Goal: Task Accomplishment & Management: Manage account settings

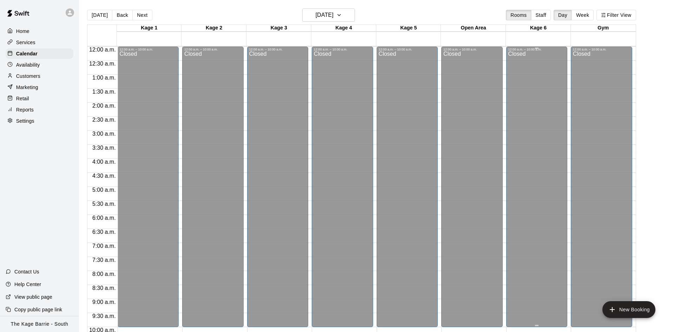
scroll to position [270, 0]
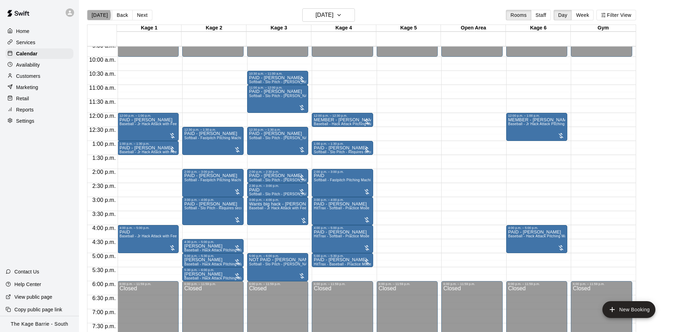
click at [98, 15] on button "Today" at bounding box center [99, 15] width 25 height 11
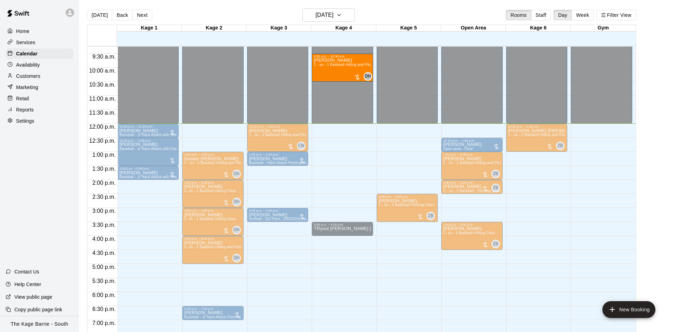
scroll to position [260, 0]
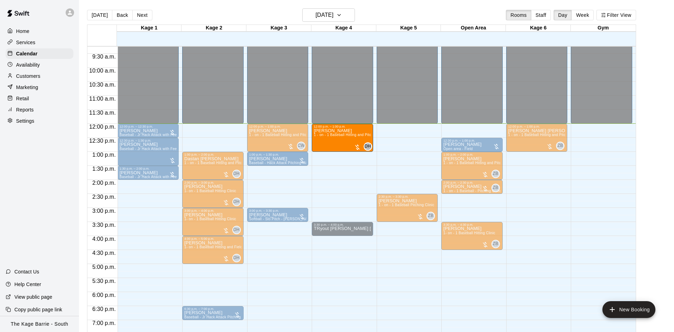
drag, startPoint x: 213, startPoint y: 62, endPoint x: 331, endPoint y: 142, distance: 143.4
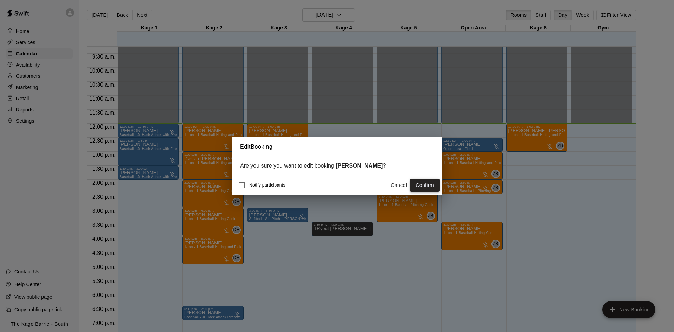
click at [427, 182] on button "Confirm" at bounding box center [424, 185] width 29 height 13
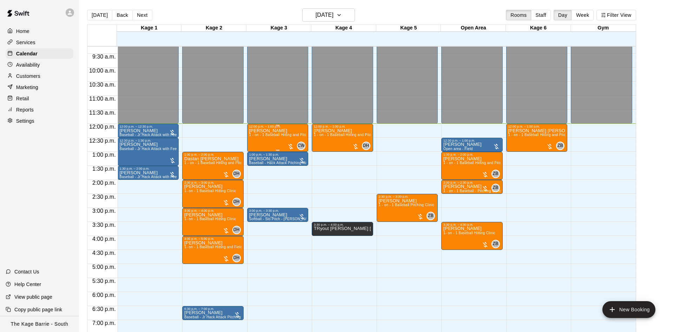
click at [263, 135] on span "1 - on - 1 Baseball Hitting and Pitching Clinic" at bounding box center [286, 135] width 75 height 4
click at [258, 173] on icon "delete" at bounding box center [255, 175] width 8 height 8
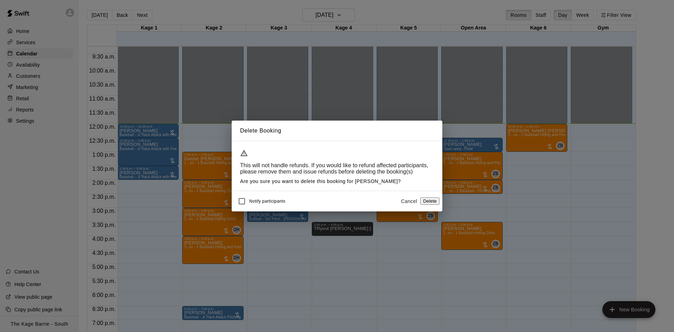
click at [429, 199] on button "Delete" at bounding box center [429, 200] width 19 height 7
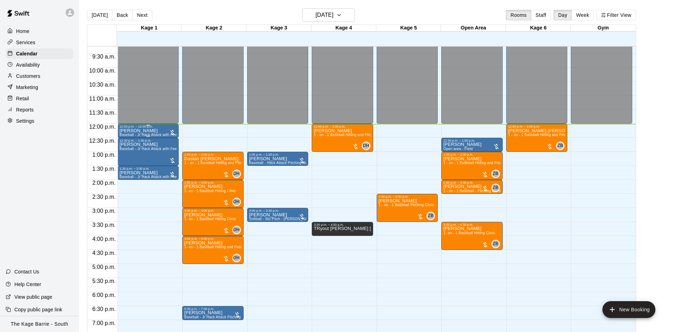
click at [139, 131] on p "Alma Thivierge" at bounding box center [148, 131] width 57 height 0
drag, startPoint x: 132, startPoint y: 137, endPoint x: 134, endPoint y: 134, distance: 3.6
click at [132, 137] on button "edit" at bounding box center [126, 139] width 14 height 14
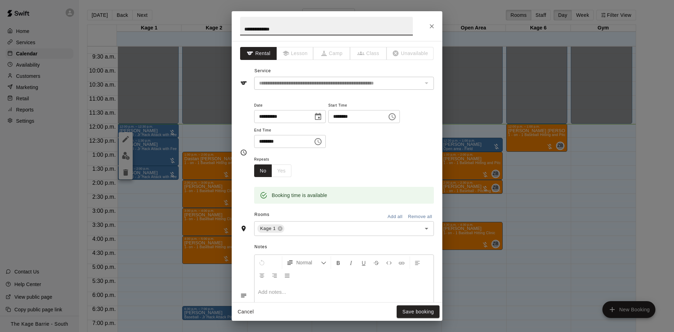
drag, startPoint x: 271, startPoint y: 32, endPoint x: 231, endPoint y: 40, distance: 40.5
click at [240, 35] on input "**********" at bounding box center [326, 26] width 173 height 19
click at [244, 28] on input "**********" at bounding box center [326, 26] width 173 height 19
type input "**********"
click at [399, 318] on button "Save booking" at bounding box center [417, 312] width 43 height 13
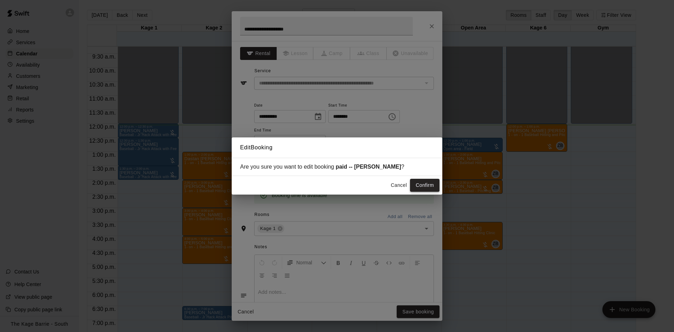
click at [424, 185] on button "Confirm" at bounding box center [424, 185] width 29 height 13
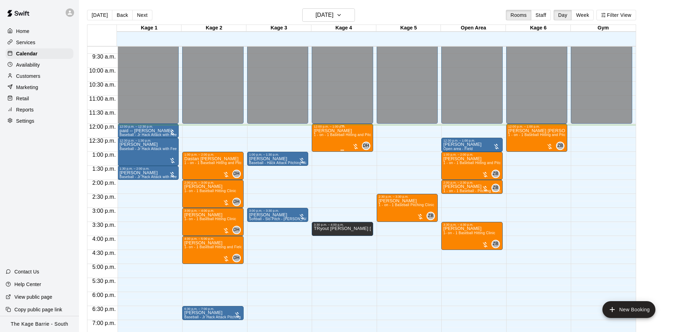
click at [335, 131] on p "Dylan Robertson" at bounding box center [342, 131] width 57 height 0
click at [317, 155] on img "edit" at bounding box center [320, 156] width 8 height 8
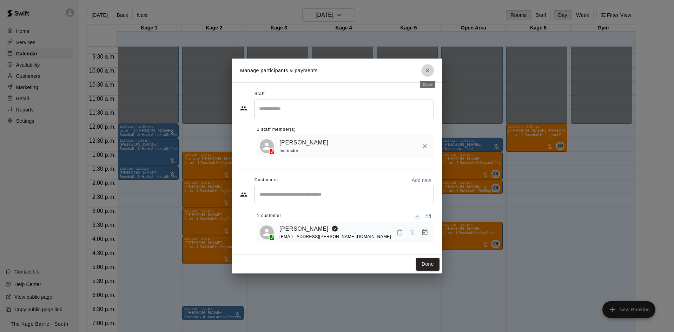
drag, startPoint x: 426, startPoint y: 70, endPoint x: 379, endPoint y: 59, distance: 48.2
click at [426, 70] on icon "Close" at bounding box center [427, 70] width 7 height 7
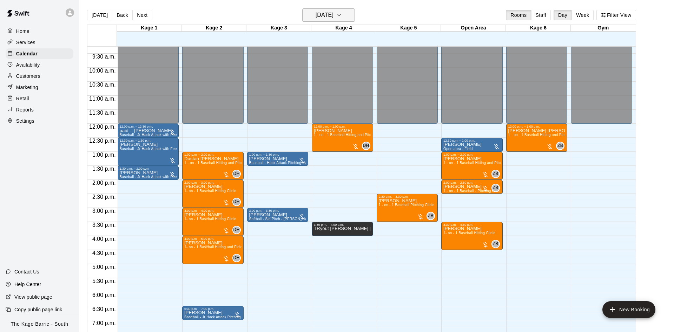
click at [333, 18] on h6 "Monday Aug 11" at bounding box center [324, 15] width 18 height 10
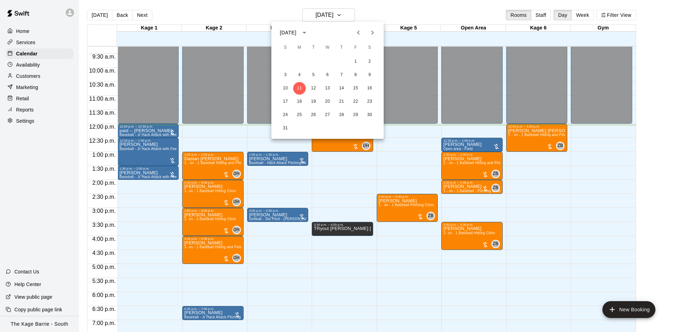
click at [355, 33] on icon "Previous month" at bounding box center [358, 32] width 8 height 8
click at [354, 34] on icon "Previous month" at bounding box center [358, 32] width 8 height 8
click at [341, 73] on button "12" at bounding box center [341, 75] width 13 height 13
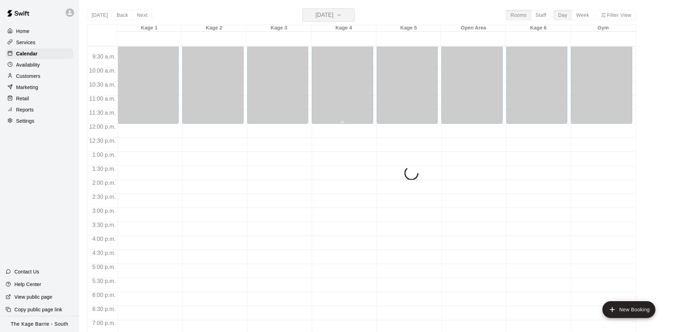
scroll to position [304, 0]
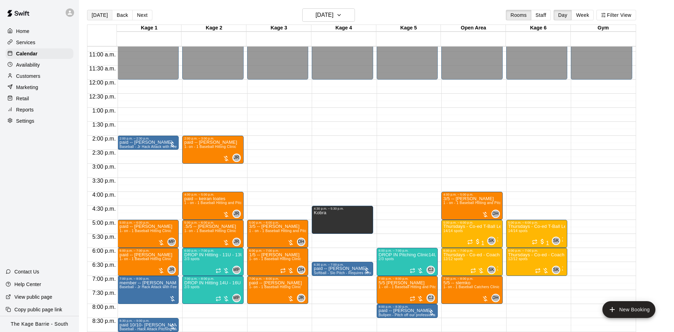
click at [95, 13] on button "Today" at bounding box center [99, 15] width 25 height 11
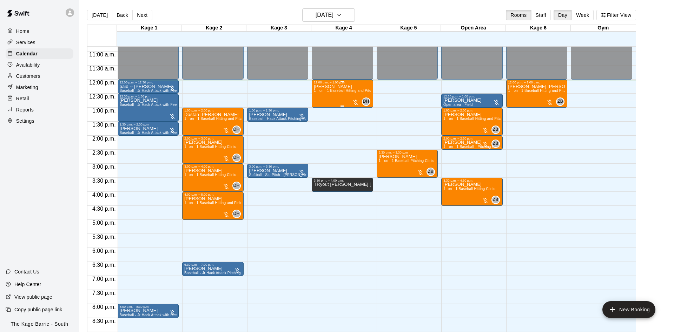
click at [329, 96] on div "Dylan Robertson 1 - on - 1 Baseball Hitting and Pitching Clinic" at bounding box center [342, 250] width 57 height 332
click at [320, 93] on icon "edit" at bounding box center [320, 92] width 6 height 6
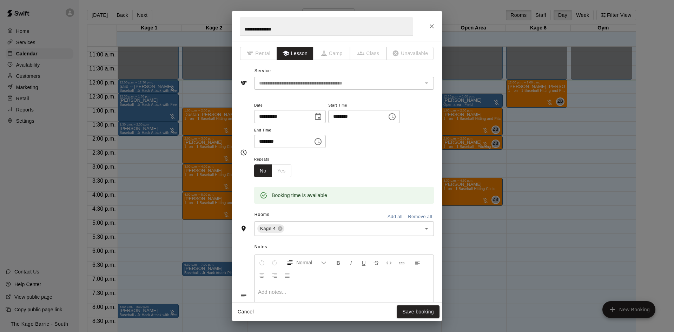
click at [239, 28] on h2 "**********" at bounding box center [326, 26] width 189 height 30
click at [241, 30] on input "**********" at bounding box center [326, 26] width 173 height 19
type input "**********"
click at [423, 315] on button "Save booking" at bounding box center [417, 312] width 43 height 13
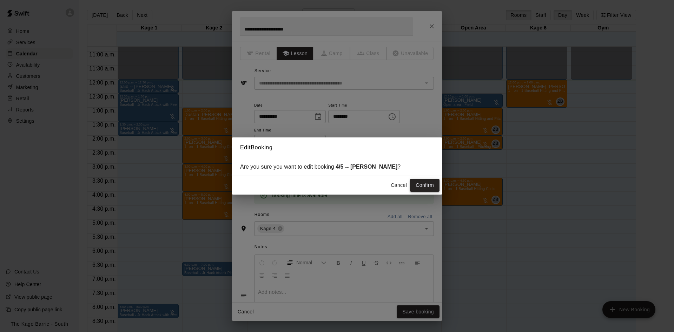
click at [414, 182] on button "Confirm" at bounding box center [424, 185] width 29 height 13
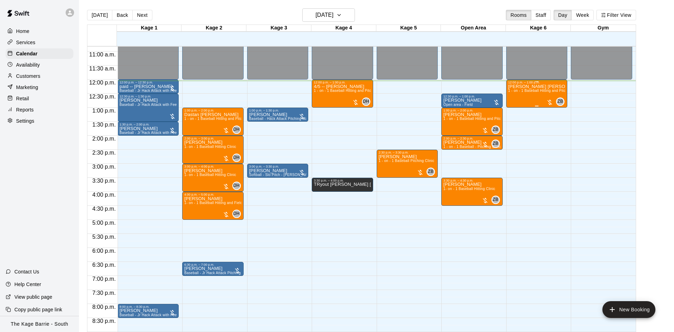
click at [534, 87] on p "Connolly Cox" at bounding box center [536, 87] width 57 height 0
click at [515, 92] on icon "edit" at bounding box center [514, 95] width 8 height 8
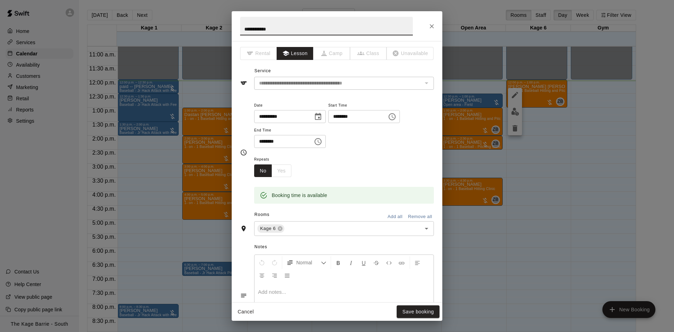
click at [242, 28] on input "**********" at bounding box center [326, 26] width 173 height 19
type input "**********"
click at [406, 312] on button "Save booking" at bounding box center [417, 312] width 43 height 13
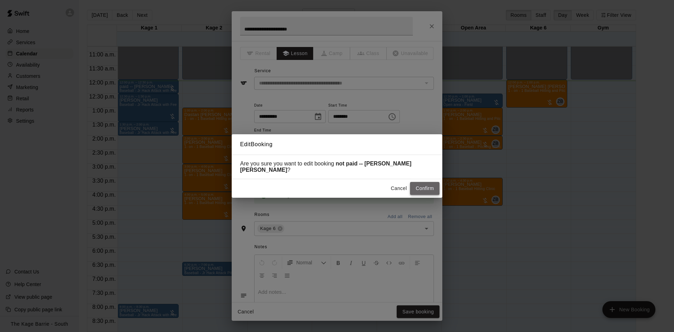
click at [416, 182] on button "Confirm" at bounding box center [424, 188] width 29 height 13
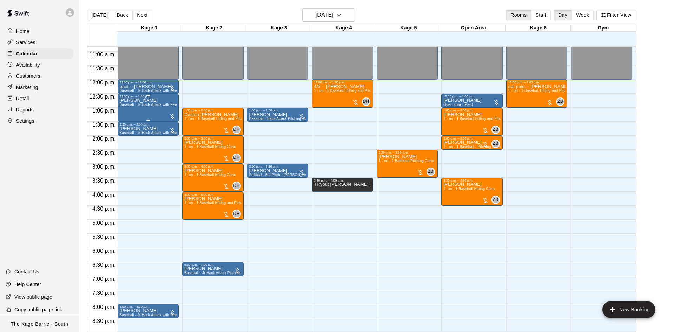
click at [146, 111] on div "Michael Filinski Baseball - Jr Hack Attack with Feeder - DO NOT NEED SECOND PER…" at bounding box center [148, 264] width 57 height 332
click at [125, 107] on icon "edit" at bounding box center [125, 106] width 6 height 6
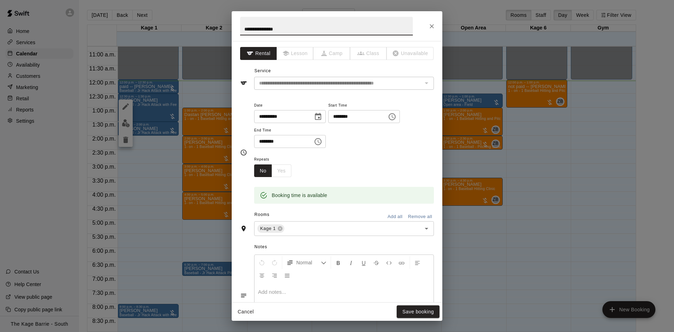
click at [243, 29] on input "**********" at bounding box center [326, 26] width 173 height 19
type input "**********"
click at [414, 310] on button "Save booking" at bounding box center [417, 312] width 43 height 13
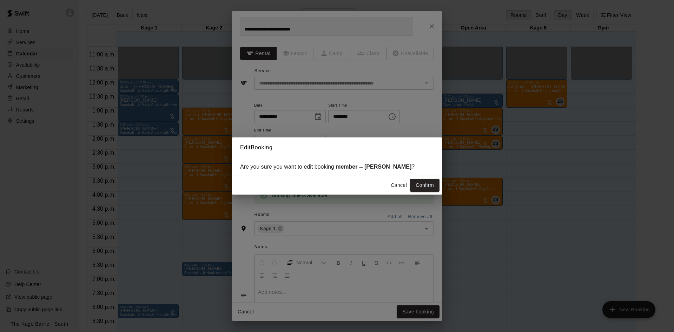
click at [398, 191] on button "Cancel" at bounding box center [398, 185] width 22 height 13
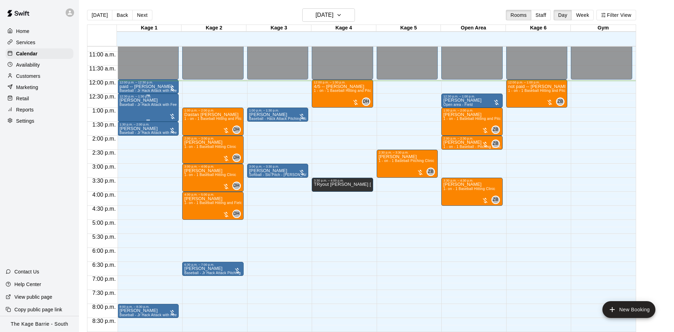
click at [152, 103] on div "Michael Filinski Baseball - Jr Hack Attack with Feeder - DO NOT NEED SECOND PER…" at bounding box center [148, 264] width 57 height 332
click at [130, 105] on button "edit" at bounding box center [126, 107] width 14 height 14
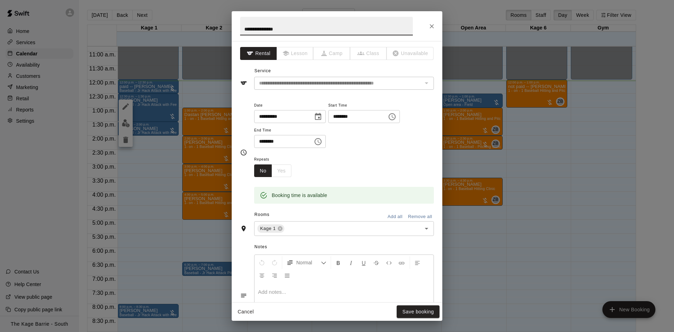
click at [244, 28] on input "**********" at bounding box center [326, 26] width 173 height 19
type input "**********"
click at [422, 321] on div "**********" at bounding box center [337, 166] width 674 height 332
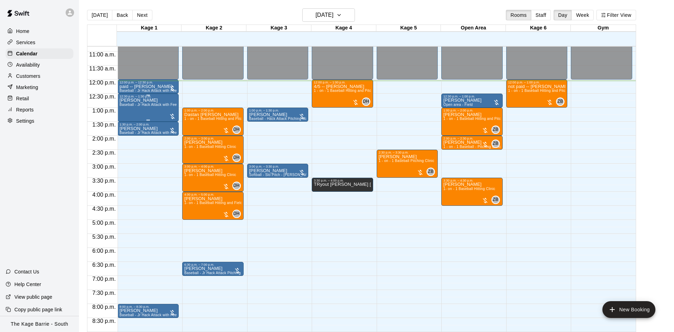
click at [153, 103] on div "Michael Filinski Baseball - Jr Hack Attack with Feeder - DO NOT NEED SECOND PER…" at bounding box center [148, 264] width 57 height 332
click at [125, 106] on icon "edit" at bounding box center [125, 106] width 8 height 8
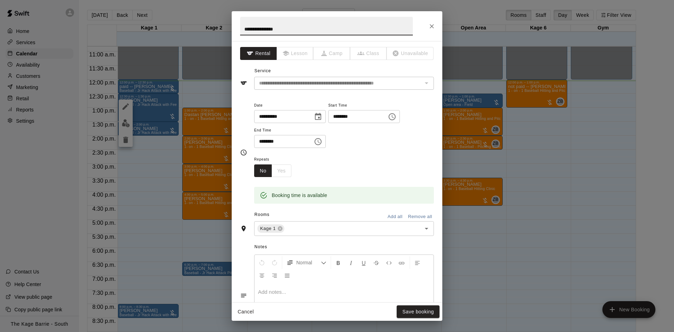
click at [239, 28] on h2 "**********" at bounding box center [326, 26] width 189 height 30
click at [242, 28] on input "**********" at bounding box center [326, 26] width 173 height 19
type input "**********"
click at [408, 313] on button "Save booking" at bounding box center [417, 312] width 43 height 13
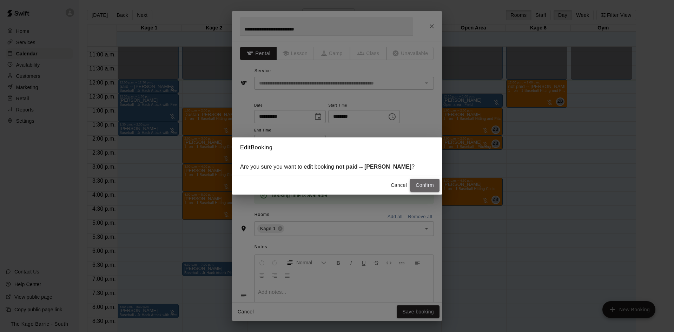
click at [422, 187] on button "Confirm" at bounding box center [424, 185] width 29 height 13
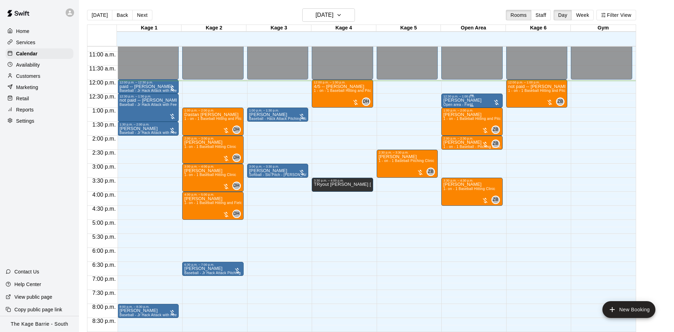
click at [471, 98] on div "12:30 p.m. – 1:00 p.m." at bounding box center [471, 97] width 57 height 4
click at [444, 104] on button "edit" at bounding box center [450, 102] width 14 height 14
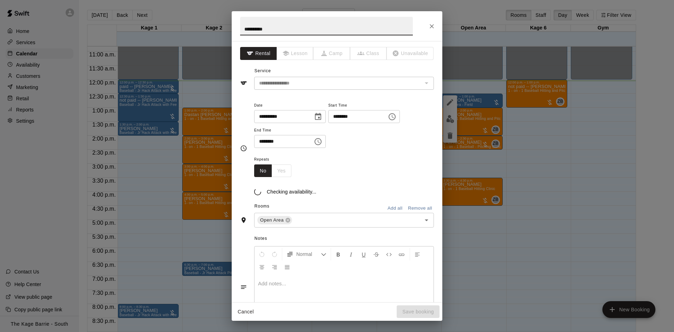
click at [243, 27] on input "**********" at bounding box center [326, 26] width 173 height 19
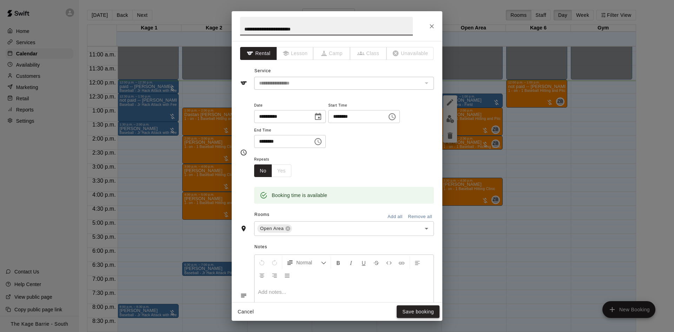
type input "**********"
click at [404, 308] on button "Save booking" at bounding box center [417, 312] width 43 height 13
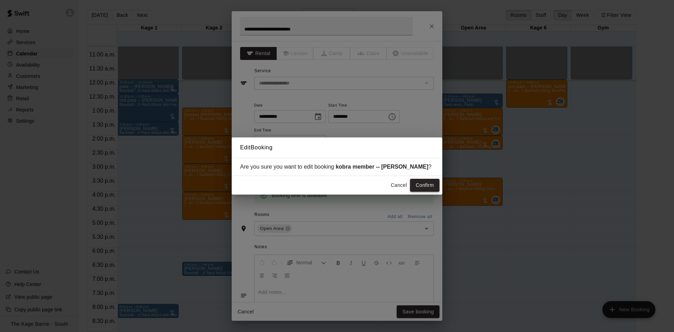
click at [414, 183] on button "Confirm" at bounding box center [424, 185] width 29 height 13
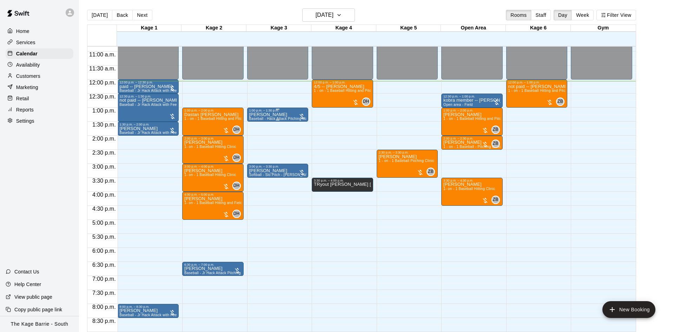
click at [290, 114] on div "Jake Logie Baseball - Hack Attack Pitching Machine - Ideal for 14U and older pl…" at bounding box center [277, 278] width 57 height 332
click at [258, 118] on icon "edit" at bounding box center [255, 121] width 6 height 6
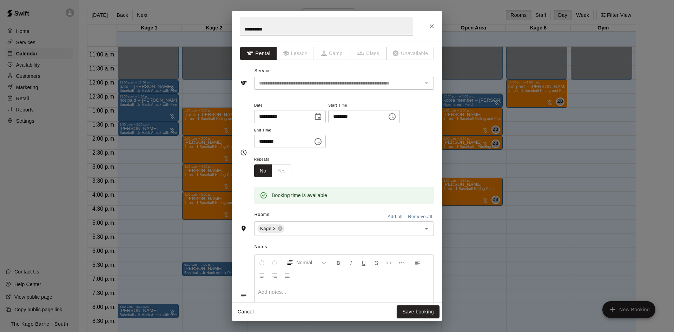
click at [242, 30] on input "**********" at bounding box center [326, 26] width 173 height 19
type input "**********"
click at [402, 310] on button "Save booking" at bounding box center [417, 312] width 43 height 13
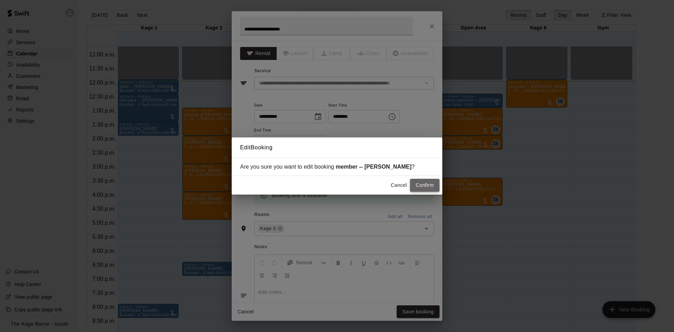
click at [418, 187] on button "Confirm" at bounding box center [424, 185] width 29 height 13
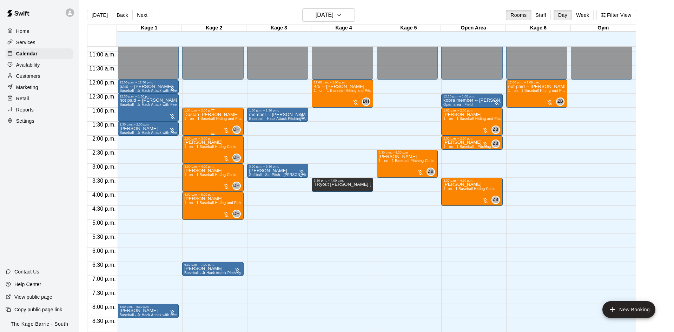
click at [217, 126] on div "Dastan Shanks 1 - on - 1 Baseball Hitting and Pitching Clinic" at bounding box center [212, 278] width 57 height 332
click at [189, 135] on img "edit" at bounding box center [190, 137] width 8 height 8
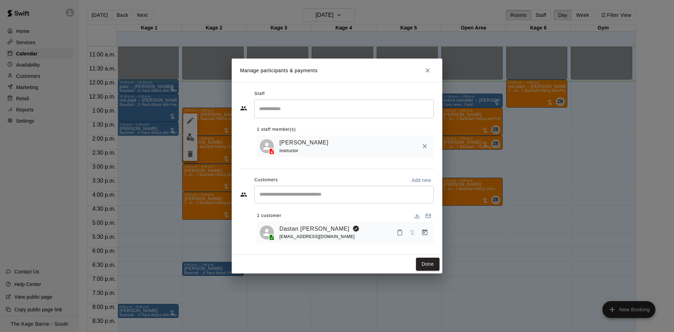
click at [427, 70] on icon "Close" at bounding box center [427, 70] width 4 height 4
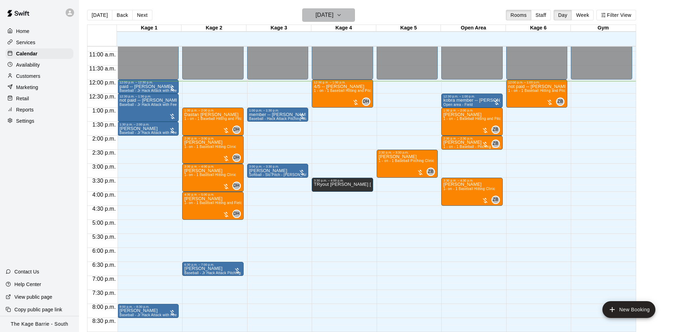
click at [333, 14] on h6 "Monday Aug 11" at bounding box center [324, 15] width 18 height 10
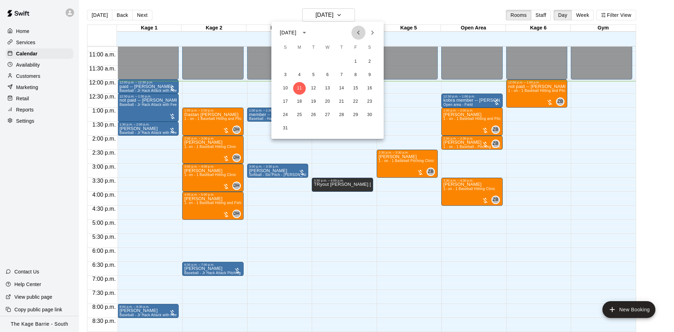
click at [360, 30] on icon "Previous month" at bounding box center [358, 32] width 8 height 8
click at [351, 59] on button "6" at bounding box center [355, 61] width 13 height 13
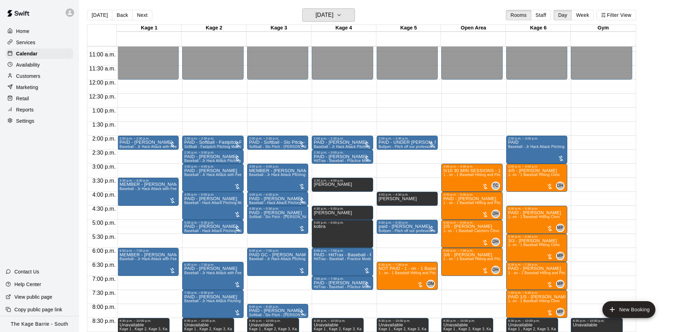
scroll to position [348, 0]
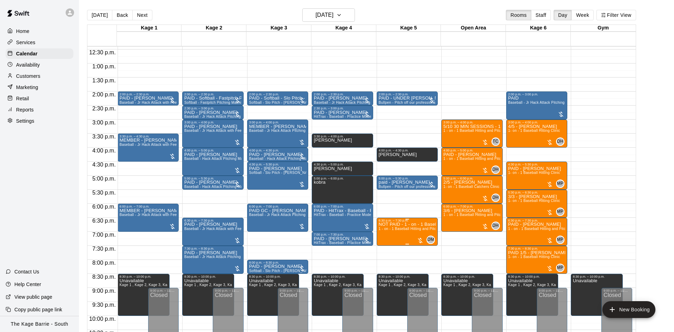
click at [384, 234] on icon "edit" at bounding box center [385, 231] width 8 height 8
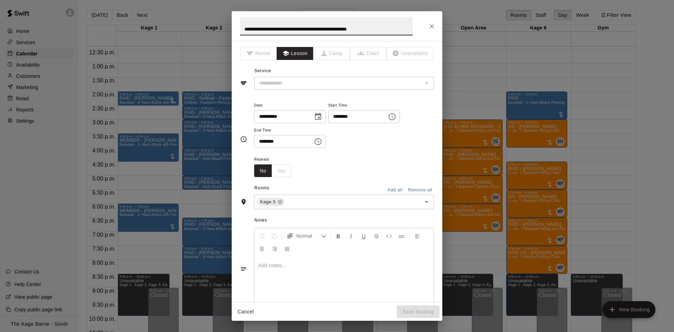
type input "**********"
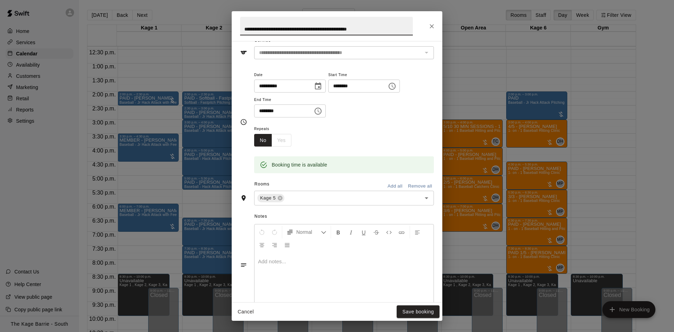
scroll to position [0, 0]
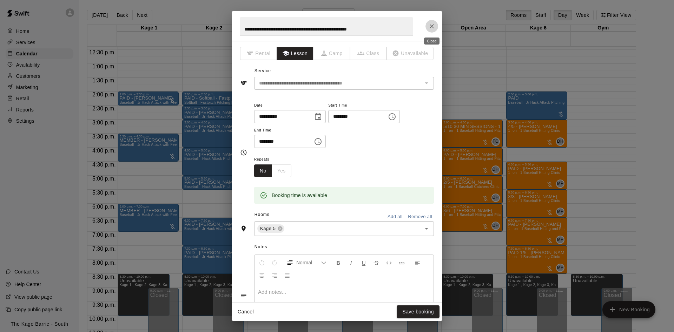
click at [431, 26] on icon "Close" at bounding box center [431, 26] width 4 height 4
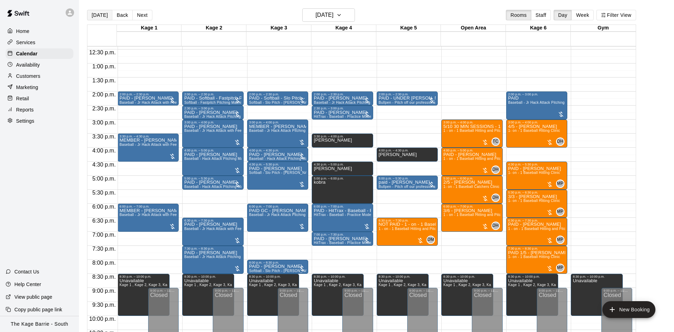
click at [104, 13] on button "Today" at bounding box center [99, 15] width 25 height 11
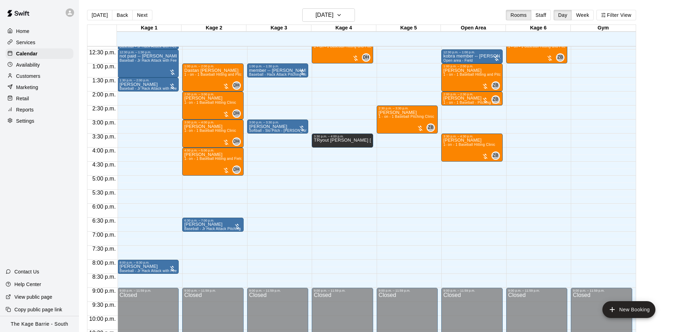
click at [209, 62] on div "12:00 a.m. – 12:00 p.m. Closed 1:00 p.m. – 2:00 p.m. Dastan Shanks 1 - on - 1 B…" at bounding box center [212, 36] width 61 height 674
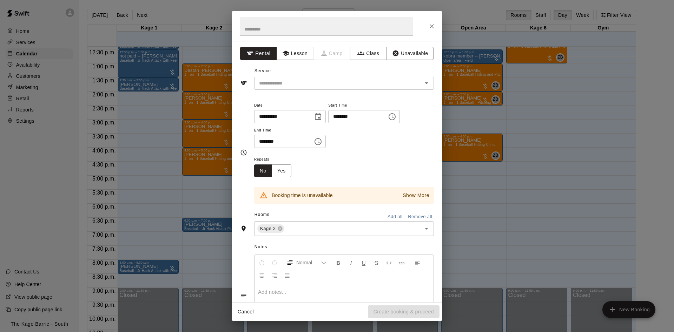
click at [429, 29] on icon "Close" at bounding box center [431, 26] width 7 height 7
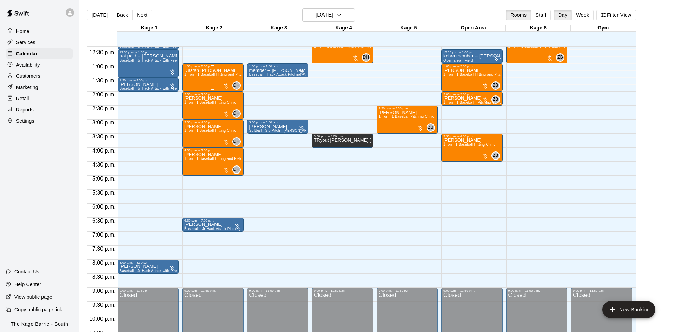
click at [214, 79] on div "Dastan Shanks 1 - on - 1 Baseball Hitting and Pitching Clinic" at bounding box center [212, 234] width 57 height 332
click at [192, 77] on icon "edit" at bounding box center [190, 76] width 8 height 8
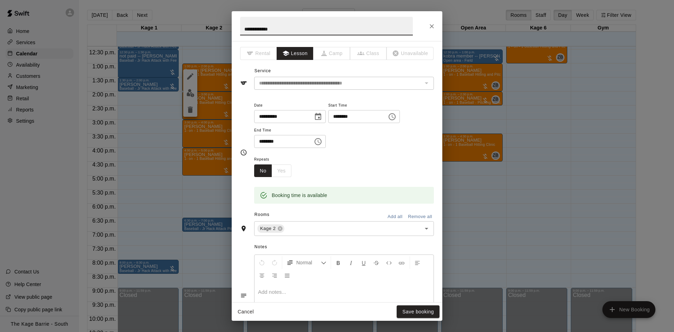
click at [243, 30] on input "**********" at bounding box center [326, 26] width 173 height 19
type input "**********"
click at [426, 309] on button "Save booking" at bounding box center [417, 312] width 43 height 13
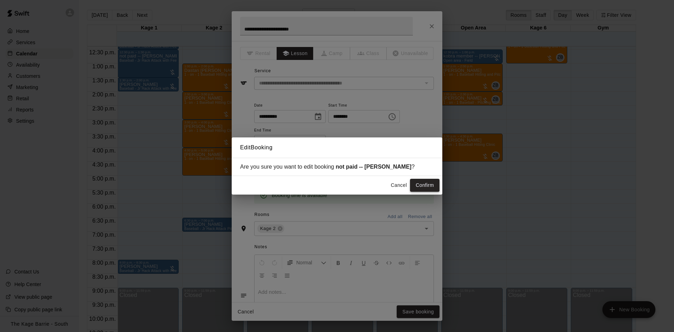
click at [416, 186] on button "Confirm" at bounding box center [424, 185] width 29 height 13
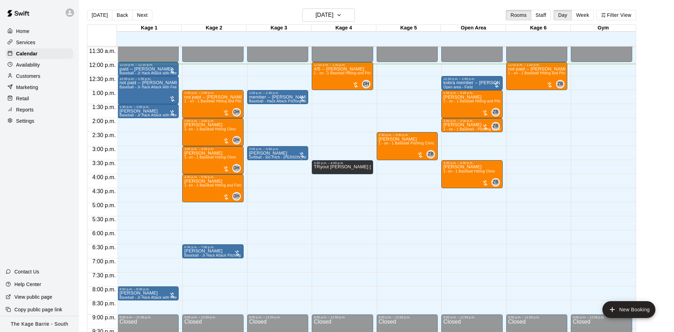
scroll to position [304, 0]
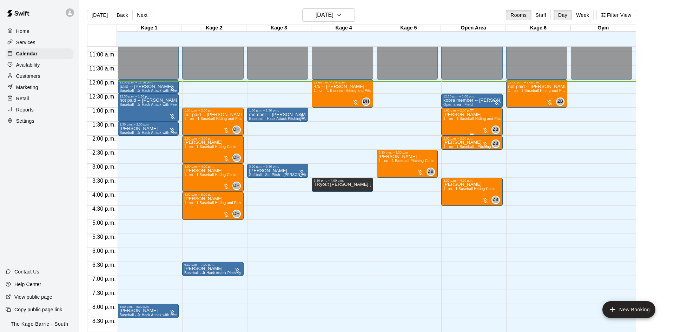
click at [456, 119] on span "1 - on - 1 Baseball Hitting and Pitching Clinic" at bounding box center [480, 119] width 75 height 4
click at [449, 139] on img "edit" at bounding box center [450, 142] width 8 height 8
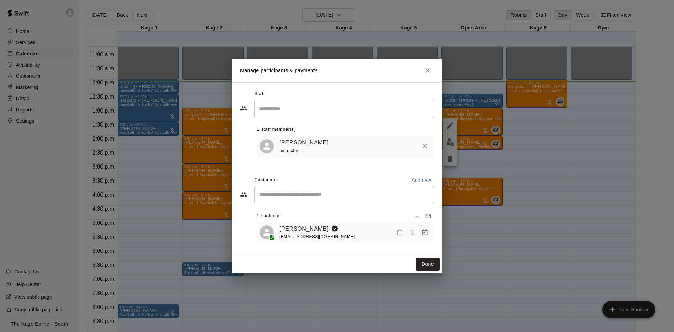
drag, startPoint x: 426, startPoint y: 70, endPoint x: 396, endPoint y: 60, distance: 31.3
click at [425, 70] on icon "Close" at bounding box center [427, 70] width 7 height 7
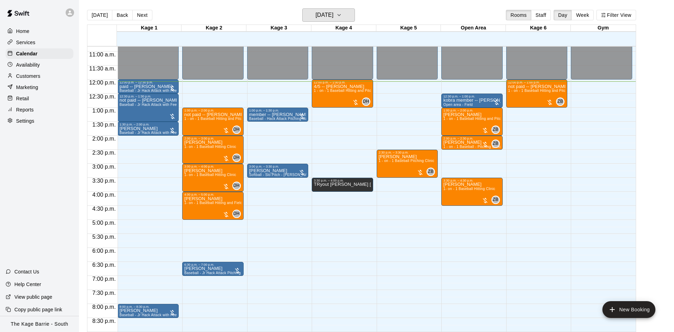
click at [317, 14] on h6 "Monday Aug 11" at bounding box center [324, 15] width 18 height 10
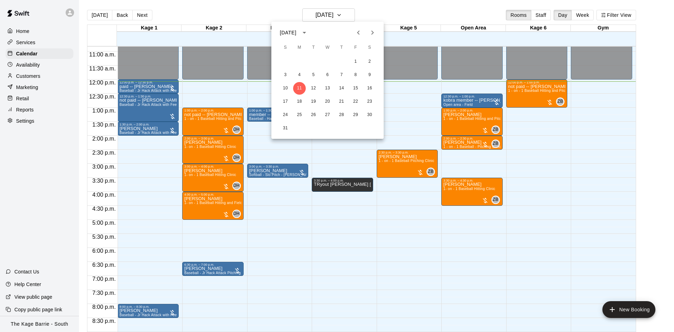
click at [360, 33] on icon "Previous month" at bounding box center [358, 32] width 8 height 8
click at [340, 116] on button "31" at bounding box center [341, 115] width 13 height 13
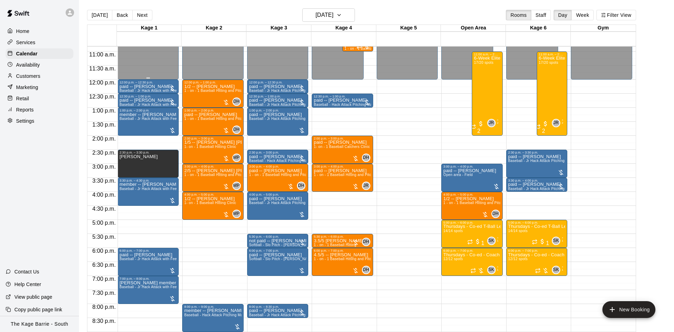
drag, startPoint x: 98, startPoint y: 15, endPoint x: 122, endPoint y: 57, distance: 48.3
click at [98, 15] on button "Today" at bounding box center [99, 15] width 25 height 11
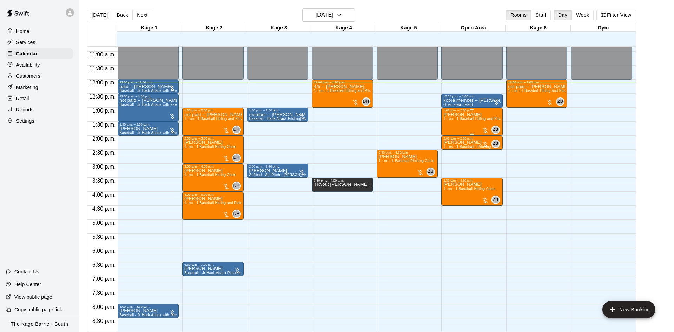
click at [449, 115] on p "JEN HAUGHTON" at bounding box center [471, 115] width 57 height 0
click at [447, 124] on icon "edit" at bounding box center [450, 123] width 8 height 8
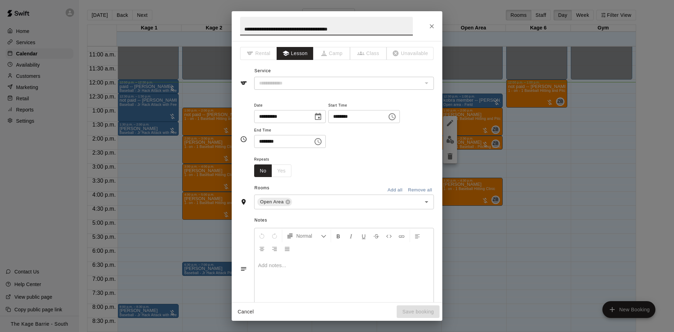
type input "**********"
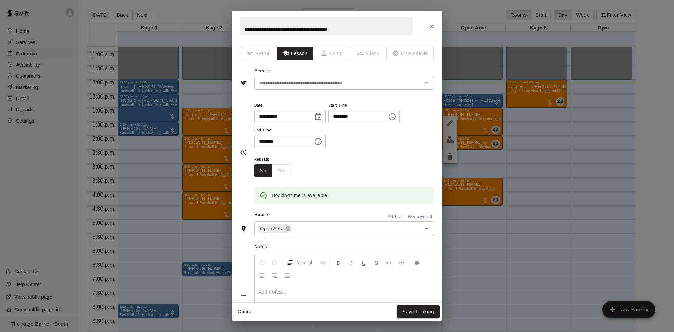
drag, startPoint x: 244, startPoint y: 32, endPoint x: 393, endPoint y: 31, distance: 149.1
click at [393, 31] on input "**********" at bounding box center [326, 26] width 173 height 19
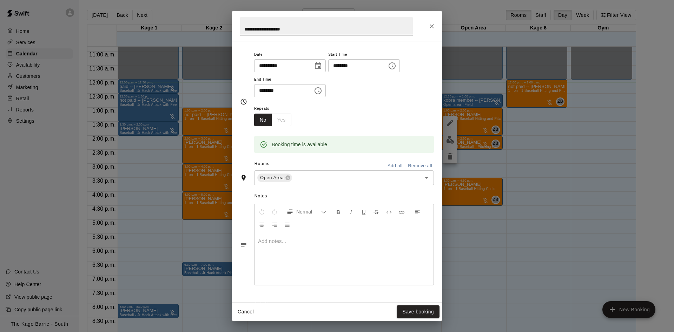
scroll to position [133, 0]
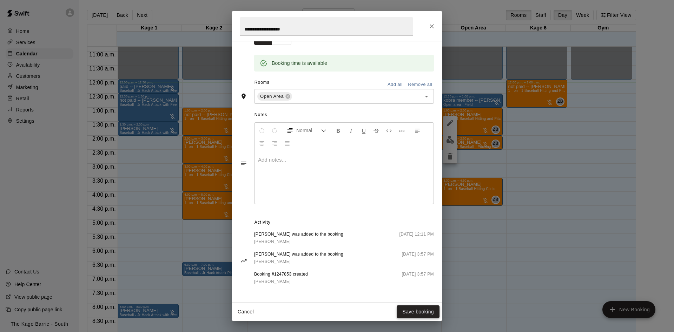
type input "**********"
click at [405, 312] on button "Save booking" at bounding box center [417, 312] width 43 height 13
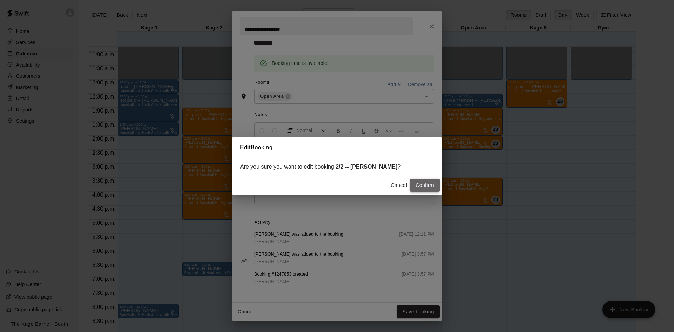
click at [413, 182] on button "Confirm" at bounding box center [424, 185] width 29 height 13
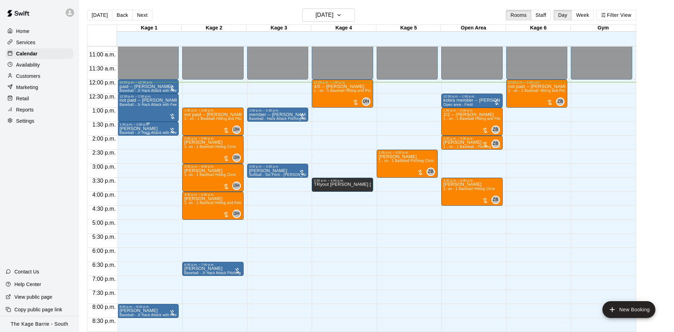
click at [142, 128] on div "Lisa Ward Baseball - Jr Hack Attack with Feeder - DO NOT NEED SECOND PERSON" at bounding box center [148, 292] width 57 height 332
click at [128, 132] on icon "edit" at bounding box center [125, 134] width 8 height 8
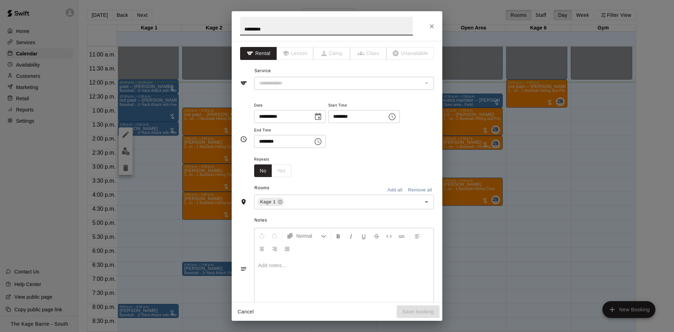
type input "**********"
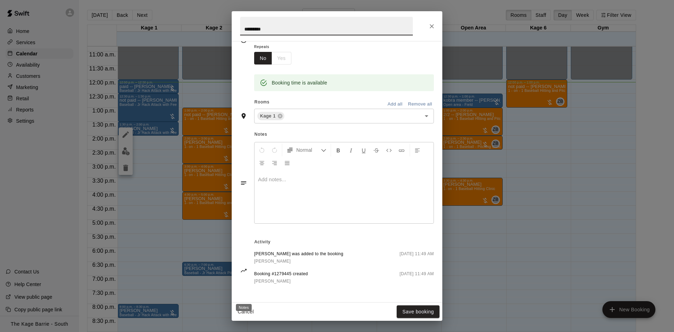
scroll to position [0, 0]
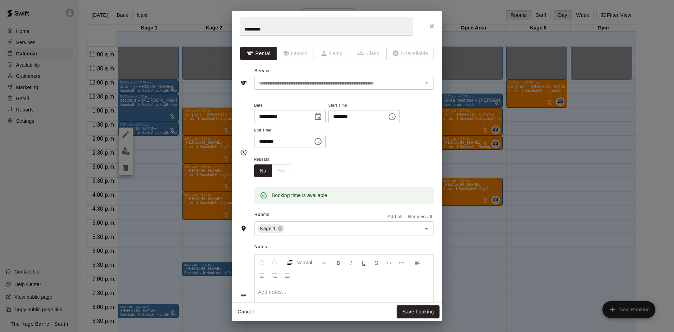
click at [243, 25] on input "*********" at bounding box center [326, 26] width 173 height 19
type input "**********"
click at [408, 313] on button "Save booking" at bounding box center [417, 312] width 43 height 13
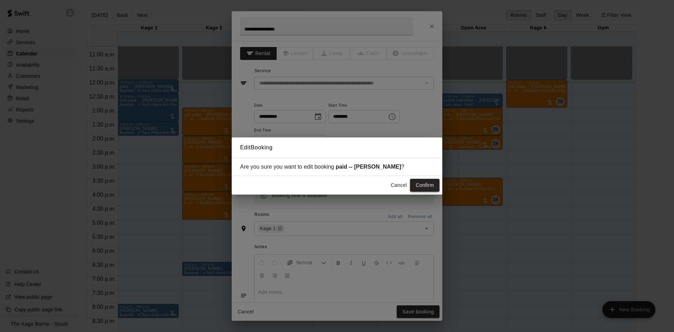
click at [416, 186] on button "Confirm" at bounding box center [424, 185] width 29 height 13
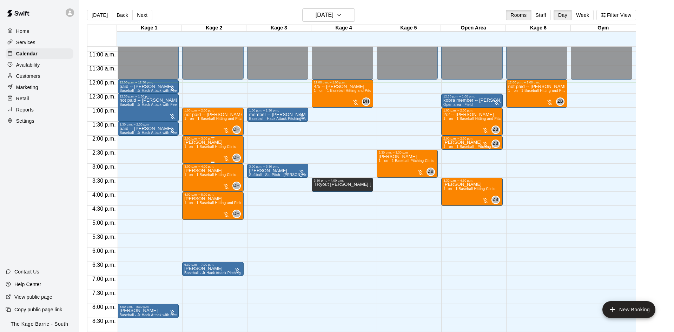
click at [207, 148] on span "1- on - 1 Baseball Hitting Clinic" at bounding box center [210, 147] width 52 height 4
click at [188, 168] on img "edit" at bounding box center [190, 170] width 8 height 8
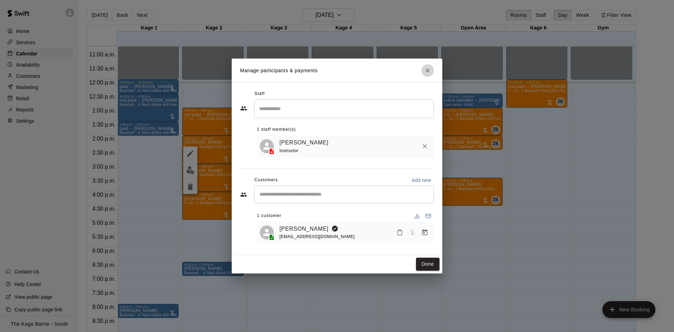
click at [424, 72] on icon "Close" at bounding box center [427, 70] width 7 height 7
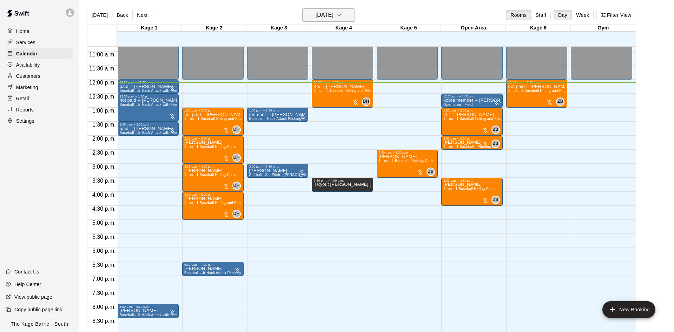
click at [316, 10] on h6 "Monday Aug 11" at bounding box center [324, 15] width 18 height 10
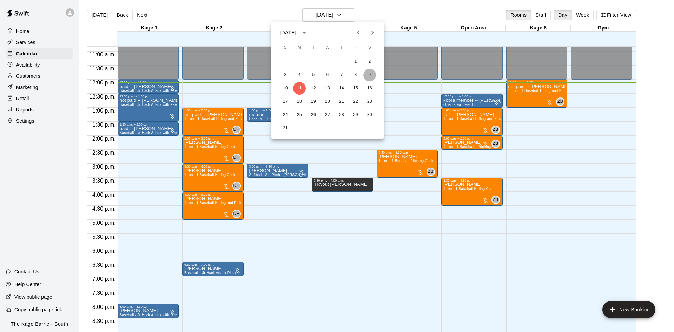
click at [371, 72] on button "9" at bounding box center [369, 75] width 13 height 13
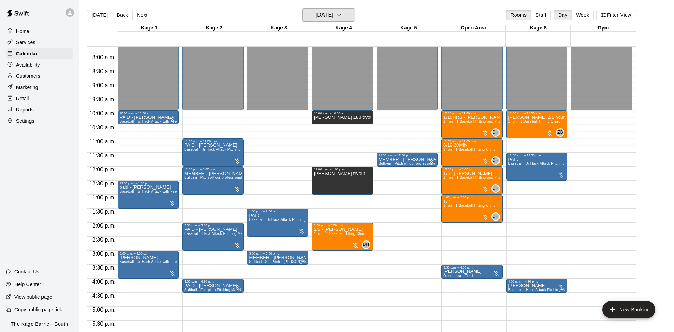
scroll to position [215, 0]
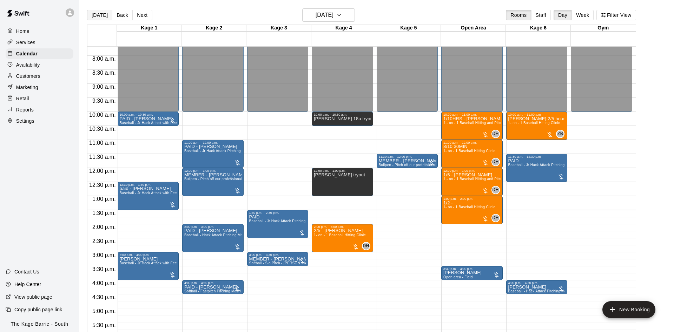
click at [100, 17] on button "Today" at bounding box center [99, 15] width 25 height 11
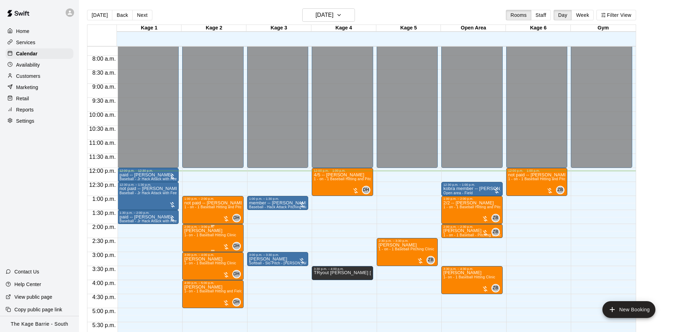
click at [189, 235] on icon "edit" at bounding box center [190, 237] width 8 height 8
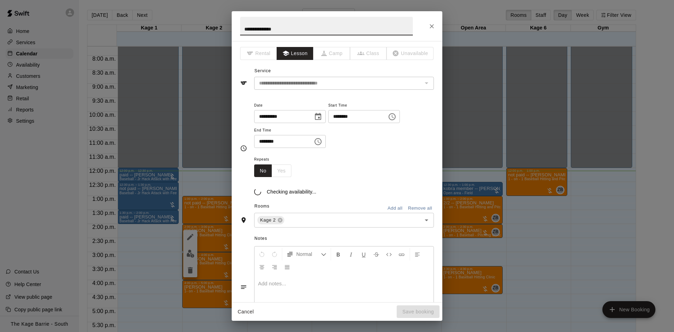
click at [243, 24] on input "**********" at bounding box center [326, 26] width 173 height 19
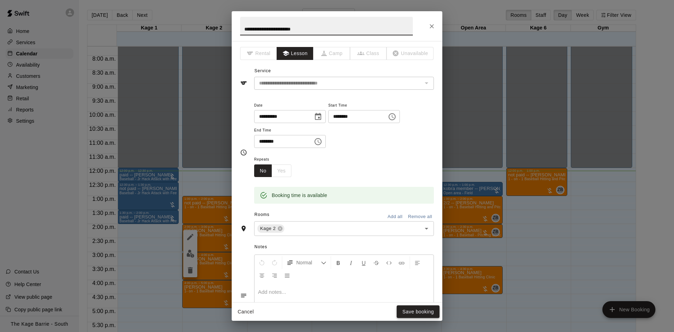
type input "**********"
click at [414, 310] on button "Save booking" at bounding box center [417, 312] width 43 height 13
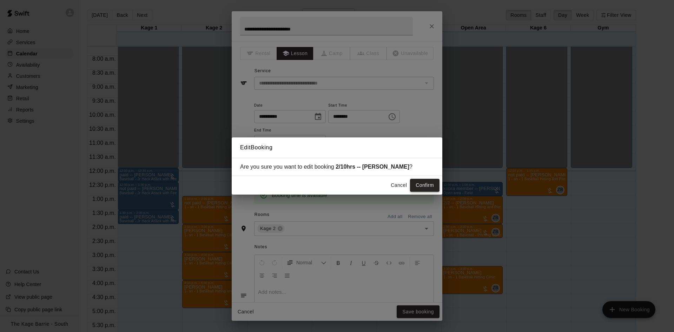
click at [420, 185] on button "Confirm" at bounding box center [424, 185] width 29 height 13
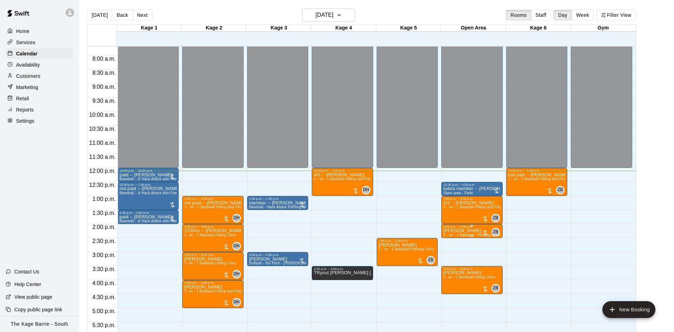
click at [446, 231] on p "[PERSON_NAME]" at bounding box center [471, 231] width 57 height 0
click at [446, 256] on img "edit" at bounding box center [450, 256] width 8 height 8
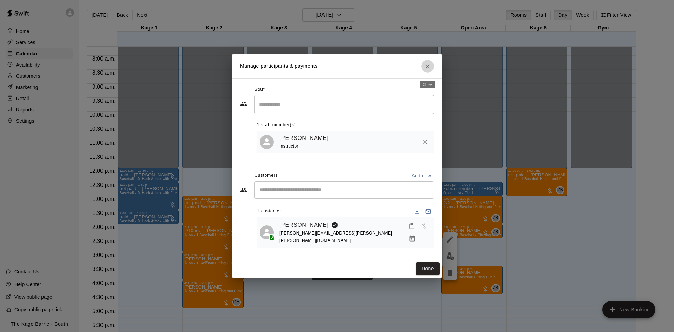
click at [422, 69] on button "Close" at bounding box center [427, 66] width 13 height 13
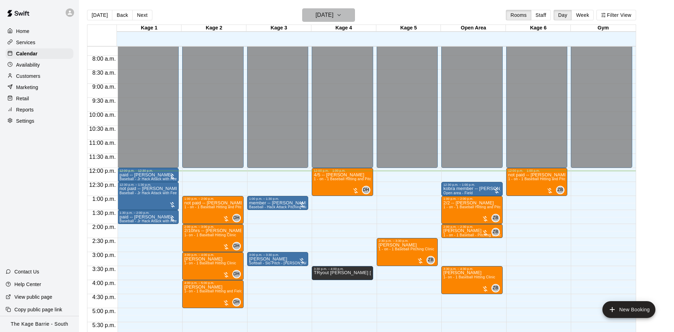
click at [327, 13] on h6 "Monday Aug 11" at bounding box center [324, 15] width 18 height 10
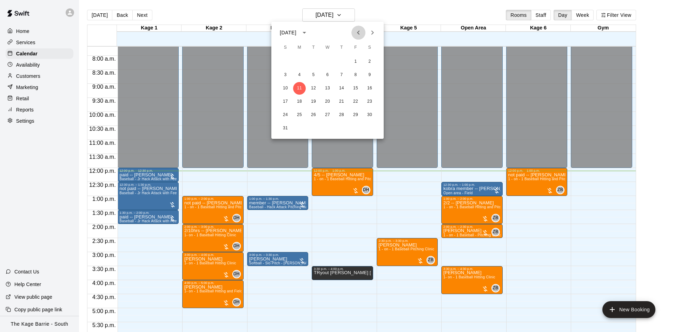
click at [363, 35] on button "Previous month" at bounding box center [358, 33] width 14 height 14
click at [362, 35] on button "Previous month" at bounding box center [358, 33] width 14 height 14
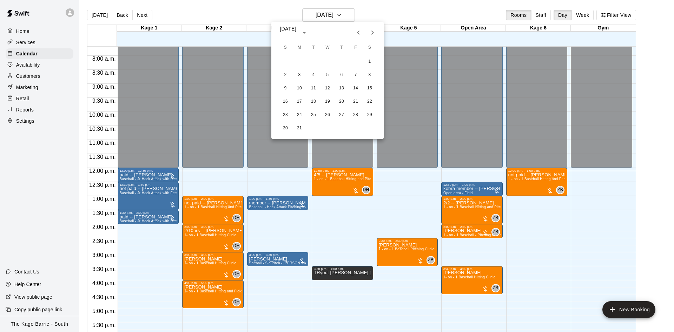
click at [362, 35] on button "Previous month" at bounding box center [358, 33] width 14 height 14
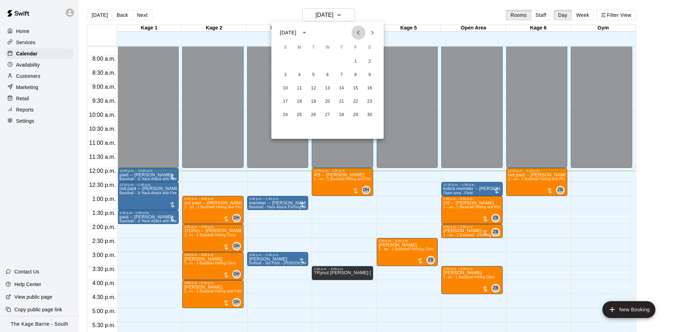
click at [362, 35] on button "Previous month" at bounding box center [358, 33] width 14 height 14
drag, startPoint x: 371, startPoint y: 34, endPoint x: 368, endPoint y: 35, distance: 4.0
click at [372, 34] on icon "Next month" at bounding box center [372, 33] width 2 height 4
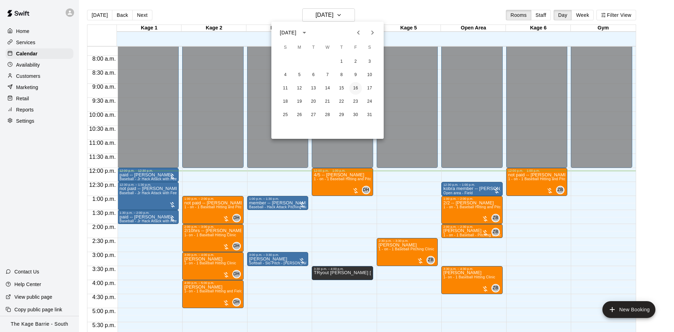
click at [354, 88] on button "16" at bounding box center [355, 88] width 13 height 13
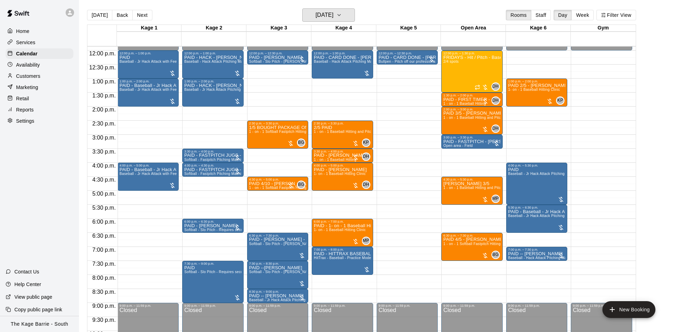
scroll to position [348, 0]
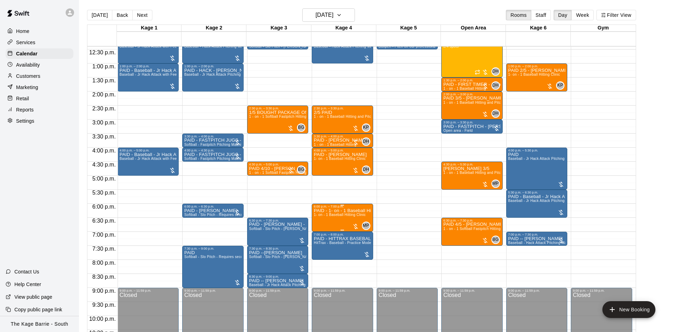
click at [351, 217] on span "1- on - 1 Baseball Hitting Clinic" at bounding box center [340, 215] width 52 height 4
click at [319, 221] on icon "edit" at bounding box center [320, 221] width 8 height 8
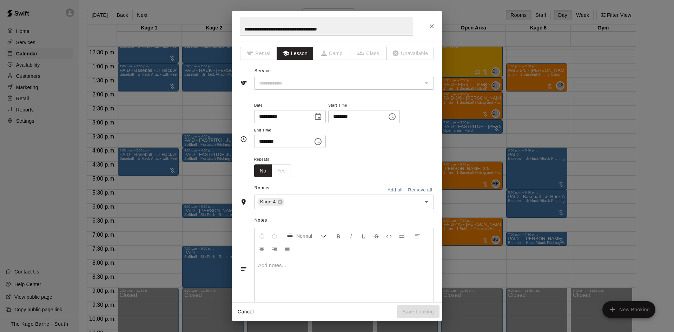
type input "**********"
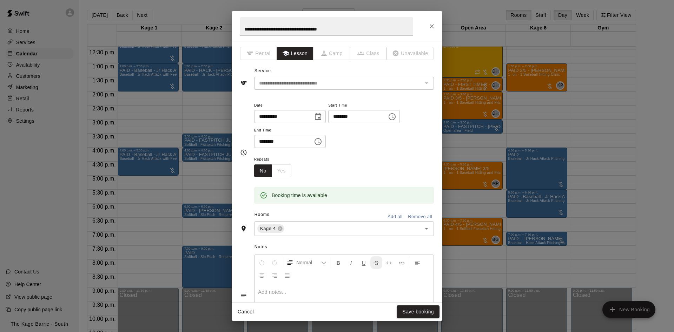
scroll to position [134, 0]
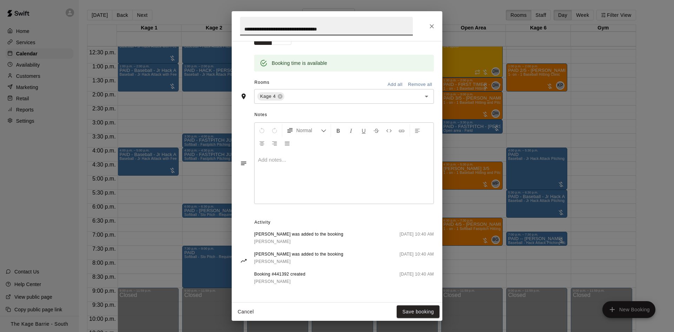
click at [433, 30] on button "Close" at bounding box center [431, 26] width 13 height 13
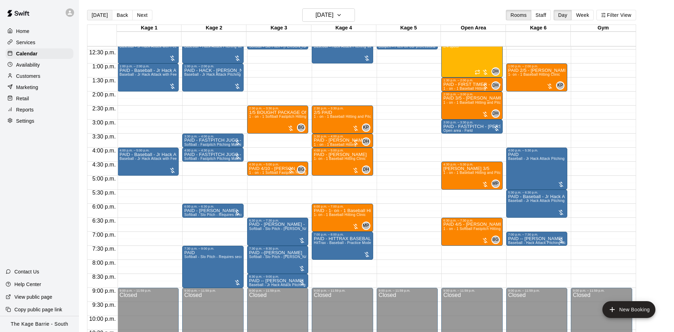
drag, startPoint x: 93, startPoint y: 16, endPoint x: 97, endPoint y: 18, distance: 4.4
click at [93, 17] on button "Today" at bounding box center [99, 15] width 25 height 11
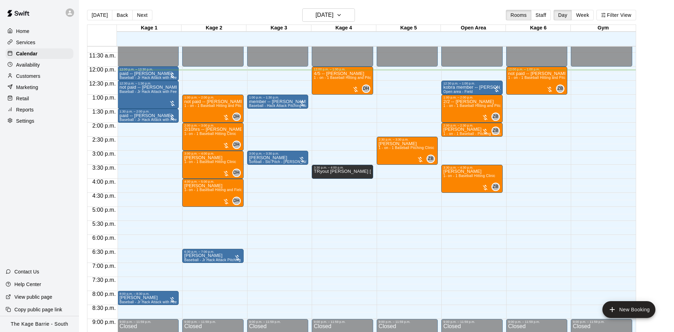
scroll to position [304, 0]
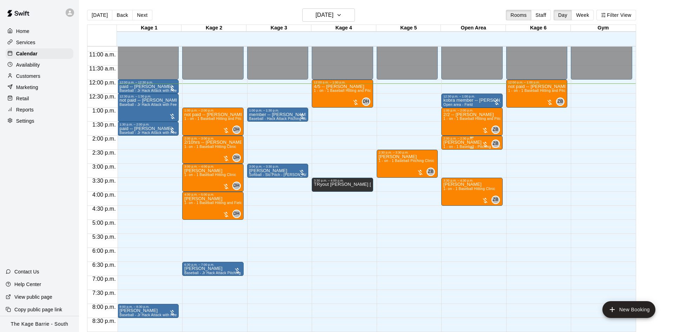
click at [451, 142] on p "[PERSON_NAME]" at bounding box center [471, 142] width 57 height 0
click at [452, 150] on icon "edit" at bounding box center [450, 151] width 8 height 8
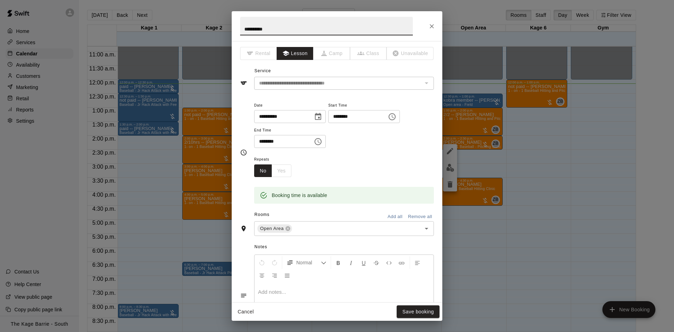
click at [242, 32] on input "**********" at bounding box center [326, 26] width 173 height 19
type input "**********"
click at [397, 308] on button "Save booking" at bounding box center [417, 312] width 43 height 13
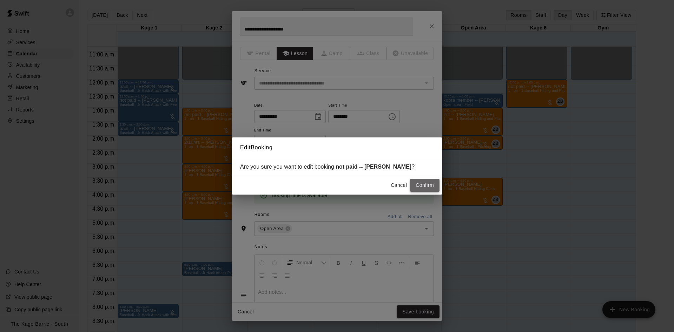
click at [420, 186] on button "Confirm" at bounding box center [424, 185] width 29 height 13
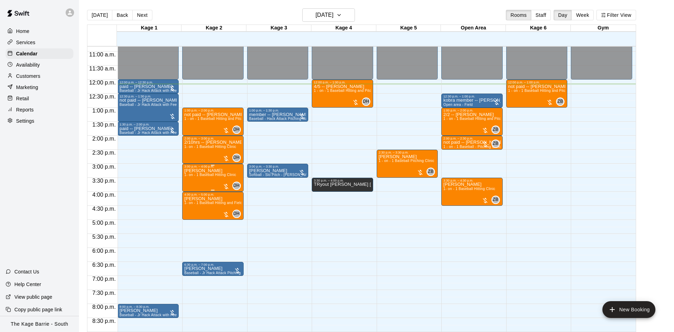
click at [219, 172] on div "Jake Penney 1- on - 1 Baseball Hitting Clinic" at bounding box center [210, 334] width 52 height 332
click at [193, 190] on img "edit" at bounding box center [190, 193] width 8 height 8
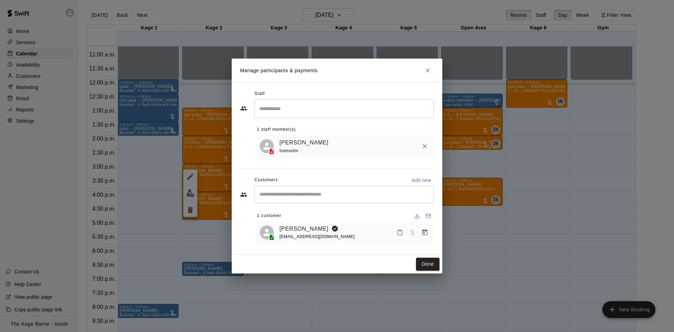
drag, startPoint x: 423, startPoint y: 70, endPoint x: 418, endPoint y: 65, distance: 7.4
click at [424, 69] on button "Close" at bounding box center [427, 70] width 13 height 13
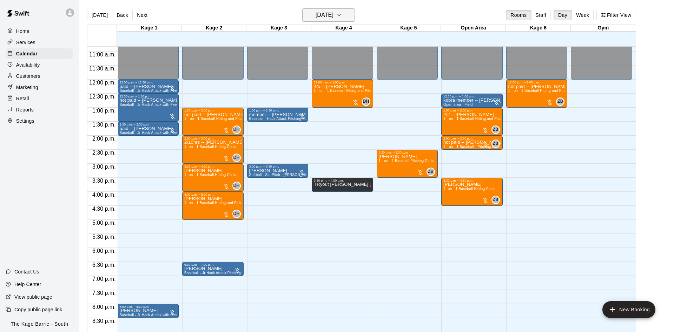
click at [333, 14] on h6 "Monday Aug 11" at bounding box center [324, 15] width 18 height 10
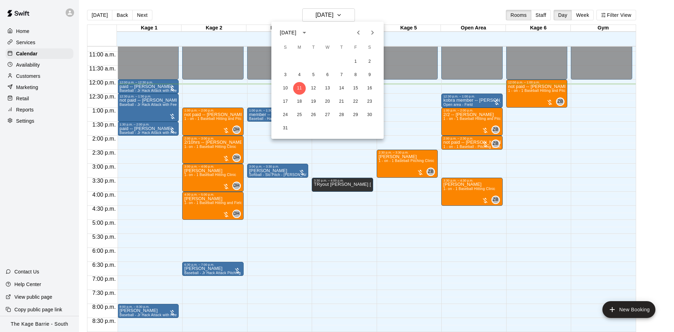
click at [357, 34] on icon "Previous month" at bounding box center [358, 32] width 8 height 8
click at [315, 116] on button "29" at bounding box center [313, 115] width 13 height 13
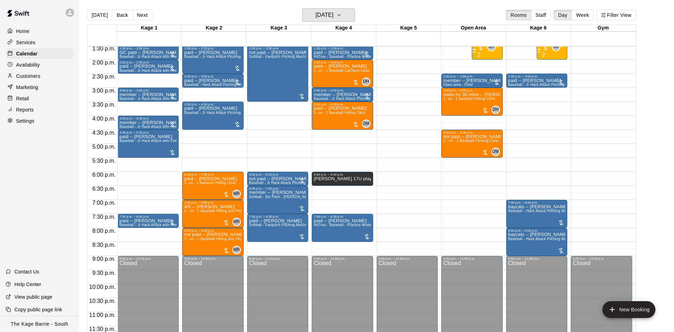
scroll to position [336, 0]
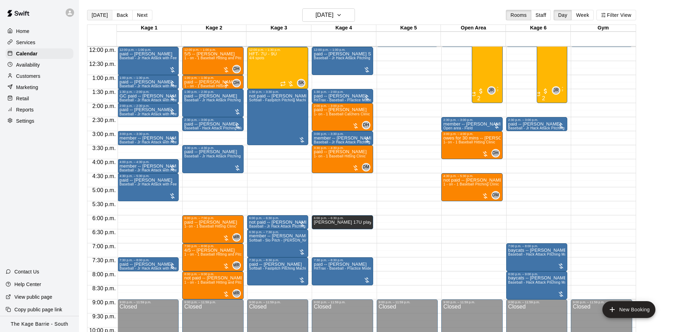
click at [95, 17] on button "Today" at bounding box center [99, 15] width 25 height 11
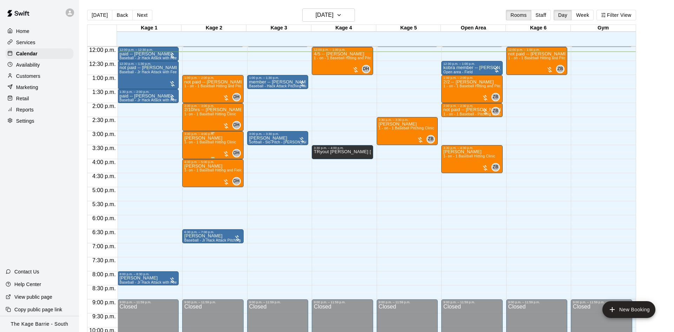
click at [217, 140] on div "Jake Penney 1- on - 1 Baseball Hitting Clinic" at bounding box center [210, 302] width 52 height 332
click at [191, 142] on icon "edit" at bounding box center [190, 144] width 6 height 6
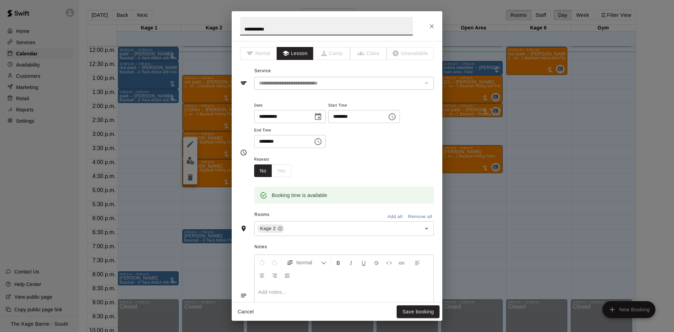
click at [241, 29] on input "**********" at bounding box center [326, 26] width 173 height 19
type input "**********"
click at [415, 311] on button "Save booking" at bounding box center [417, 312] width 43 height 13
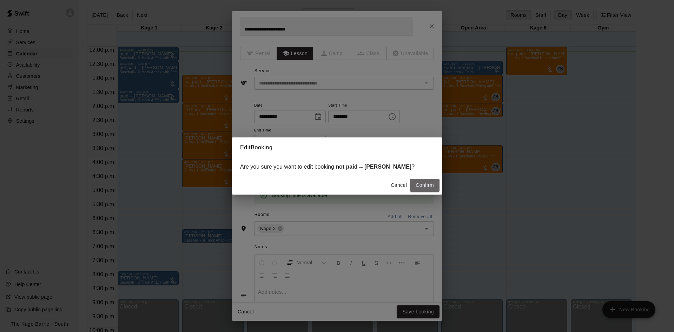
drag, startPoint x: 420, startPoint y: 183, endPoint x: 427, endPoint y: 180, distance: 8.6
click at [424, 182] on button "Confirm" at bounding box center [424, 185] width 29 height 13
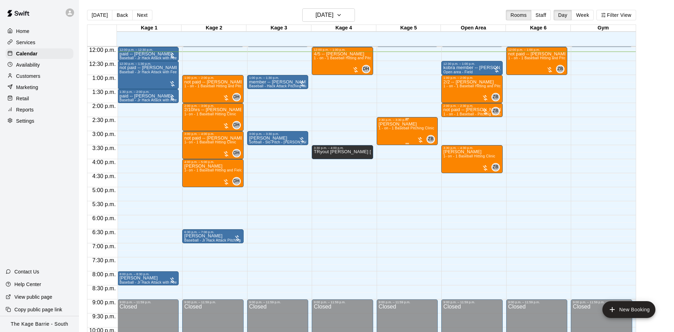
click at [384, 133] on div "Haydenn Barrett 1 - on - 1 Baseball Pitching Clinic" at bounding box center [406, 288] width 55 height 332
click at [381, 148] on button "edit" at bounding box center [385, 147] width 14 height 14
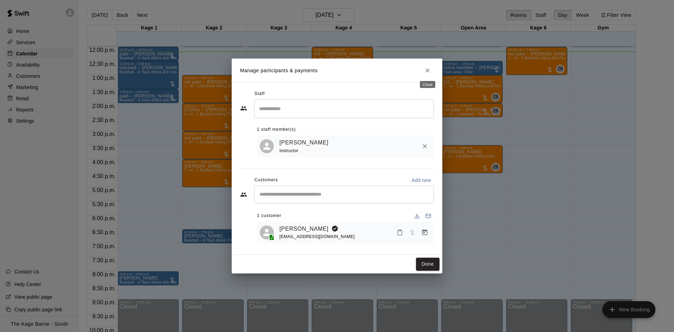
click at [423, 73] on button "Close" at bounding box center [427, 70] width 13 height 13
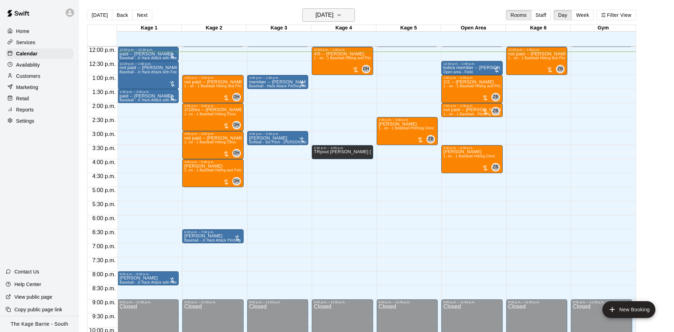
click at [316, 19] on h6 "Monday Aug 11" at bounding box center [324, 15] width 18 height 10
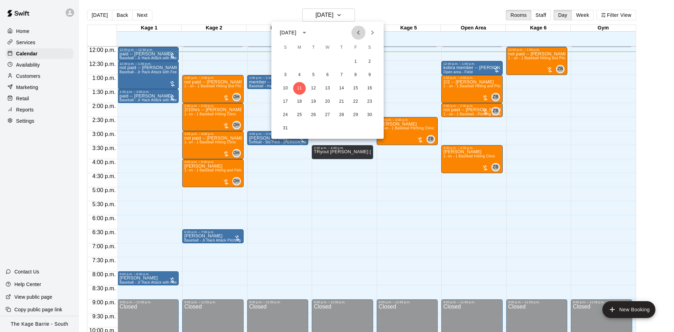
click at [363, 33] on button "Previous month" at bounding box center [358, 33] width 14 height 14
click at [297, 115] on button "30" at bounding box center [299, 115] width 13 height 13
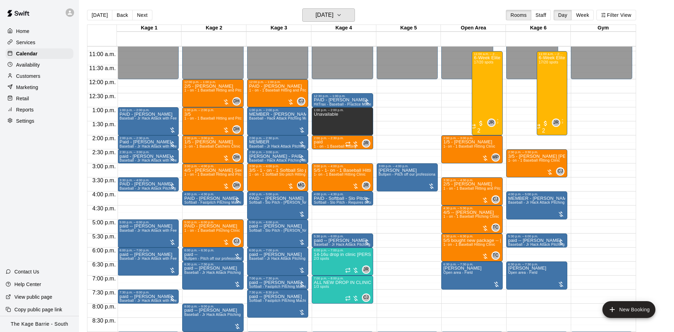
scroll to position [292, 0]
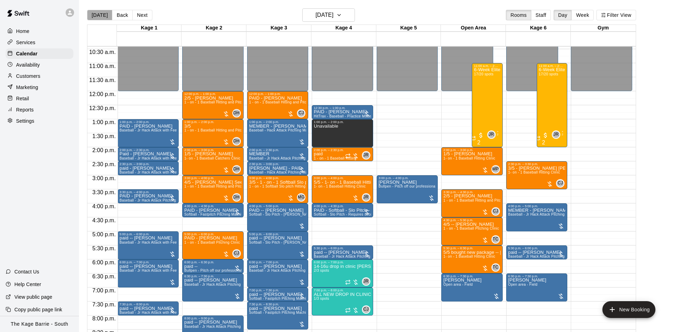
click at [104, 13] on button "Today" at bounding box center [99, 15] width 25 height 11
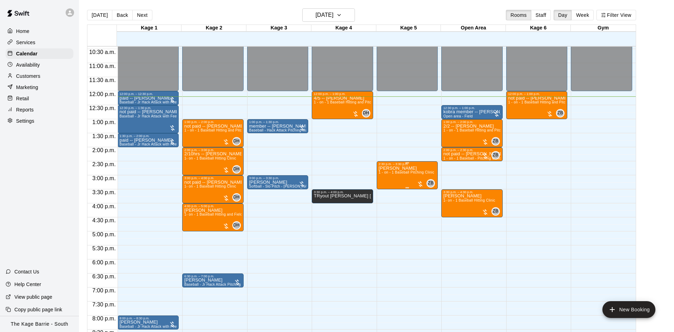
click at [384, 168] on p "Haydenn Barrett" at bounding box center [406, 168] width 55 height 0
click at [382, 174] on icon "edit" at bounding box center [385, 177] width 8 height 8
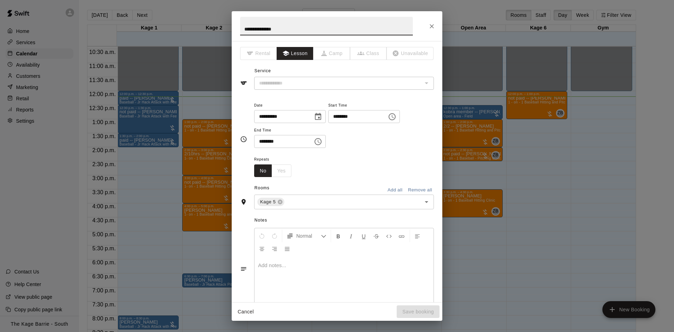
type input "**********"
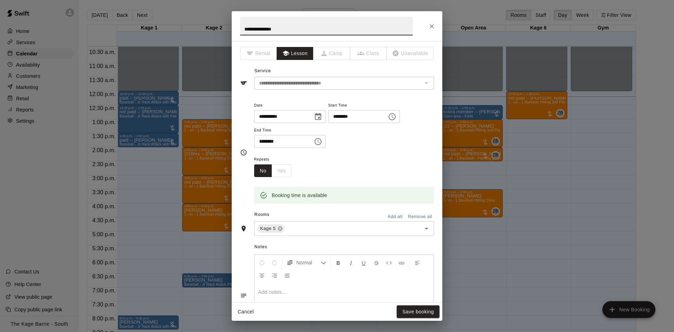
click at [242, 29] on input "**********" at bounding box center [326, 26] width 173 height 19
type input "**********"
click at [409, 311] on button "Save booking" at bounding box center [417, 312] width 43 height 13
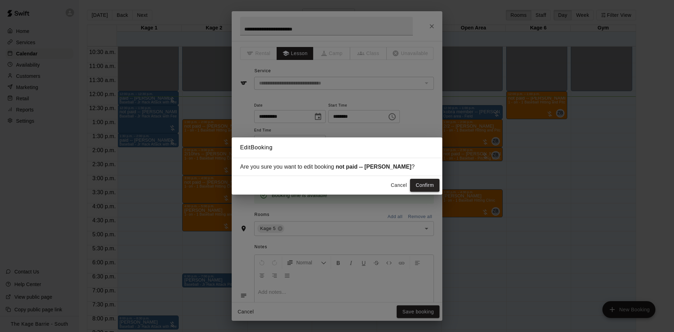
click at [423, 184] on button "Confirm" at bounding box center [424, 185] width 29 height 13
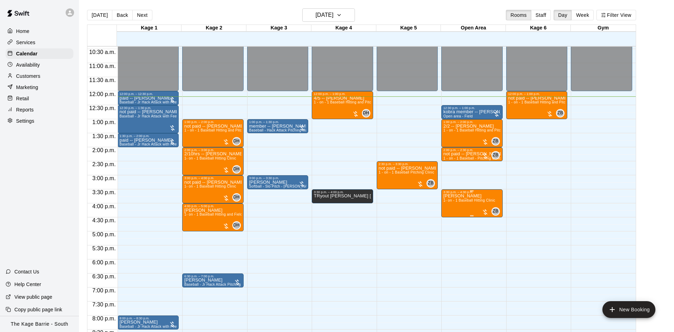
click at [463, 202] on span "1- on - 1 Baseball Hitting Clinic" at bounding box center [469, 201] width 52 height 4
click at [447, 207] on icon "edit" at bounding box center [450, 207] width 8 height 8
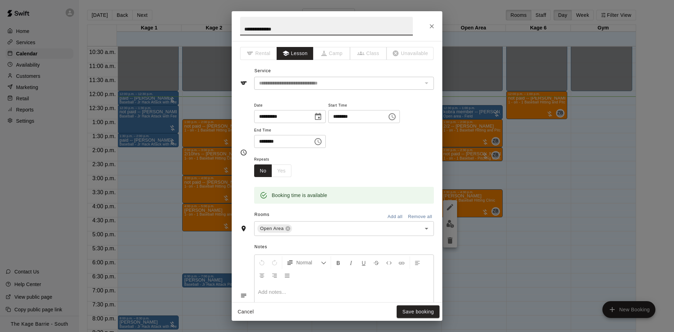
click at [244, 26] on input "**********" at bounding box center [326, 26] width 173 height 19
type input "**********"
drag, startPoint x: 411, startPoint y: 321, endPoint x: 412, endPoint y: 316, distance: 4.7
click at [411, 320] on div "**********" at bounding box center [337, 166] width 674 height 332
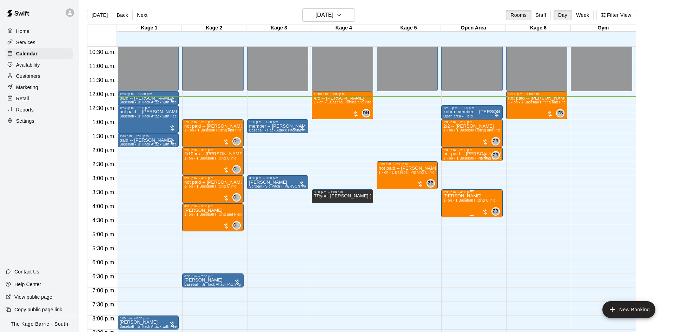
click at [456, 196] on p "Haydenn Barrett" at bounding box center [469, 196] width 52 height 0
click at [446, 200] on button "edit" at bounding box center [450, 205] width 14 height 14
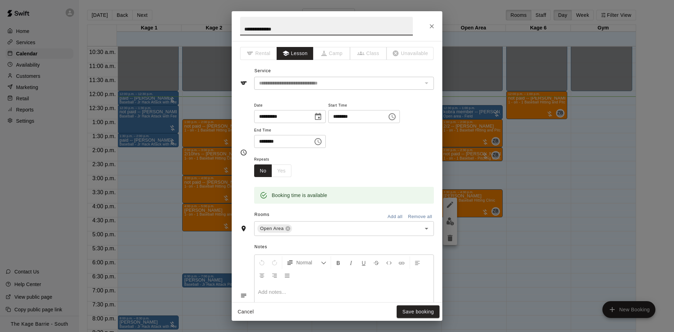
click at [242, 28] on input "**********" at bounding box center [326, 26] width 173 height 19
type input "**********"
click at [405, 312] on button "Save booking" at bounding box center [417, 312] width 43 height 13
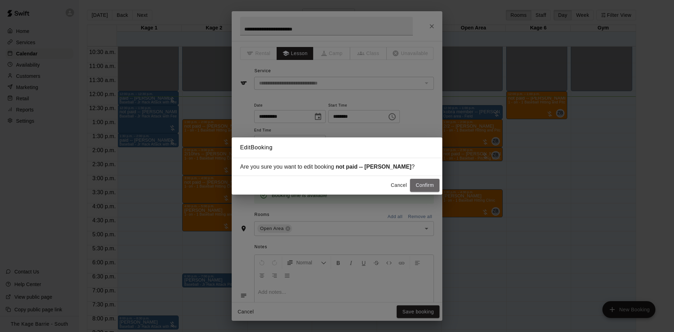
click at [429, 187] on button "Confirm" at bounding box center [424, 185] width 29 height 13
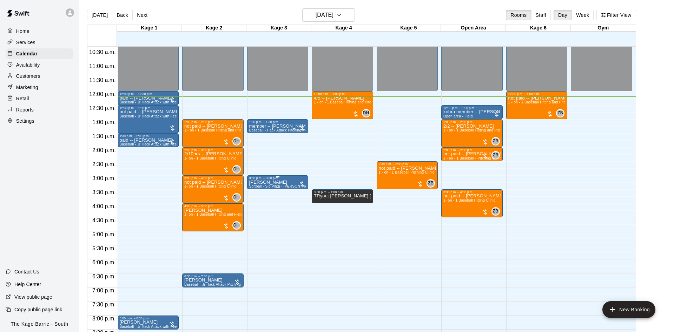
click at [255, 182] on p "BRAD ALLAN" at bounding box center [277, 182] width 57 height 0
click at [253, 191] on icon "edit" at bounding box center [255, 191] width 8 height 8
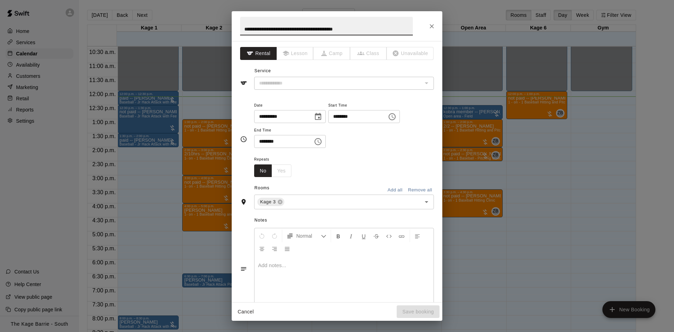
type input "**********"
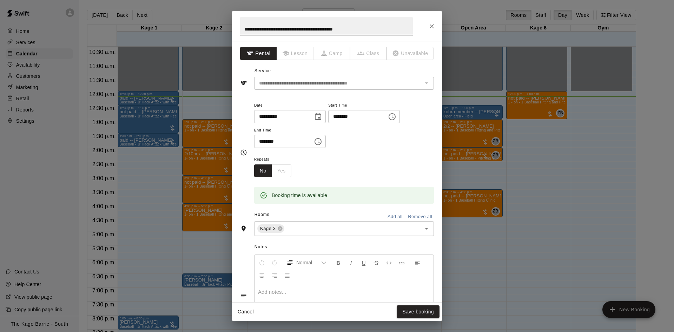
drag, startPoint x: 243, startPoint y: 27, endPoint x: 386, endPoint y: 28, distance: 142.1
click at [374, 33] on input "**********" at bounding box center [326, 26] width 173 height 19
type input "**********"
click at [418, 309] on button "Save booking" at bounding box center [417, 312] width 43 height 13
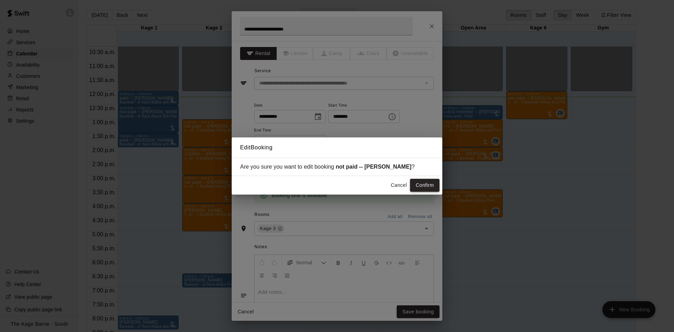
click at [420, 189] on button "Confirm" at bounding box center [424, 185] width 29 height 13
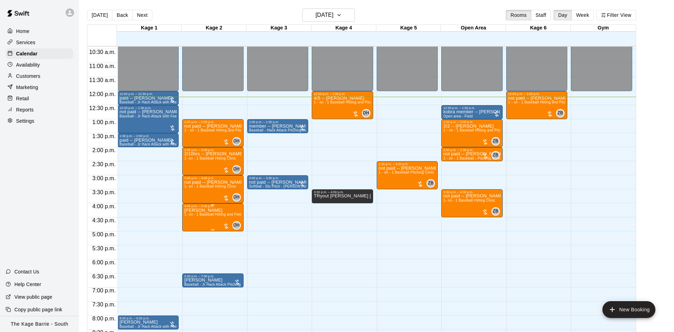
click at [229, 214] on span "1- on - 1 Baseball Hitting and Fielding Clinic" at bounding box center [220, 215] width 73 height 4
click at [188, 234] on img "edit" at bounding box center [190, 238] width 8 height 8
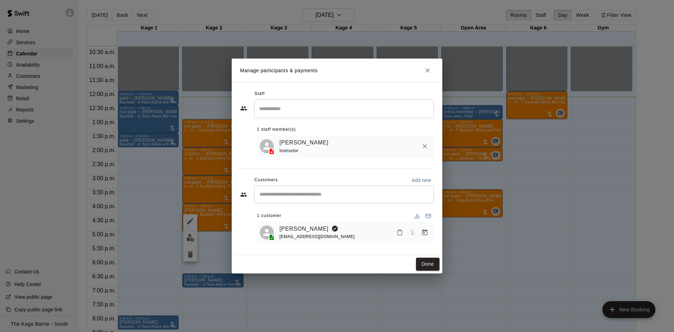
click at [424, 68] on icon "Close" at bounding box center [427, 70] width 7 height 7
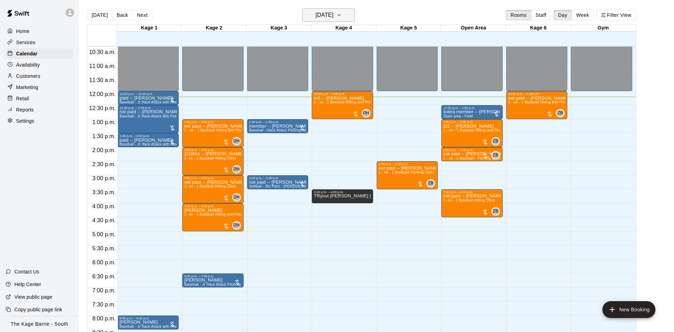
click at [325, 15] on h6 "Monday Aug 11" at bounding box center [324, 15] width 18 height 10
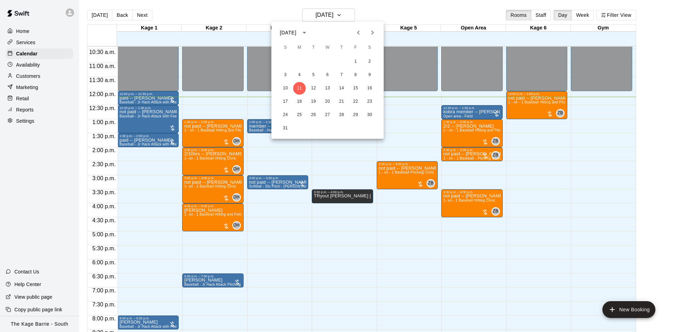
click at [360, 31] on icon "Previous month" at bounding box center [358, 32] width 8 height 8
click at [359, 34] on icon "Previous month" at bounding box center [358, 32] width 8 height 8
click at [371, 102] on button "28" at bounding box center [369, 101] width 13 height 13
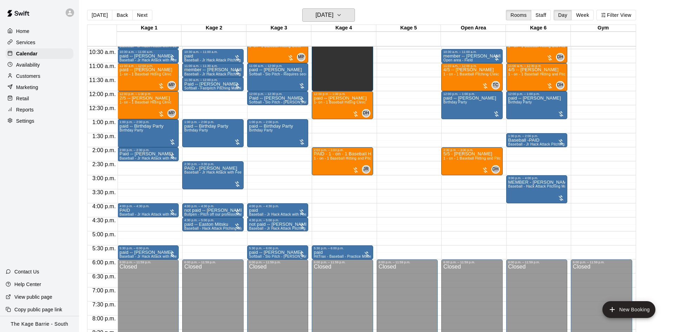
scroll to position [248, 0]
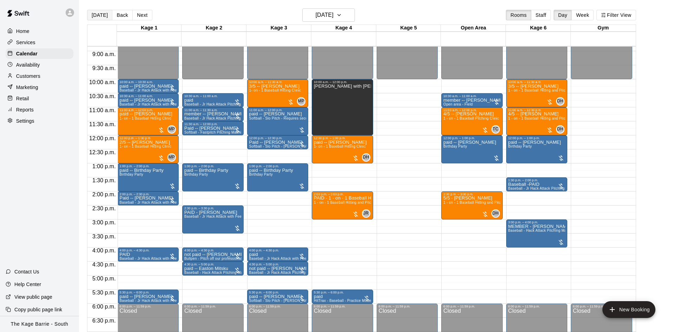
click at [93, 15] on button "Today" at bounding box center [99, 15] width 25 height 11
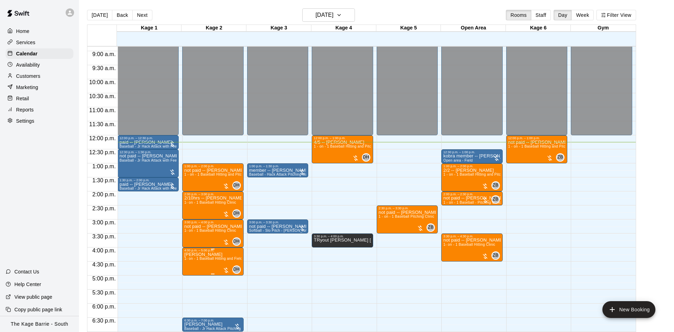
click at [199, 259] on span "1- on - 1 Baseball Hitting and Fielding Clinic" at bounding box center [220, 259] width 73 height 4
click at [193, 264] on icon "edit" at bounding box center [190, 265] width 8 height 8
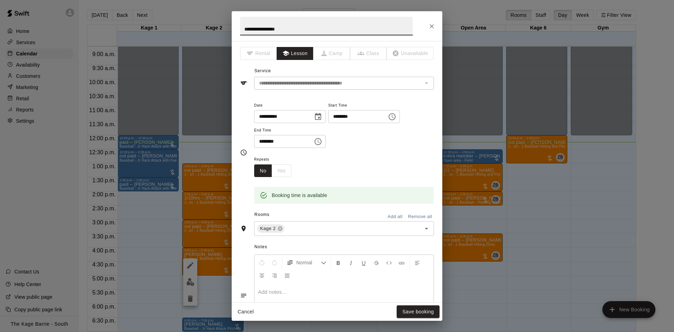
click at [239, 27] on h2 "**********" at bounding box center [326, 26] width 189 height 30
click at [241, 29] on input "**********" at bounding box center [326, 26] width 173 height 19
type input "**********"
click at [423, 315] on button "Save booking" at bounding box center [417, 312] width 43 height 13
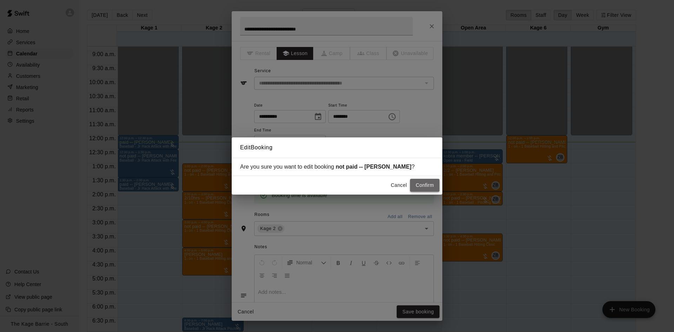
click at [422, 184] on button "Confirm" at bounding box center [424, 185] width 29 height 13
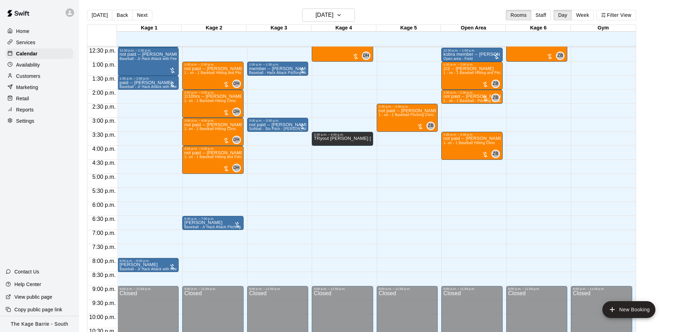
scroll to position [336, 0]
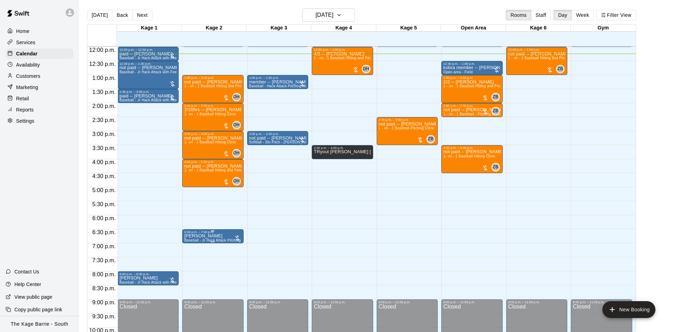
click at [211, 236] on p "MIRAN CEHAJIC" at bounding box center [212, 236] width 57 height 0
click at [192, 244] on icon "edit" at bounding box center [190, 245] width 8 height 8
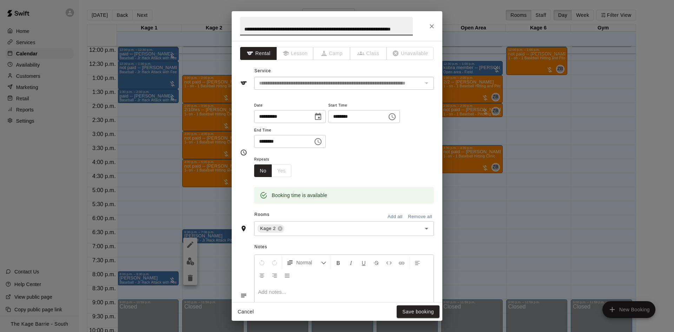
scroll to position [114, 0]
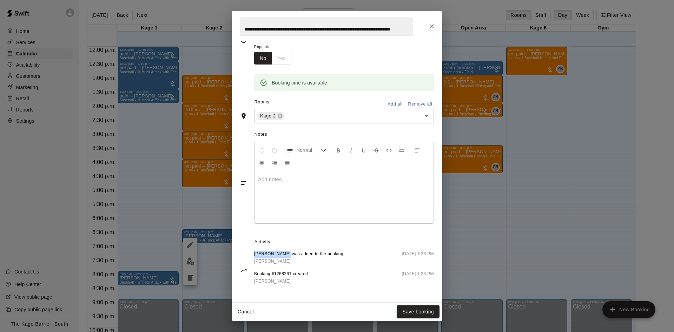
drag, startPoint x: 287, startPoint y: 253, endPoint x: 254, endPoint y: 252, distance: 33.0
click at [254, 252] on span "MIRAN CEHAJIC was added to the booking" at bounding box center [298, 254] width 89 height 7
copy span "MIRAN CEHAJIC"
click at [276, 31] on input "**********" at bounding box center [326, 26] width 173 height 19
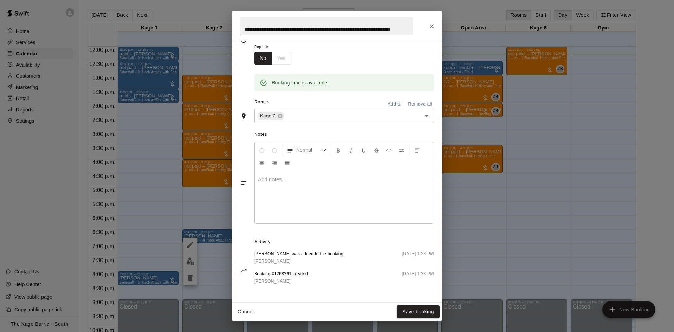
click at [276, 31] on input "**********" at bounding box center [326, 26] width 173 height 19
paste input "**********"
type input "**********"
click at [412, 314] on button "Save booking" at bounding box center [417, 312] width 43 height 13
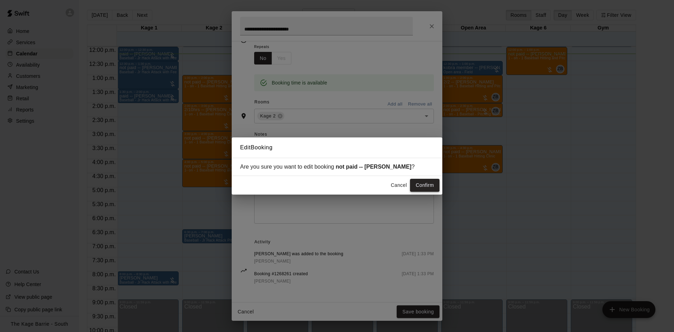
click at [417, 180] on button "Confirm" at bounding box center [424, 185] width 29 height 13
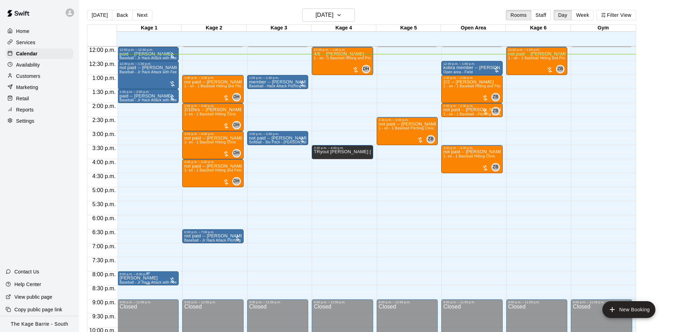
click at [125, 284] on icon "edit" at bounding box center [125, 284] width 8 height 8
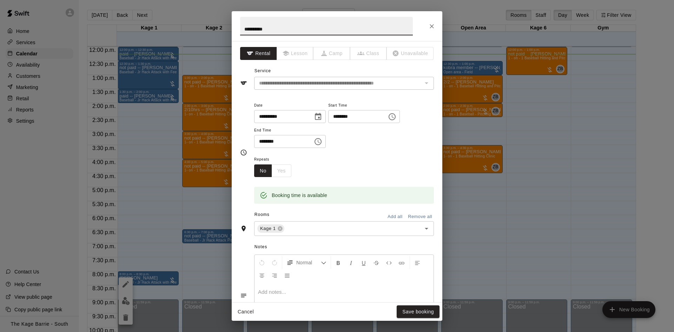
scroll to position [114, 0]
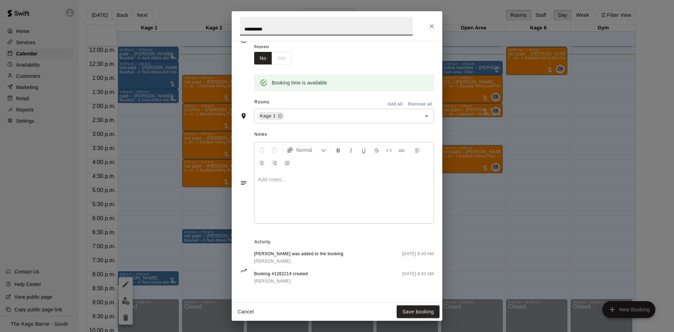
drag, startPoint x: 277, startPoint y: 26, endPoint x: 258, endPoint y: 29, distance: 19.1
click at [258, 29] on input "**********" at bounding box center [326, 26] width 173 height 19
click at [428, 26] on icon "Close" at bounding box center [431, 26] width 7 height 7
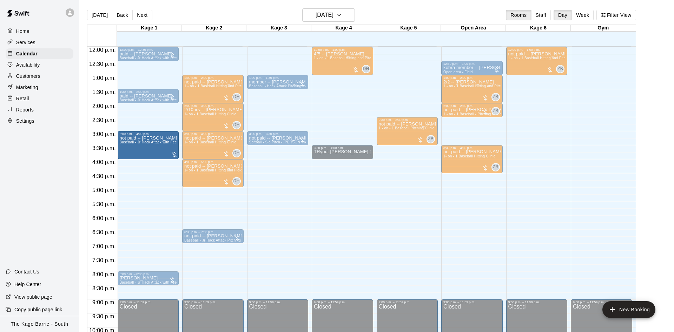
drag, startPoint x: 154, startPoint y: 78, endPoint x: 148, endPoint y: 148, distance: 70.4
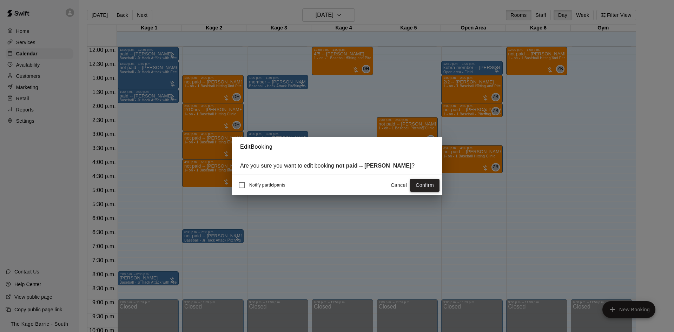
click at [425, 190] on button "Confirm" at bounding box center [424, 185] width 29 height 13
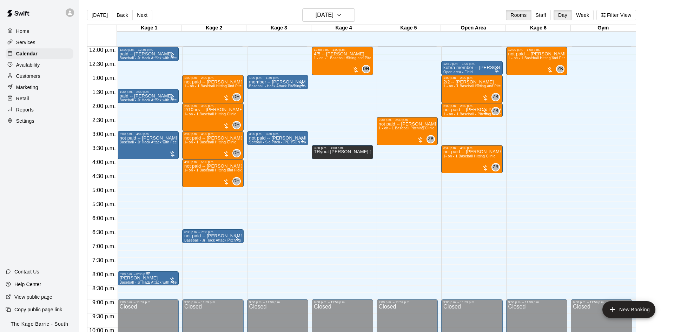
click at [156, 276] on div "8:00 p.m. – 8:30 p.m." at bounding box center [148, 275] width 57 height 4
click at [128, 281] on icon "edit" at bounding box center [125, 280] width 8 height 8
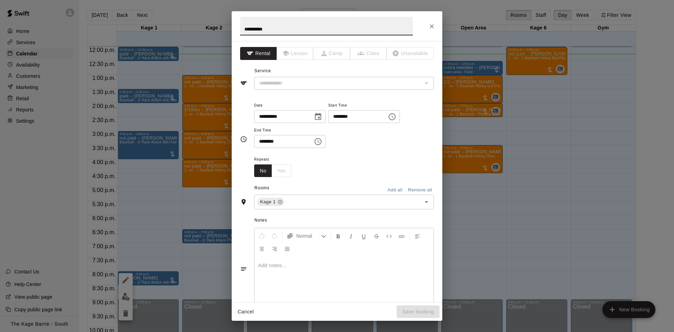
type input "**********"
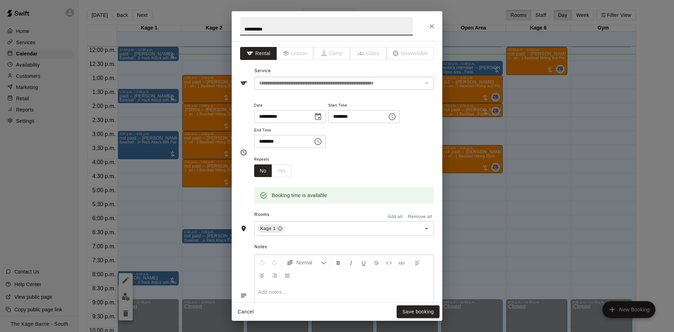
click at [243, 28] on input "**********" at bounding box center [326, 26] width 173 height 19
type input "**********"
click at [408, 315] on button "Save booking" at bounding box center [417, 312] width 43 height 13
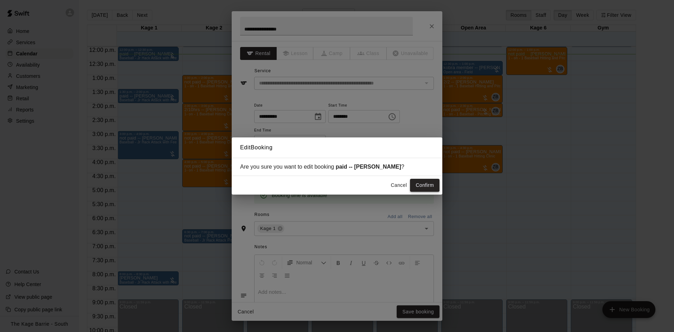
click at [415, 184] on button "Confirm" at bounding box center [424, 185] width 29 height 13
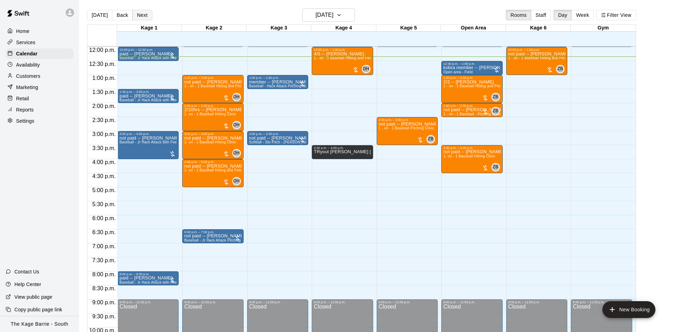
click at [144, 18] on button "Next" at bounding box center [142, 15] width 20 height 11
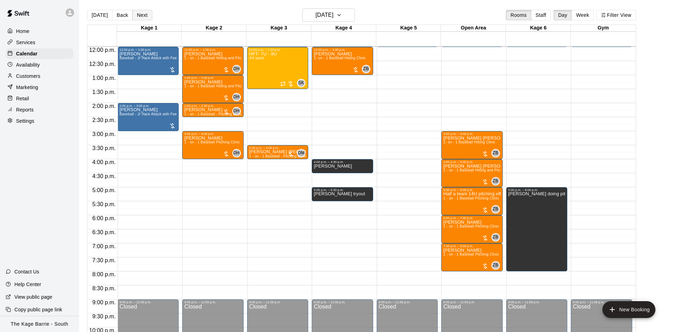
click at [146, 13] on button "Next" at bounding box center [142, 15] width 20 height 11
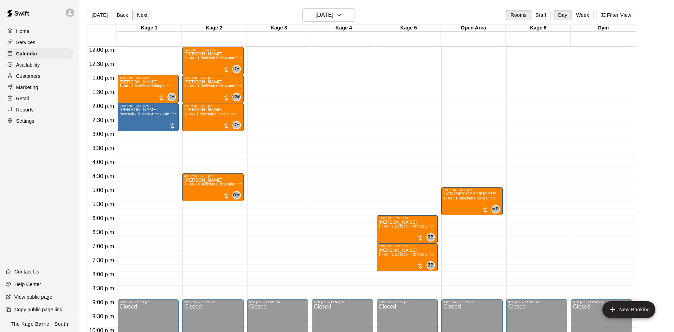
click at [146, 16] on button "Next" at bounding box center [142, 15] width 20 height 11
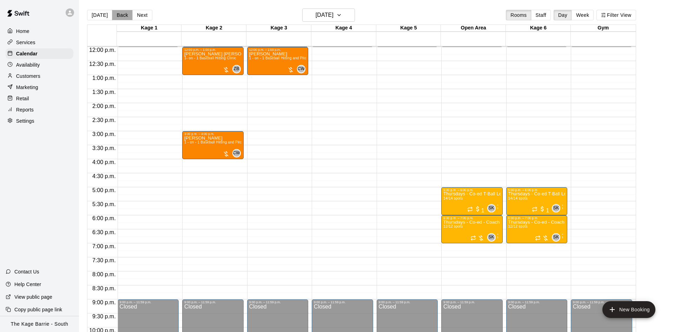
click at [118, 17] on button "Back" at bounding box center [122, 15] width 21 height 11
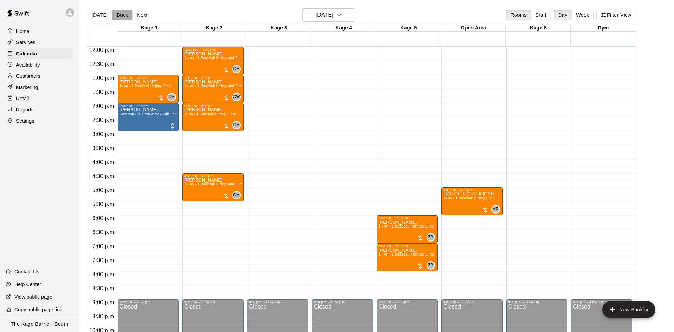
click at [118, 17] on button "Back" at bounding box center [122, 15] width 21 height 11
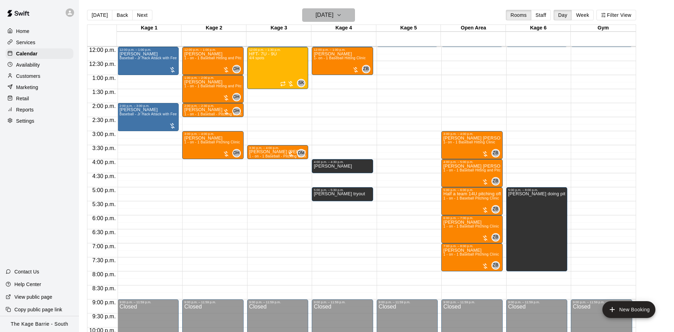
click at [333, 16] on h6 "Tuesday Aug 12" at bounding box center [324, 15] width 18 height 10
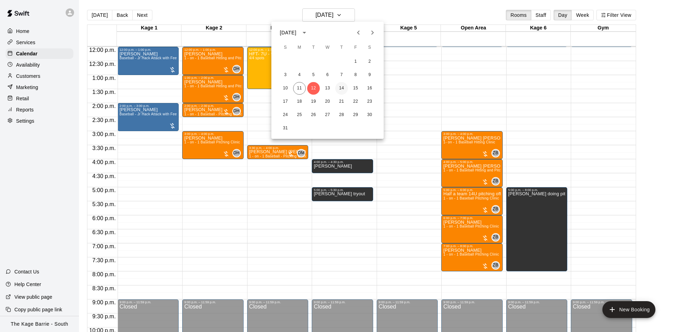
click at [343, 91] on button "14" at bounding box center [341, 88] width 13 height 13
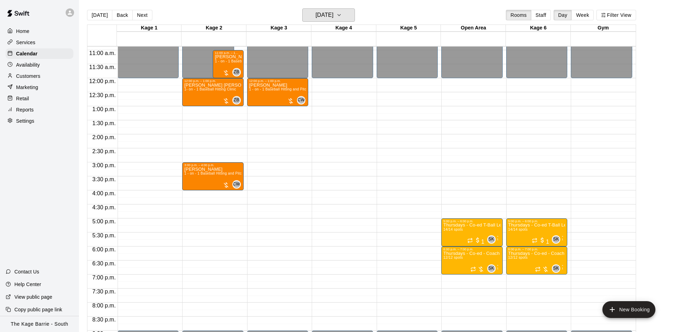
scroll to position [292, 0]
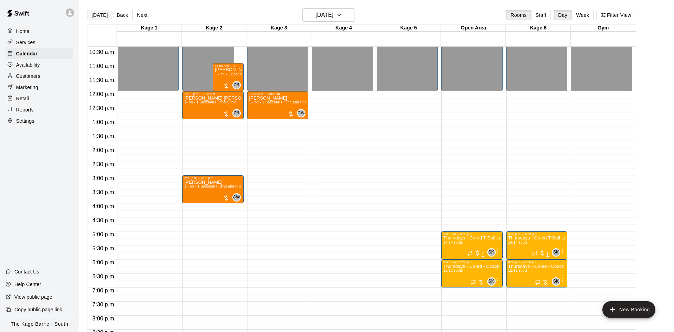
click at [97, 16] on button "Today" at bounding box center [99, 15] width 25 height 11
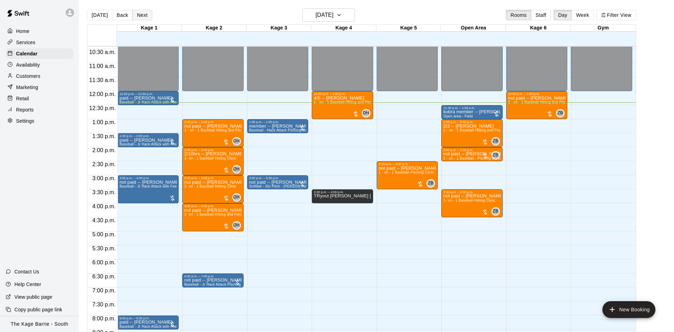
click at [141, 17] on button "Next" at bounding box center [142, 15] width 20 height 11
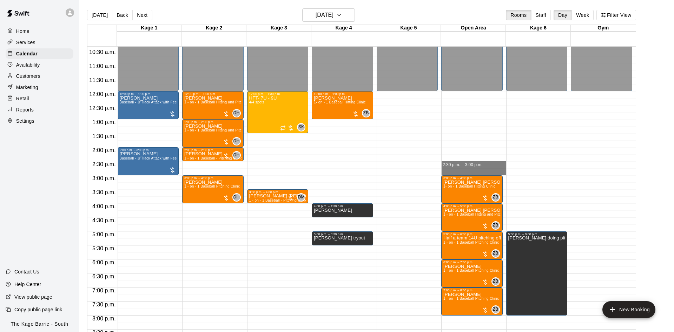
drag, startPoint x: 475, startPoint y: 163, endPoint x: 476, endPoint y: 171, distance: 8.3
click at [476, 171] on div "12:00 a.m. – 12:00 p.m. Closed 3:00 p.m. – 4:00 p.m. Griffin McIntosh-Shepley 1…" at bounding box center [473, 91] width 65 height 674
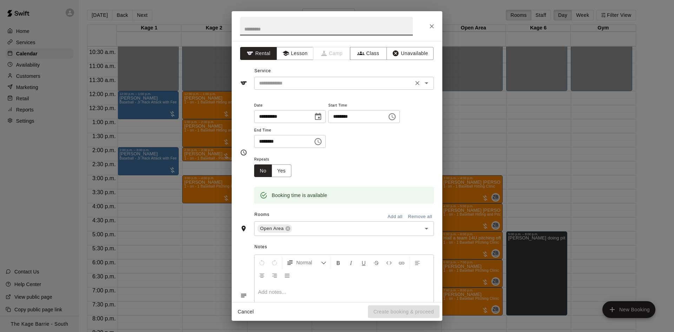
click at [347, 87] on input "text" at bounding box center [333, 83] width 155 height 9
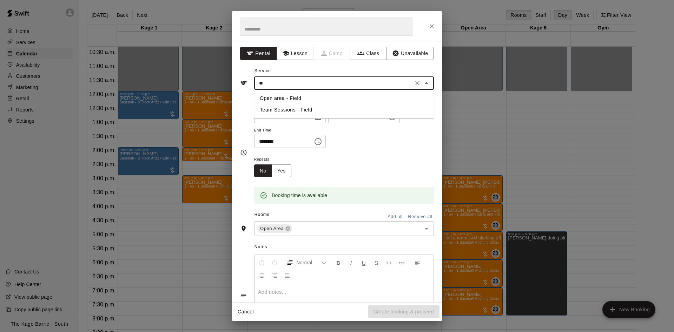
type input "*"
click at [309, 113] on li "Open area - Field" at bounding box center [344, 110] width 180 height 12
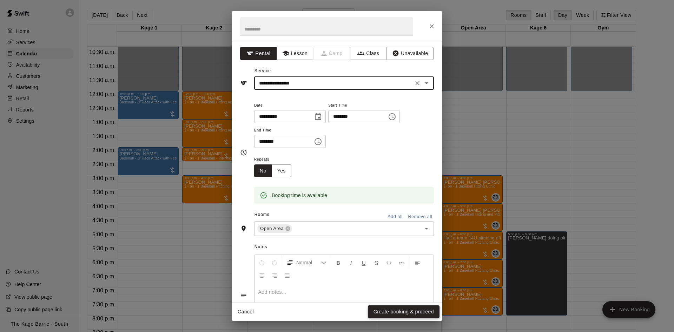
type input "**********"
click at [407, 314] on button "Create booking & proceed" at bounding box center [404, 312] width 72 height 13
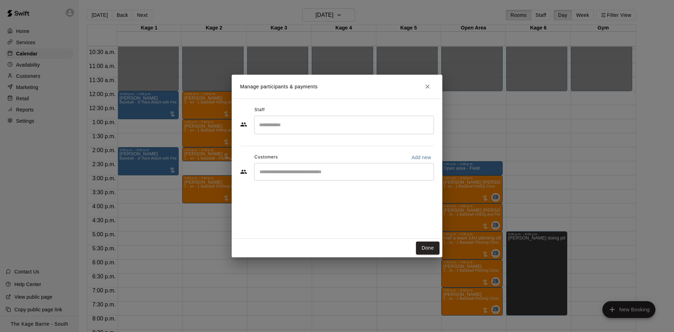
click at [325, 172] on input "Start typing to search customers..." at bounding box center [343, 171] width 173 height 7
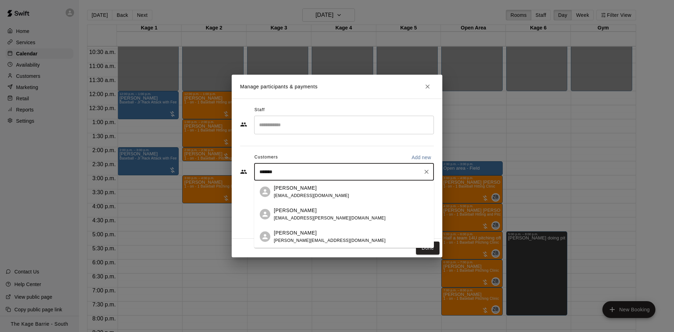
type input "********"
click at [321, 209] on div "Jake Logie" at bounding box center [330, 210] width 112 height 7
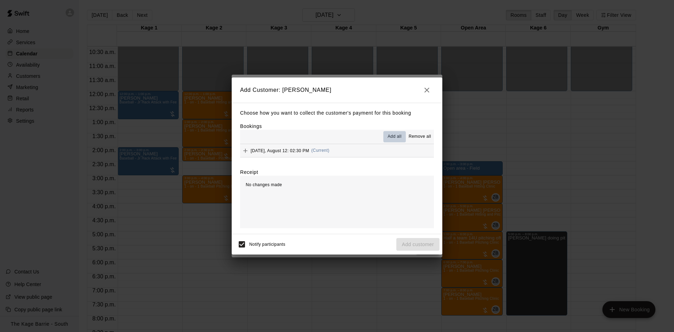
click at [396, 137] on span "Add all" at bounding box center [394, 136] width 14 height 7
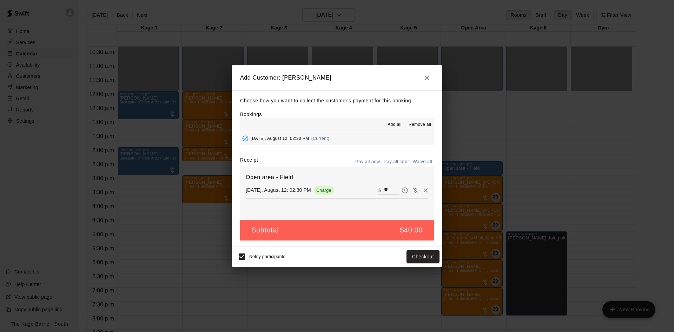
click at [438, 163] on div "Choose how you want to collect the customer's payment for this booking Bookings…" at bounding box center [337, 169] width 210 height 156
click at [427, 163] on button "Waive all" at bounding box center [421, 161] width 23 height 11
type input "*"
click at [426, 258] on button "Add customer" at bounding box center [417, 256] width 43 height 13
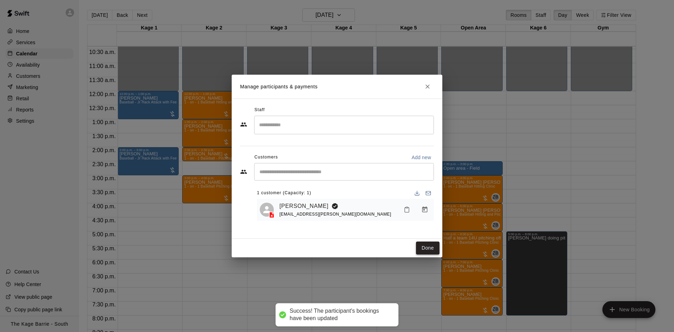
click at [427, 247] on button "Done" at bounding box center [428, 248] width 24 height 13
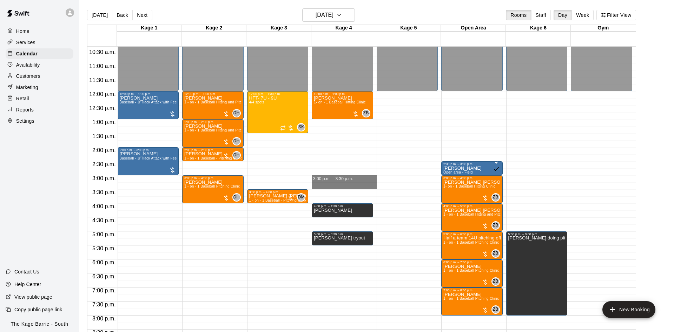
drag, startPoint x: 349, startPoint y: 176, endPoint x: 349, endPoint y: 186, distance: 9.8
click at [349, 187] on div "12:00 a.m. – 12:00 p.m. Closed 12:00 p.m. – 1:00 p.m. Braeden Harrington 1- on …" at bounding box center [344, 91] width 65 height 674
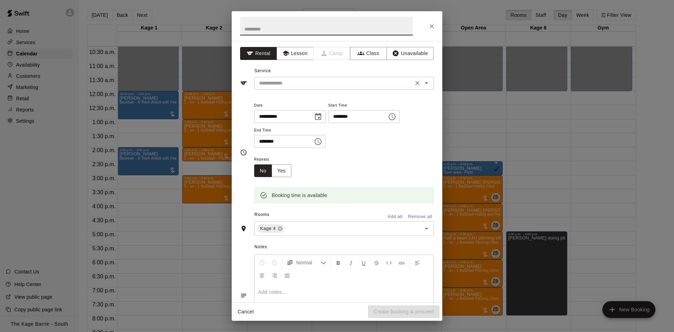
click at [343, 83] on input "text" at bounding box center [333, 83] width 155 height 9
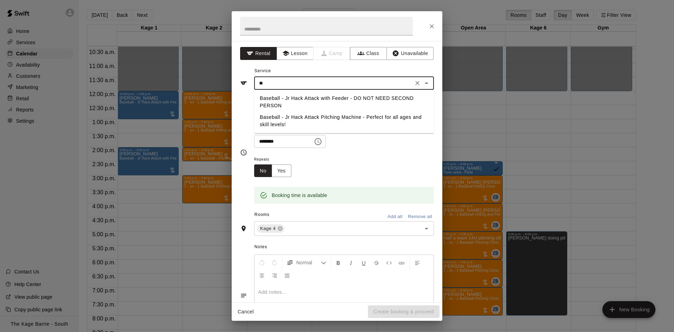
click at [371, 121] on li "Baseball - Jr Hack Attack Pitching Machine - Perfect for all ages and skill lev…" at bounding box center [344, 121] width 180 height 19
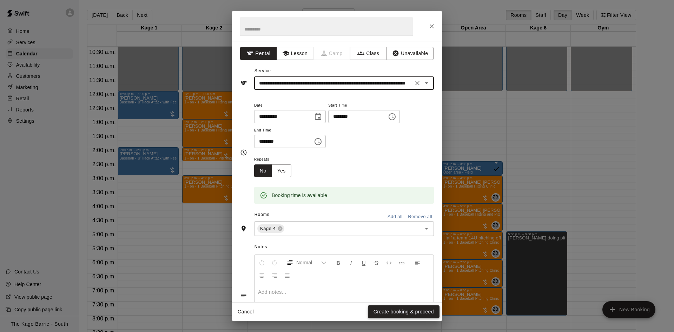
type input "**********"
click at [410, 313] on button "Create booking & proceed" at bounding box center [404, 312] width 72 height 13
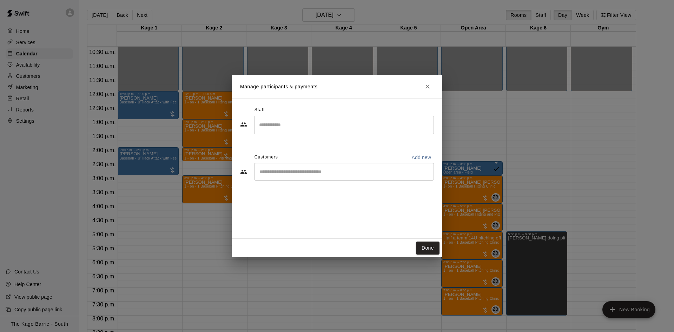
click at [320, 173] on input "Start typing to search customers..." at bounding box center [343, 171] width 173 height 7
type input "*****"
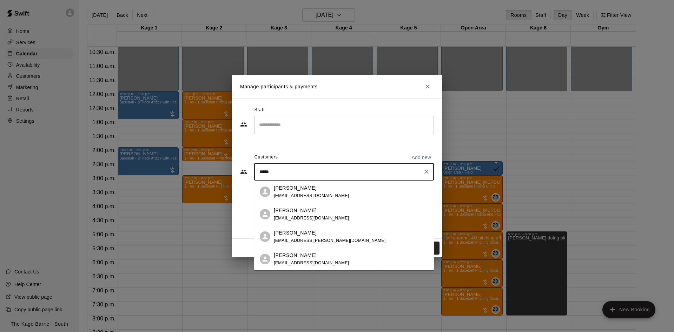
click at [336, 236] on div "Jake Logie" at bounding box center [330, 232] width 112 height 7
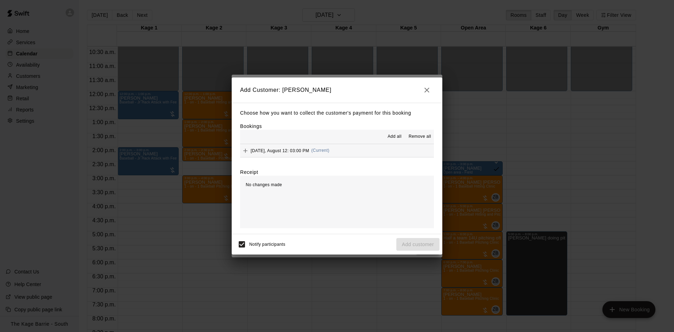
click at [393, 139] on span "Add all" at bounding box center [394, 136] width 14 height 7
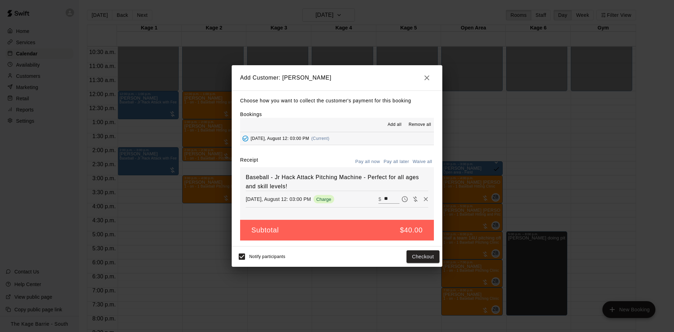
click at [401, 162] on button "Pay all later" at bounding box center [396, 161] width 29 height 11
click at [420, 163] on button "Waive all" at bounding box center [421, 161] width 23 height 11
type input "*"
click at [419, 258] on button "Add customer" at bounding box center [417, 256] width 43 height 13
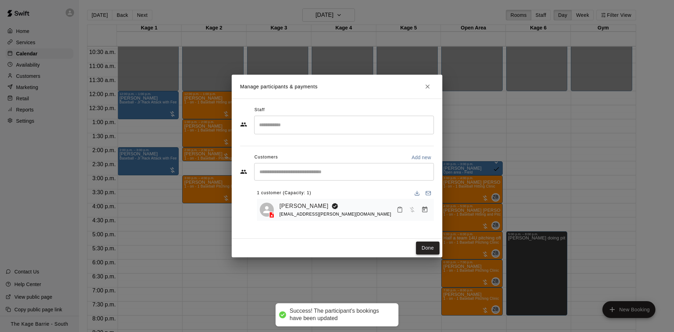
click at [432, 251] on button "Done" at bounding box center [428, 248] width 24 height 13
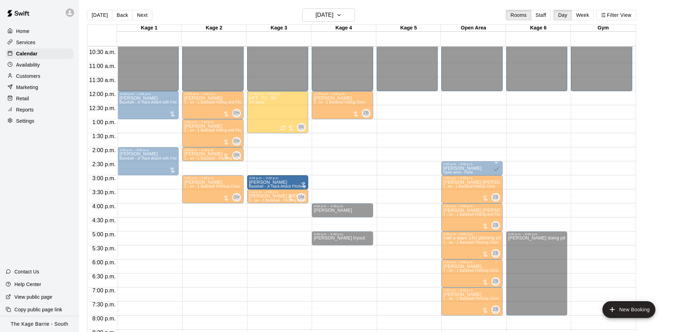
drag, startPoint x: 344, startPoint y: 184, endPoint x: 286, endPoint y: 190, distance: 57.8
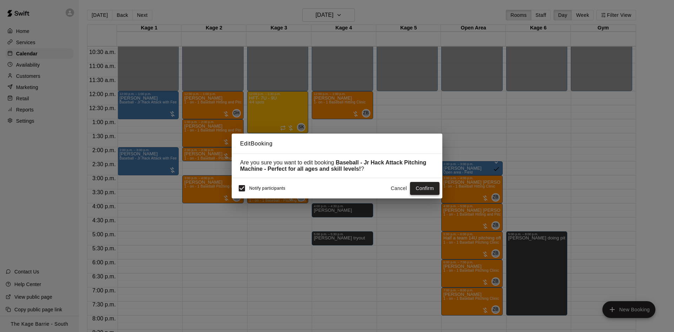
click at [427, 194] on button "Confirm" at bounding box center [424, 188] width 29 height 13
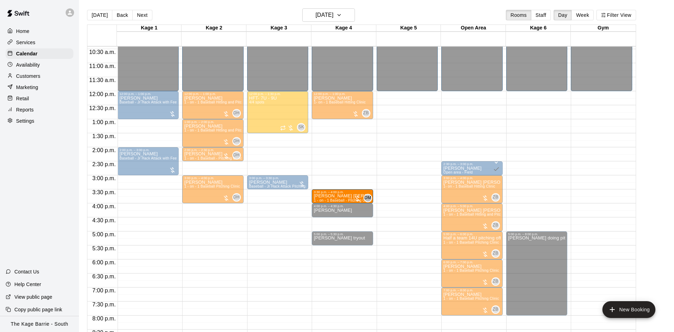
drag, startPoint x: 269, startPoint y: 199, endPoint x: 357, endPoint y: 203, distance: 88.5
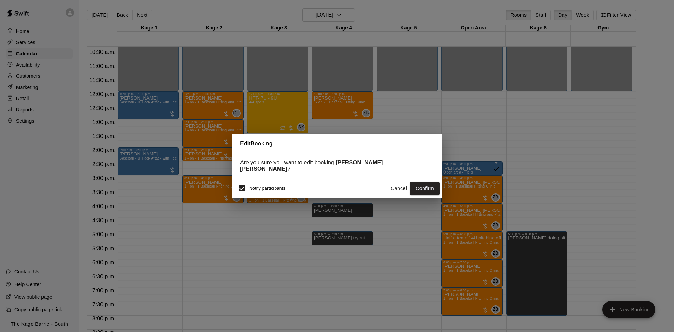
click at [397, 189] on button "Cancel" at bounding box center [398, 188] width 22 height 13
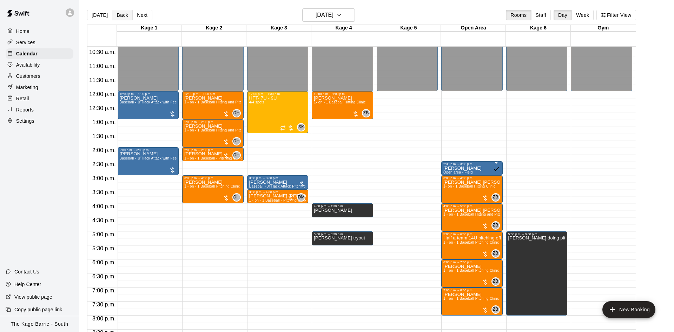
click at [123, 18] on button "Back" at bounding box center [122, 15] width 21 height 11
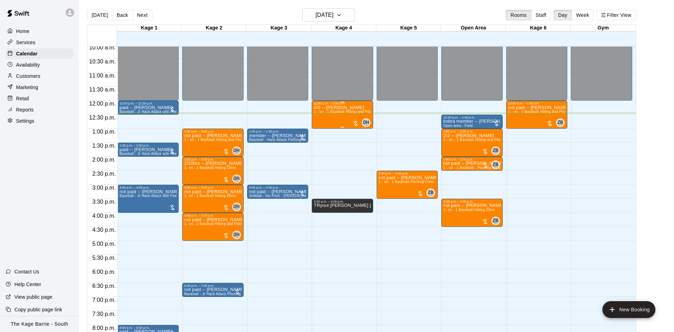
scroll to position [248, 0]
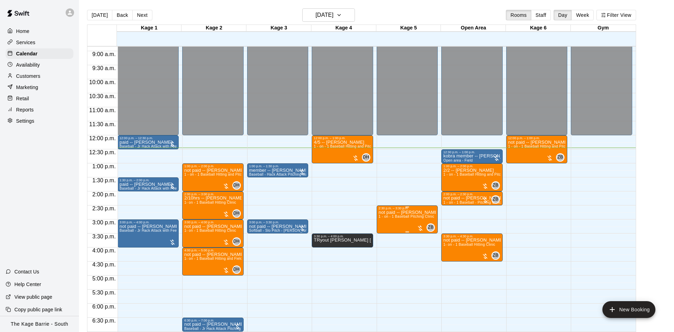
click at [385, 218] on span "1 - on - 1 Baseball Pitching Clinic" at bounding box center [406, 217] width 55 height 4
click at [382, 214] on div at bounding box center [337, 166] width 674 height 332
click at [382, 223] on button "edit" at bounding box center [385, 219] width 14 height 14
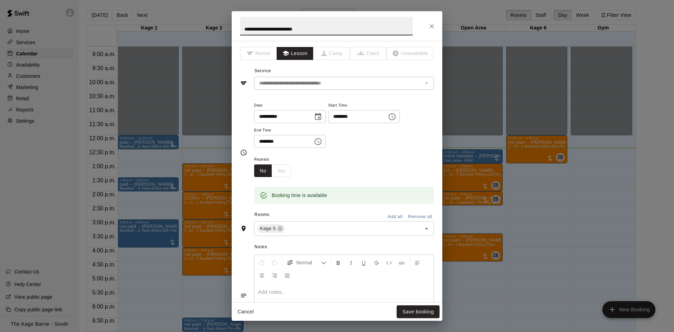
drag, startPoint x: 252, startPoint y: 29, endPoint x: 235, endPoint y: 33, distance: 17.3
click at [240, 33] on input "**********" at bounding box center [326, 26] width 173 height 19
type input "**********"
click at [426, 314] on button "Save booking" at bounding box center [417, 312] width 43 height 13
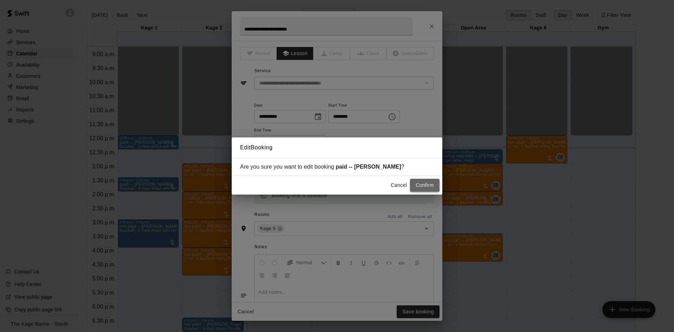
click at [428, 183] on button "Confirm" at bounding box center [424, 185] width 29 height 13
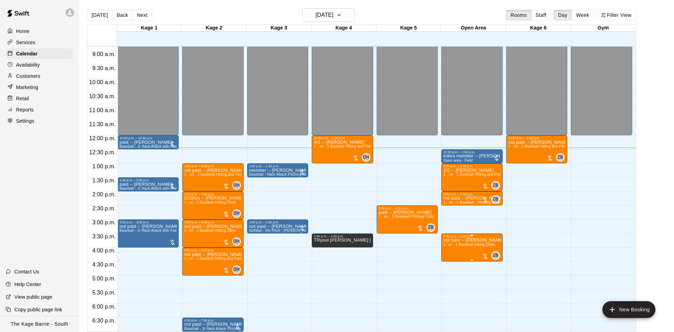
click at [468, 246] on span "1- on - 1 Baseball Hitting Clinic" at bounding box center [469, 245] width 52 height 4
click at [448, 247] on button "edit" at bounding box center [450, 251] width 14 height 14
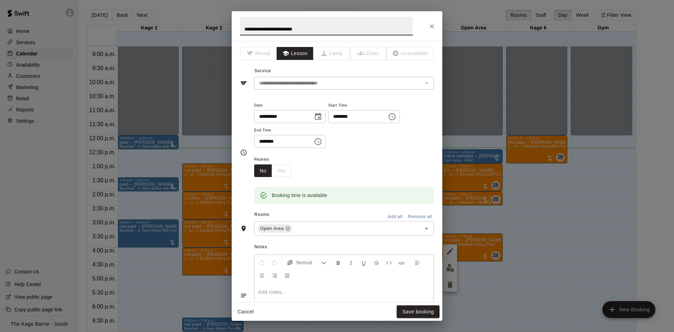
drag, startPoint x: 253, startPoint y: 29, endPoint x: 215, endPoint y: 32, distance: 37.3
click at [240, 32] on input "**********" at bounding box center [326, 26] width 173 height 19
type input "**********"
click at [408, 311] on button "Save booking" at bounding box center [417, 312] width 43 height 13
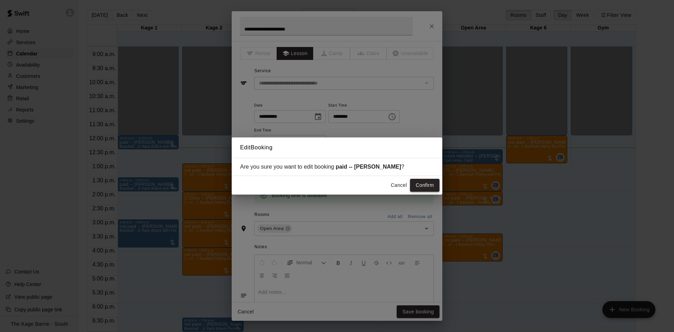
click at [423, 185] on button "Confirm" at bounding box center [424, 185] width 29 height 13
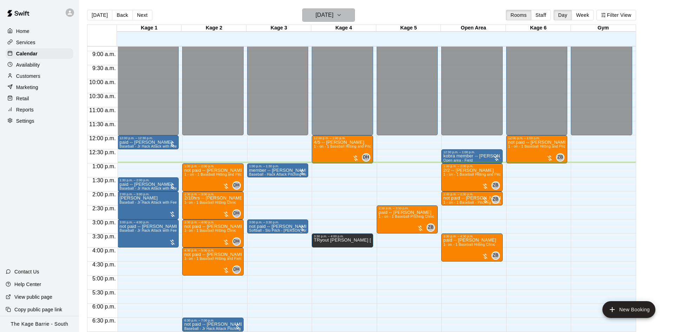
click at [318, 15] on h6 "Monday Aug 11" at bounding box center [324, 15] width 18 height 10
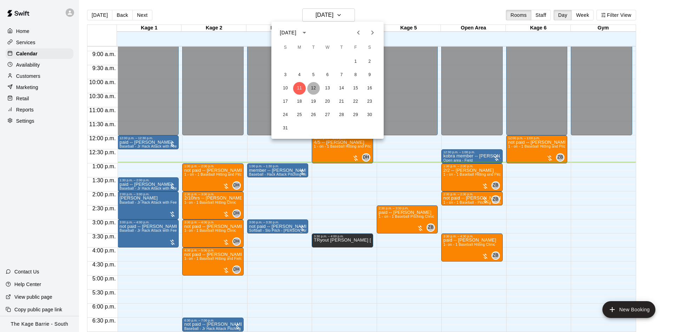
click at [310, 91] on button "12" at bounding box center [313, 88] width 13 height 13
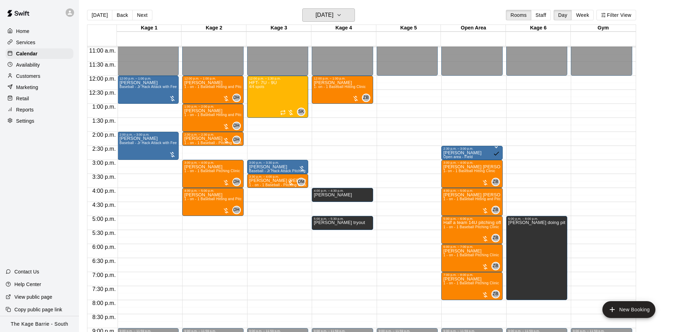
scroll to position [292, 0]
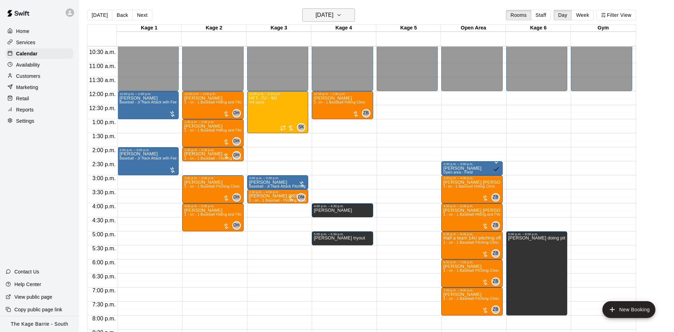
click at [345, 15] on button "Tuesday Aug 12" at bounding box center [328, 14] width 53 height 13
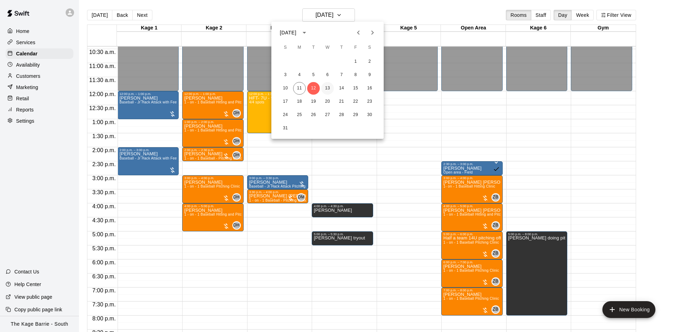
click at [327, 87] on button "13" at bounding box center [327, 88] width 13 height 13
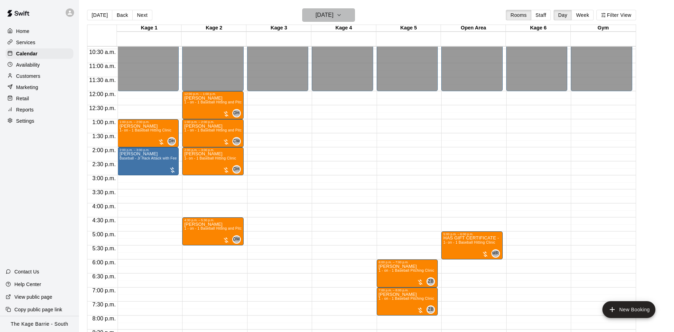
click at [333, 19] on h6 "Wednesday Aug 13" at bounding box center [324, 15] width 18 height 10
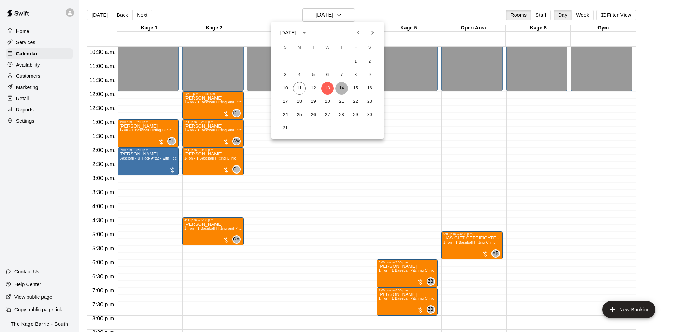
click at [340, 93] on button "14" at bounding box center [341, 88] width 13 height 13
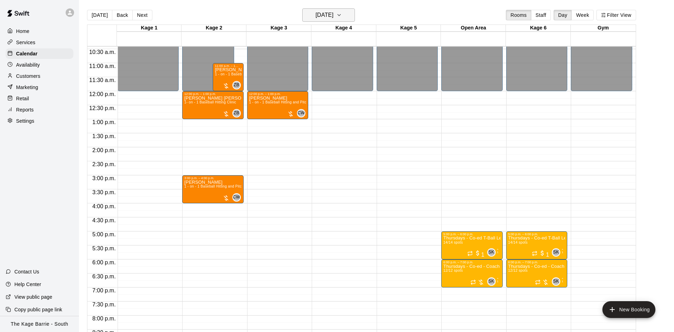
click at [335, 21] on button "Thursday Aug 14" at bounding box center [328, 14] width 53 height 13
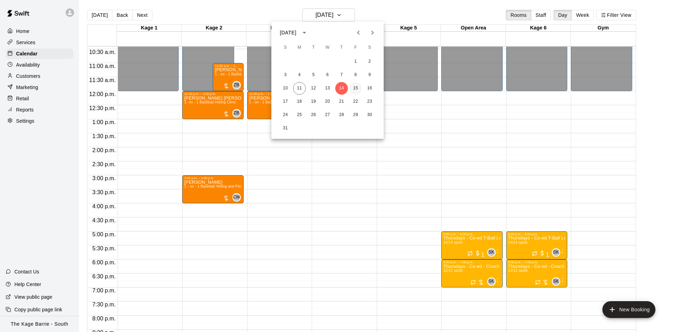
click at [359, 86] on button "15" at bounding box center [355, 88] width 13 height 13
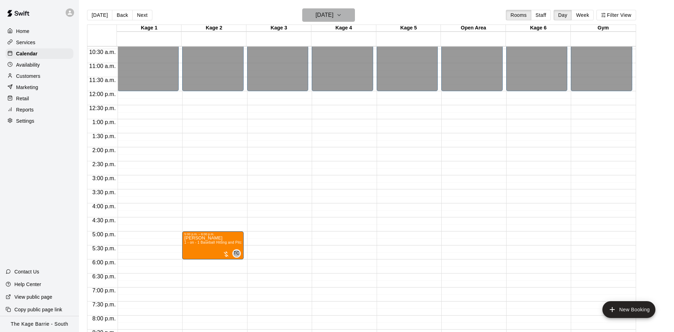
click at [349, 11] on button "Friday Aug 15" at bounding box center [328, 14] width 53 height 13
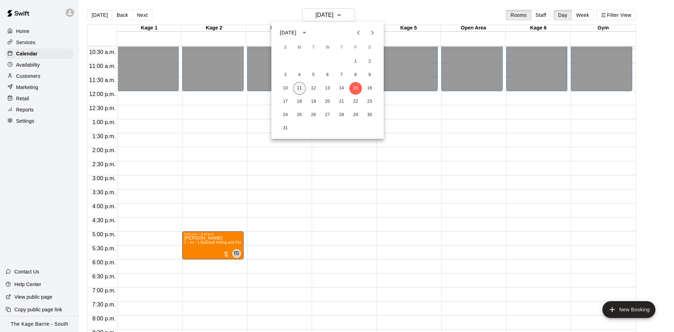
click at [299, 86] on button "11" at bounding box center [299, 88] width 13 height 13
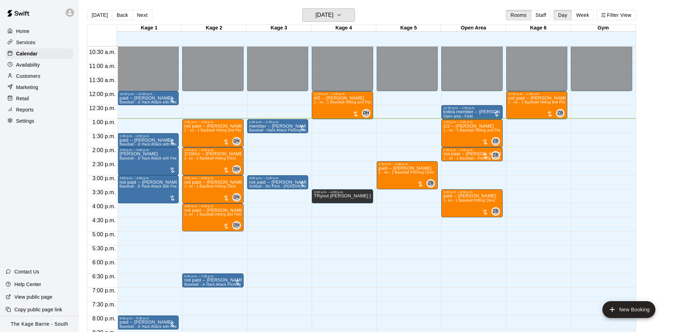
scroll to position [336, 0]
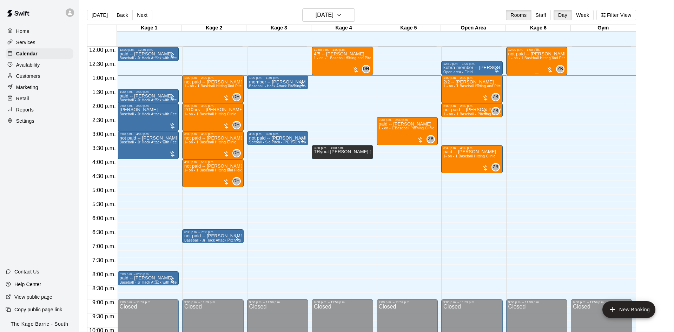
click at [533, 60] on span "1 - on - 1 Baseball Hitting and Pitching Clinic" at bounding box center [545, 58] width 75 height 4
click at [510, 66] on icon "edit" at bounding box center [514, 65] width 8 height 8
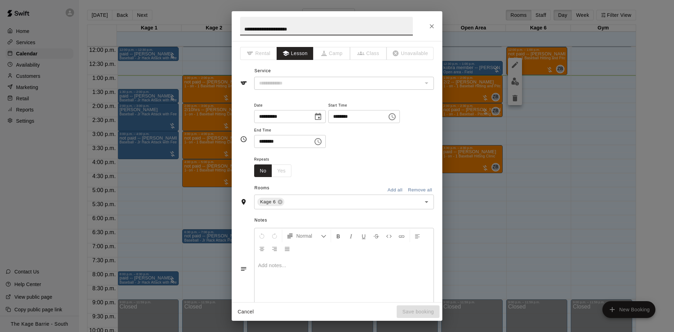
type input "**********"
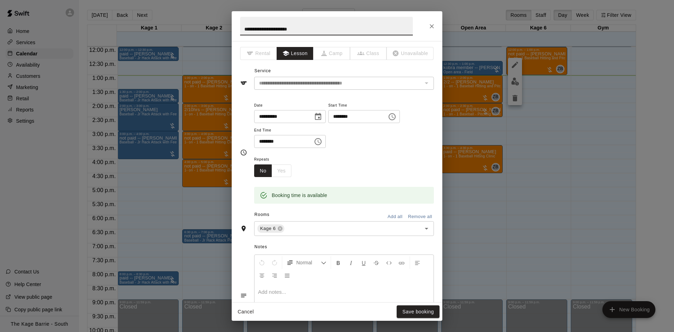
drag, startPoint x: 254, startPoint y: 27, endPoint x: 226, endPoint y: 29, distance: 28.2
click at [240, 29] on input "**********" at bounding box center [326, 26] width 173 height 19
type input "**********"
click at [421, 314] on button "Save booking" at bounding box center [417, 312] width 43 height 13
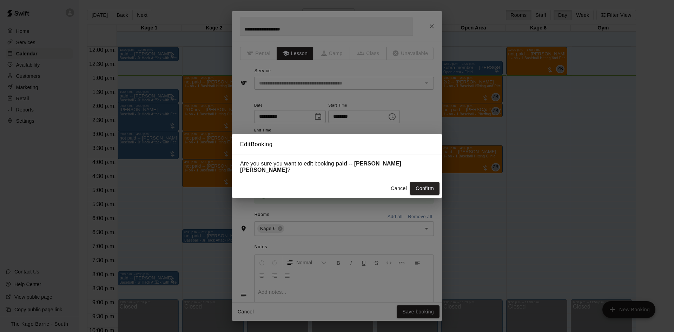
click at [419, 313] on div "Edit Booking Are you sure you want to edit booking paid -- Connolly Cox ? Cance…" at bounding box center [337, 166] width 674 height 332
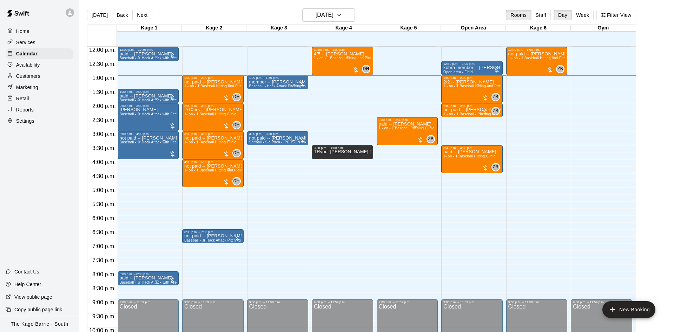
click at [525, 59] on span "1 - on - 1 Baseball Hitting and Pitching Clinic" at bounding box center [545, 58] width 75 height 4
click at [511, 68] on button "edit" at bounding box center [515, 65] width 14 height 14
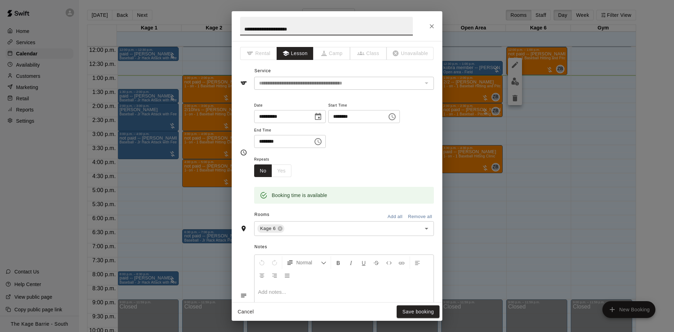
drag, startPoint x: 251, startPoint y: 29, endPoint x: 225, endPoint y: 32, distance: 26.2
click at [240, 32] on input "**********" at bounding box center [326, 26] width 173 height 19
type input "**********"
click at [408, 310] on button "Save booking" at bounding box center [417, 312] width 43 height 13
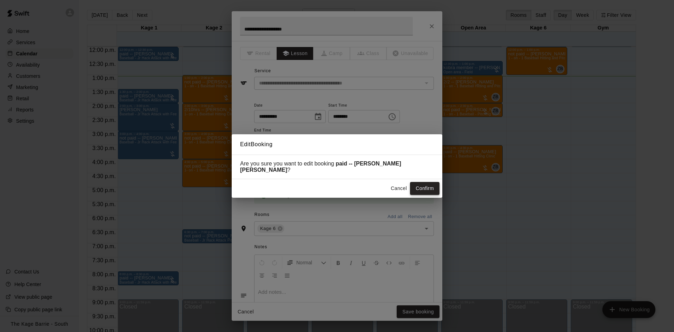
click at [426, 188] on button "Confirm" at bounding box center [424, 188] width 29 height 13
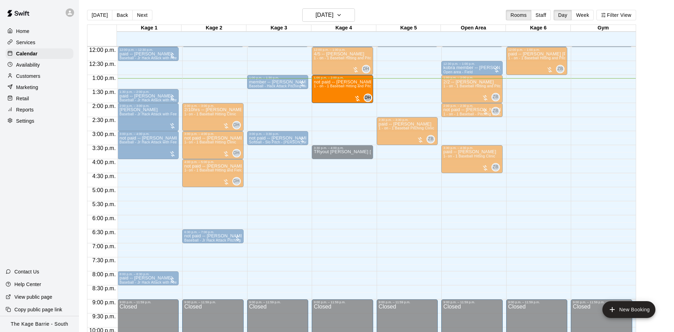
drag, startPoint x: 212, startPoint y: 92, endPoint x: 322, endPoint y: 96, distance: 110.3
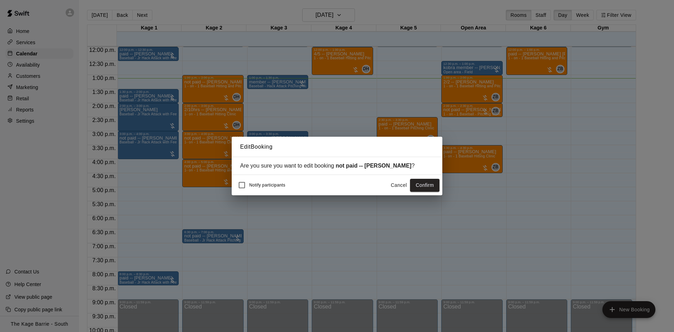
click at [419, 187] on button "Confirm" at bounding box center [424, 185] width 29 height 13
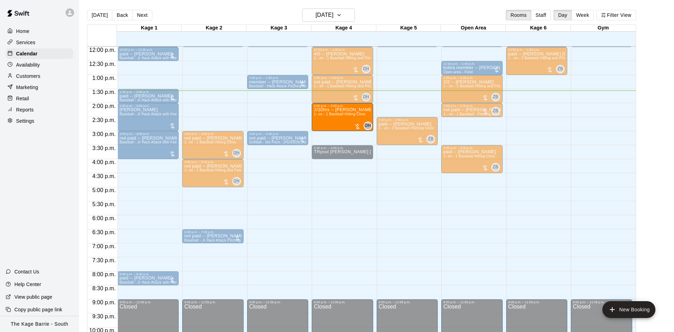
drag, startPoint x: 228, startPoint y: 123, endPoint x: 356, endPoint y: 126, distance: 127.7
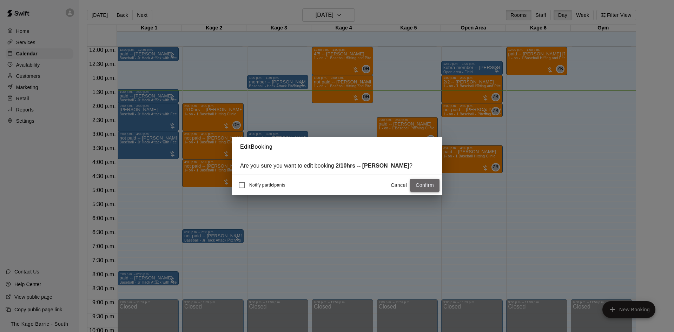
click at [428, 182] on button "Confirm" at bounding box center [424, 185] width 29 height 13
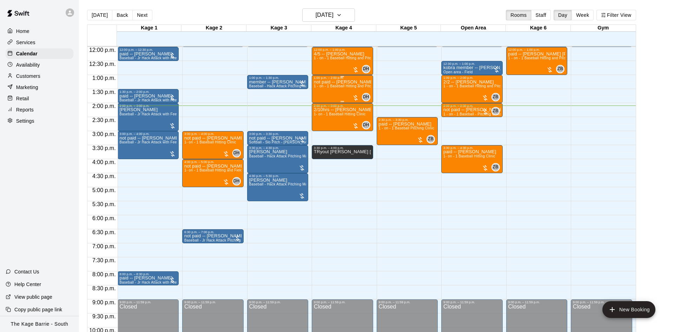
click at [349, 90] on div "not paid -- Dastan Shanks 1 - on - 1 Baseball Hitting and Pitching Clinic" at bounding box center [342, 246] width 57 height 332
click at [316, 87] on icon "edit" at bounding box center [320, 88] width 8 height 8
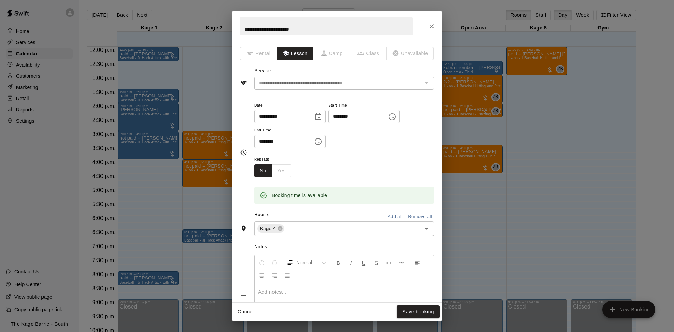
drag, startPoint x: 253, startPoint y: 28, endPoint x: 233, endPoint y: 32, distance: 20.4
click at [240, 32] on input "**********" at bounding box center [326, 26] width 173 height 19
type input "**********"
click at [410, 308] on button "Save booking" at bounding box center [417, 312] width 43 height 13
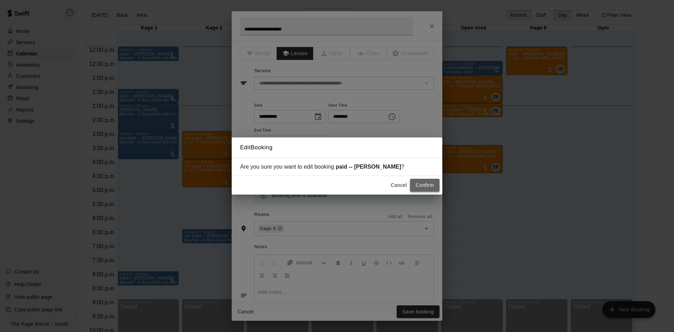
click at [416, 188] on button "Confirm" at bounding box center [424, 185] width 29 height 13
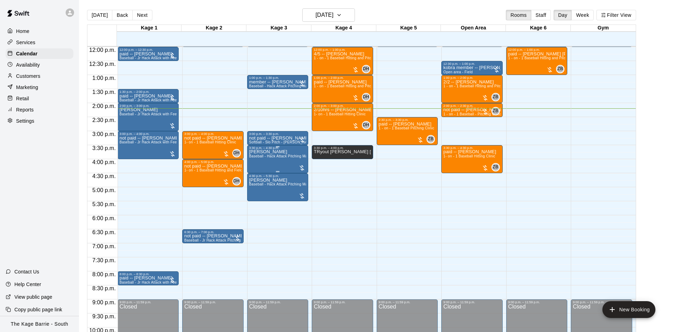
click at [275, 168] on div "Tristan Clarke Baseball - Hack Attack Pitching Machine - Ideal for 14U and olde…" at bounding box center [277, 316] width 57 height 332
click at [257, 155] on icon "edit" at bounding box center [255, 158] width 8 height 8
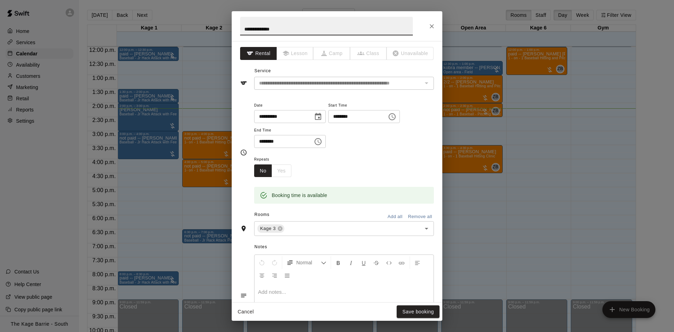
click at [244, 28] on input "**********" at bounding box center [326, 26] width 173 height 19
type input "**********"
click at [400, 315] on button "Save booking" at bounding box center [417, 312] width 43 height 13
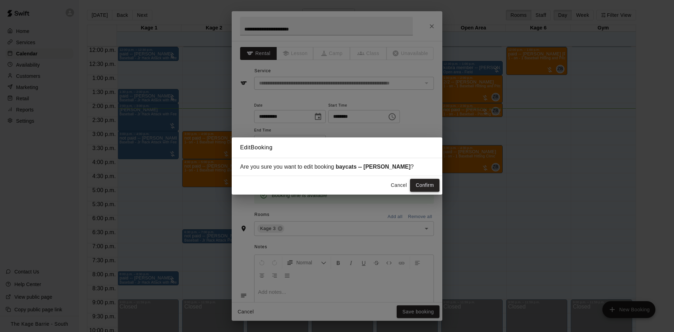
click at [419, 188] on button "Confirm" at bounding box center [424, 185] width 29 height 13
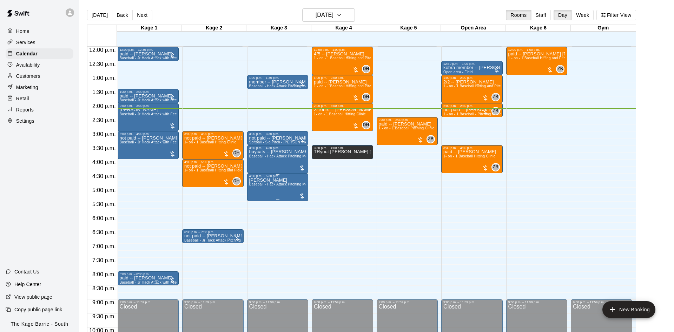
click at [257, 189] on icon "edit" at bounding box center [255, 186] width 8 height 8
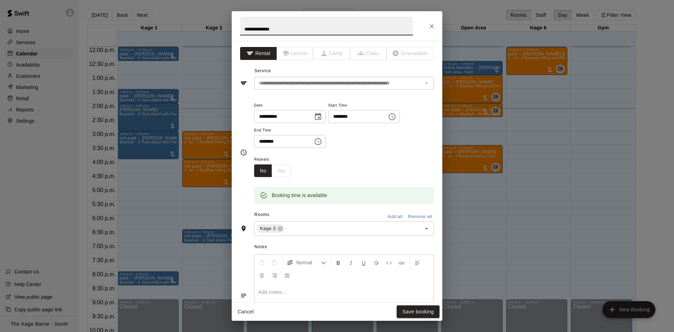
click at [243, 31] on input "**********" at bounding box center [326, 26] width 173 height 19
type input "**********"
click at [420, 311] on button "Save booking" at bounding box center [417, 312] width 43 height 13
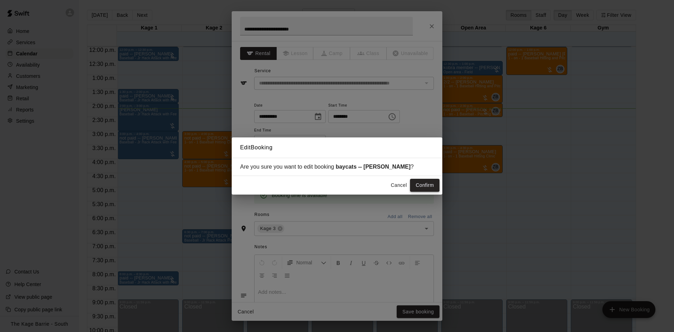
click at [417, 184] on button "Confirm" at bounding box center [424, 185] width 29 height 13
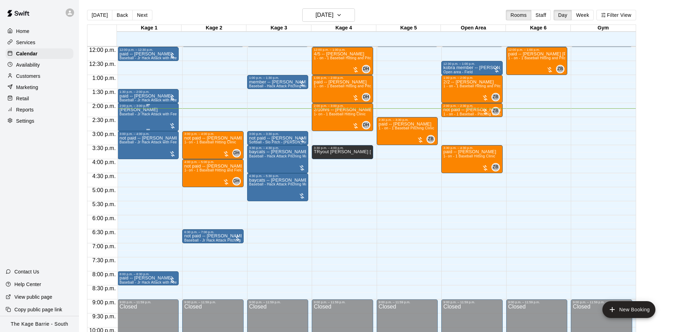
click at [150, 120] on div "Brian Buckingham Baseball - Jr Hack Attack with Feeder - DO NOT NEED SECOND PER…" at bounding box center [148, 274] width 57 height 332
click at [123, 113] on icon "edit" at bounding box center [125, 116] width 8 height 8
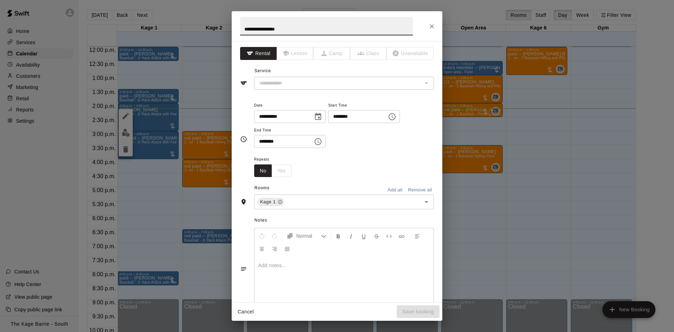
type input "**********"
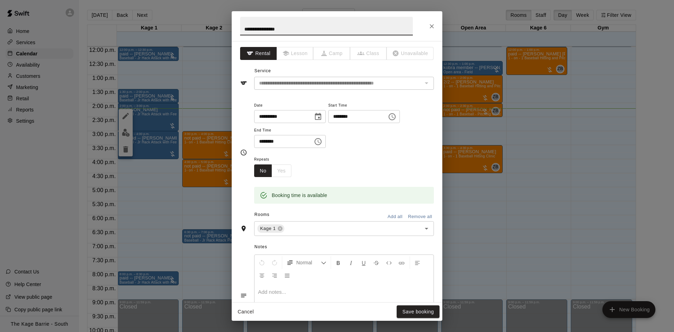
click at [241, 28] on input "**********" at bounding box center [326, 26] width 173 height 19
type input "**********"
click at [424, 310] on button "Save booking" at bounding box center [417, 312] width 43 height 13
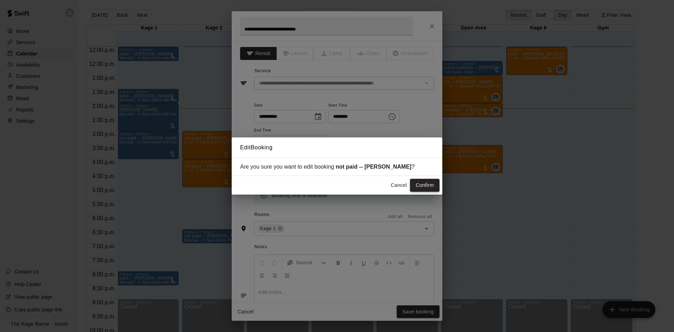
click at [424, 177] on div "Cancel Confirm" at bounding box center [337, 185] width 210 height 19
click at [425, 186] on button "Confirm" at bounding box center [424, 185] width 29 height 13
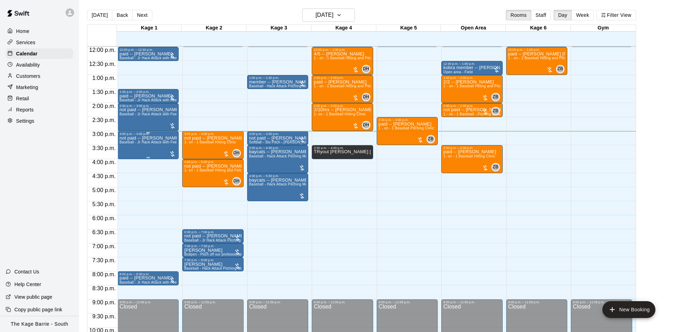
click at [134, 147] on div "not paid -- Michael Filinski Baseball - Jr Hack Attack with Feeder - DO NOT NEE…" at bounding box center [148, 302] width 57 height 332
click at [126, 145] on icon "edit" at bounding box center [125, 144] width 8 height 8
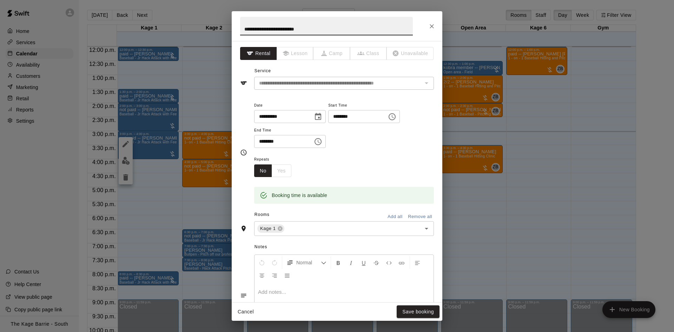
drag, startPoint x: 263, startPoint y: 30, endPoint x: 215, endPoint y: 30, distance: 48.8
click at [253, 31] on input "**********" at bounding box center [326, 26] width 173 height 19
type input "**********"
click at [418, 312] on button "Save booking" at bounding box center [417, 312] width 43 height 13
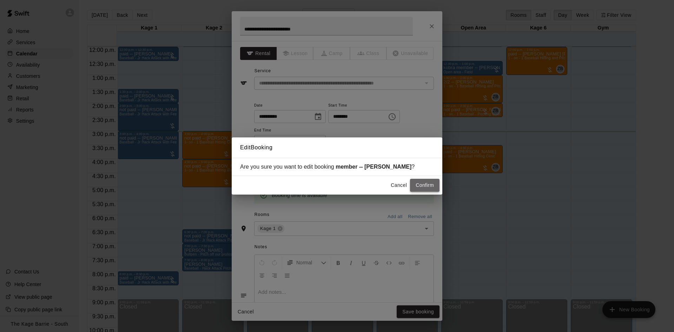
click at [416, 183] on button "Confirm" at bounding box center [424, 185] width 29 height 13
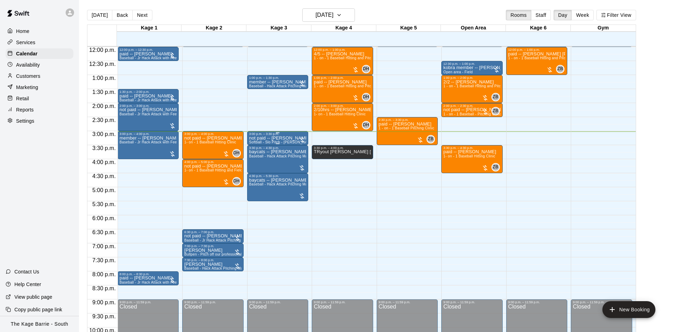
click at [271, 138] on p "not paid -- brad allan" at bounding box center [277, 138] width 57 height 0
click at [254, 142] on button "edit" at bounding box center [255, 147] width 14 height 14
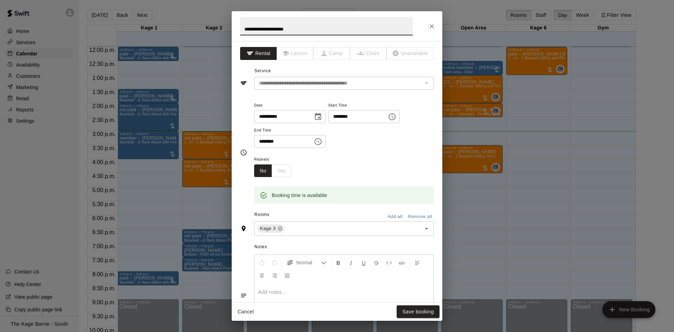
drag, startPoint x: 251, startPoint y: 28, endPoint x: 230, endPoint y: 24, distance: 21.7
click at [240, 24] on input "**********" at bounding box center [326, 26] width 173 height 19
type input "**********"
click at [403, 314] on button "Save booking" at bounding box center [417, 312] width 43 height 13
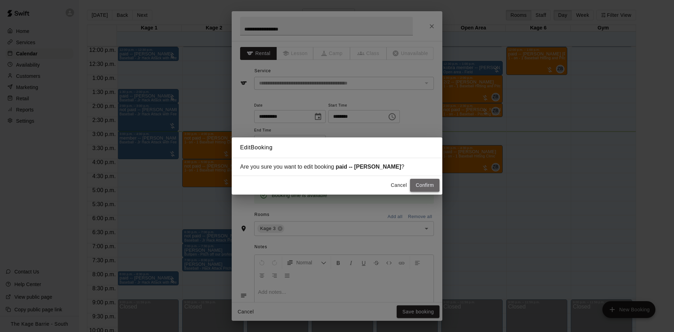
click at [421, 185] on button "Confirm" at bounding box center [424, 185] width 29 height 13
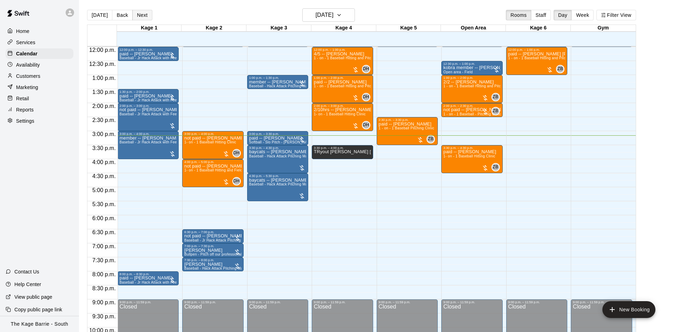
click at [135, 18] on button "Next" at bounding box center [142, 15] width 20 height 11
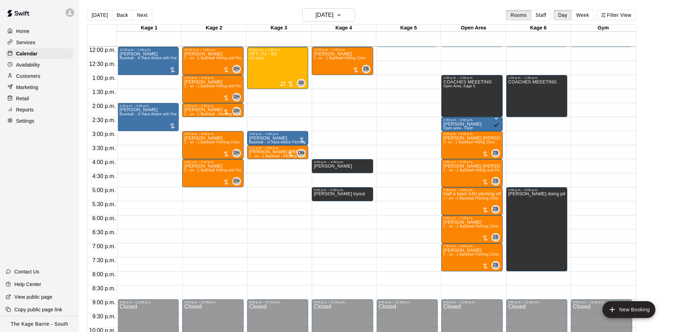
click at [34, 70] on div "Availability" at bounding box center [40, 65] width 68 height 11
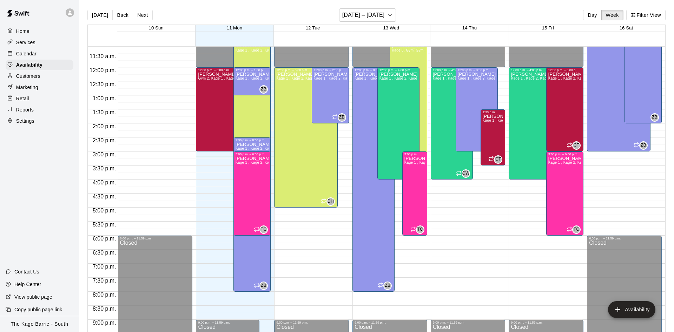
scroll to position [248, 0]
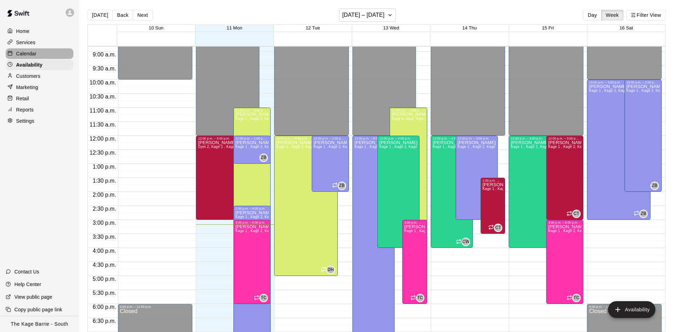
click at [39, 54] on div "Calendar" at bounding box center [40, 53] width 68 height 11
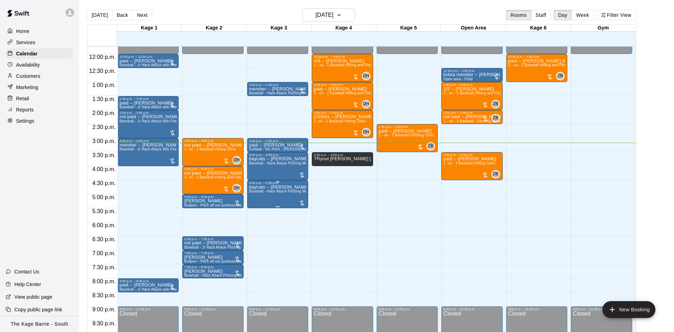
scroll to position [315, 0]
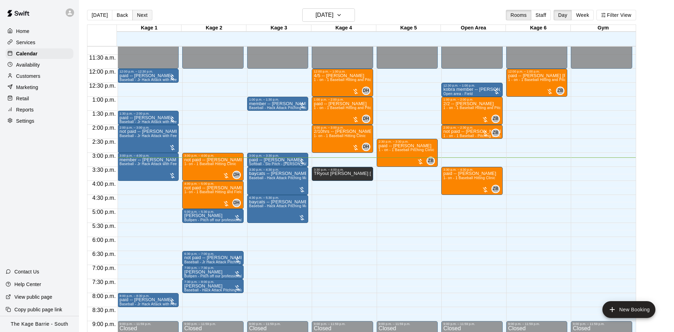
click at [142, 10] on button "Next" at bounding box center [142, 15] width 20 height 11
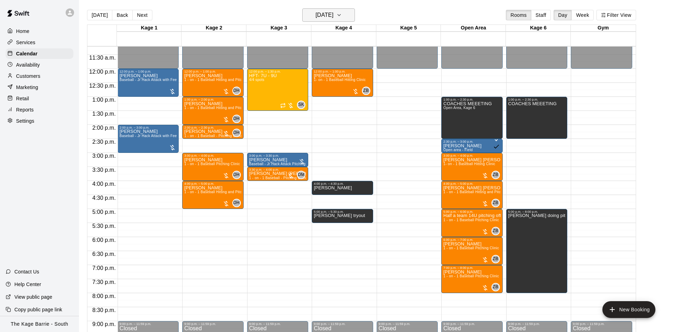
click at [315, 11] on h6 "Tuesday Aug 12" at bounding box center [324, 15] width 18 height 10
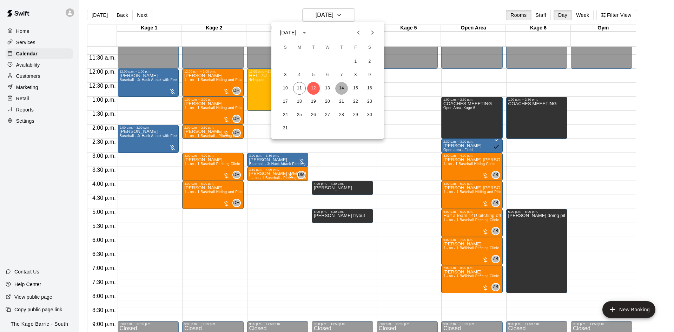
click at [345, 86] on button "14" at bounding box center [341, 88] width 13 height 13
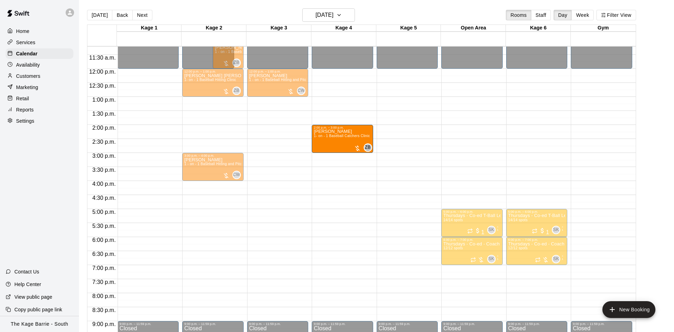
drag, startPoint x: 136, startPoint y: 141, endPoint x: 312, endPoint y: 145, distance: 175.4
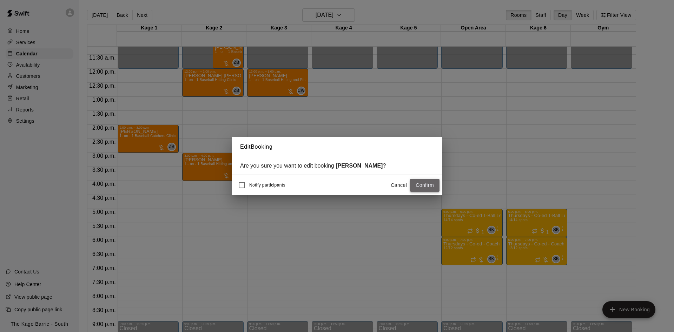
click at [420, 180] on button "Confirm" at bounding box center [424, 185] width 29 height 13
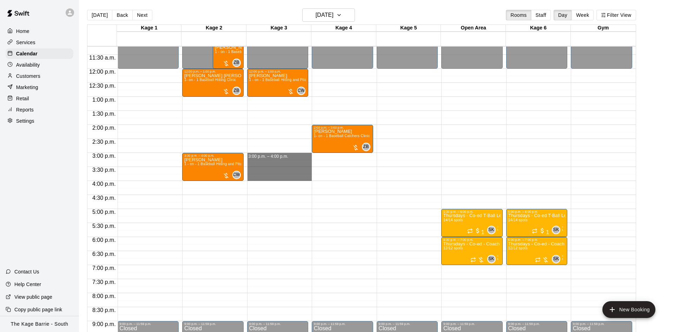
drag, startPoint x: 297, startPoint y: 156, endPoint x: 294, endPoint y: 178, distance: 22.3
click at [294, 178] on div "12:00 a.m. – 12:00 p.m. Closed 12:00 p.m. – 1:00 p.m. Jack Berry 1 - on - 1 Bas…" at bounding box center [279, 69] width 65 height 674
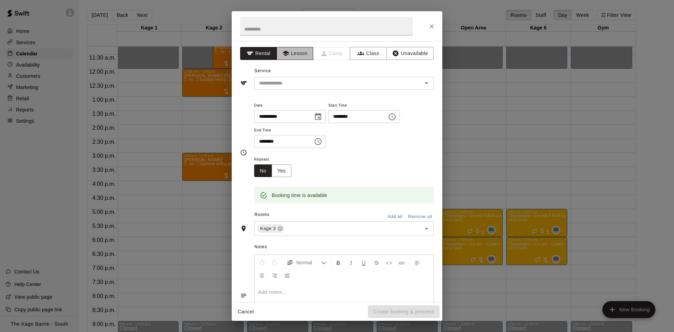
click at [295, 54] on button "Lesson" at bounding box center [294, 53] width 37 height 13
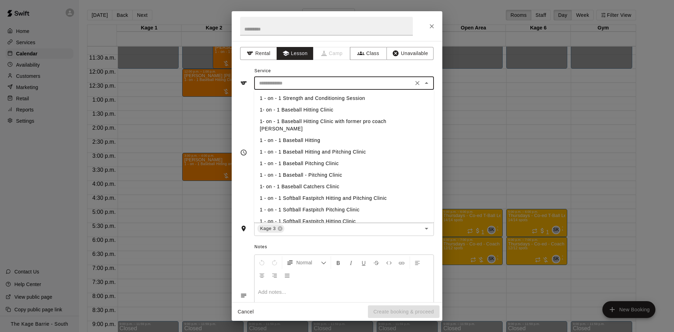
click at [292, 83] on input "text" at bounding box center [333, 83] width 155 height 9
click at [306, 146] on li "1 - on - 1 Baseball Hitting and Pitching Clinic" at bounding box center [344, 152] width 180 height 12
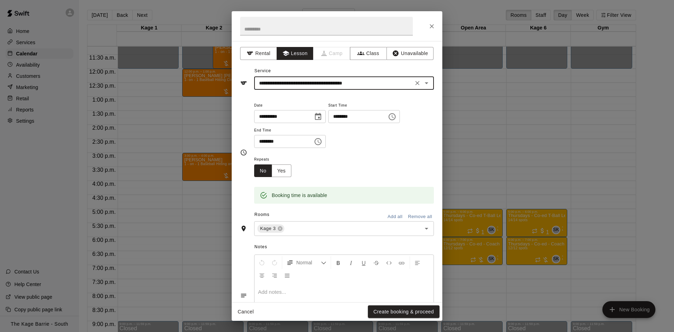
type input "**********"
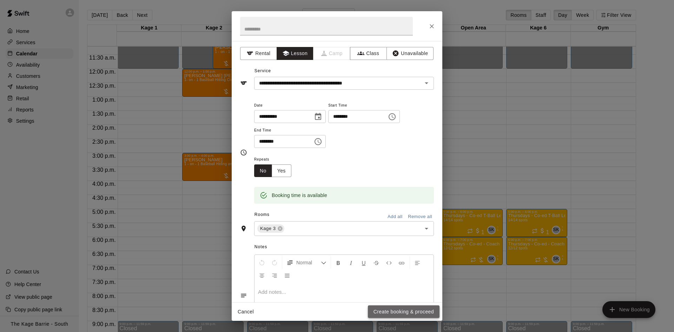
click at [397, 313] on button "Create booking & proceed" at bounding box center [404, 312] width 72 height 13
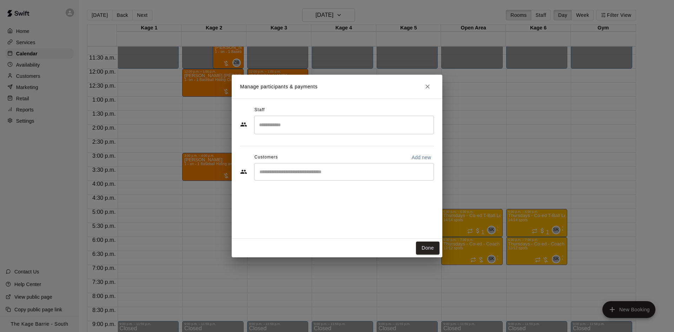
drag, startPoint x: 319, startPoint y: 128, endPoint x: 321, endPoint y: 125, distance: 3.7
click at [319, 128] on input "Search staff" at bounding box center [343, 125] width 173 height 12
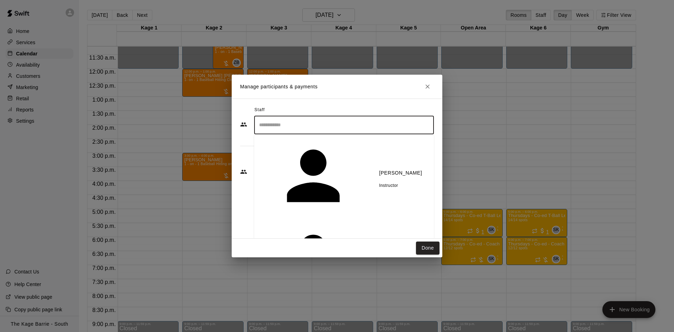
click at [379, 165] on div "Zach Biery Instructor" at bounding box center [400, 177] width 43 height 25
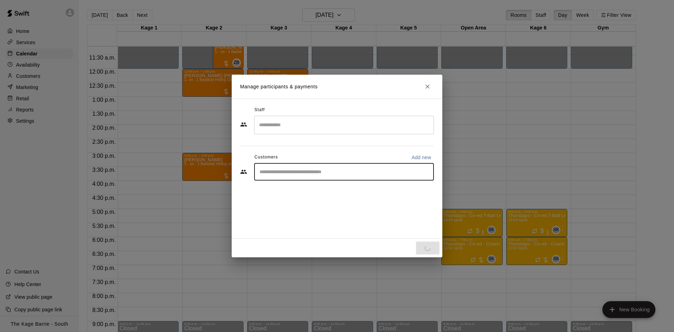
click at [304, 172] on input "Start typing to search customers..." at bounding box center [343, 171] width 173 height 7
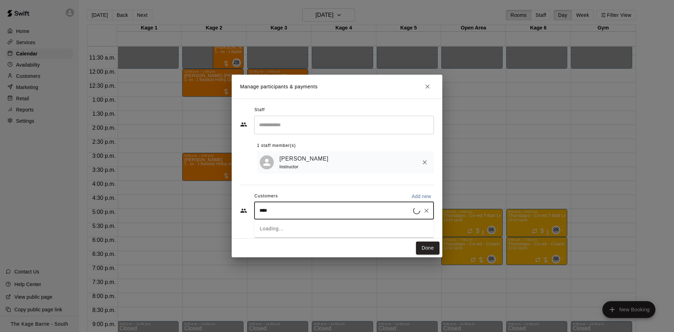
type input "*****"
click at [363, 228] on div "Talon Brock slemkokristen@gmail.com" at bounding box center [351, 231] width 154 height 15
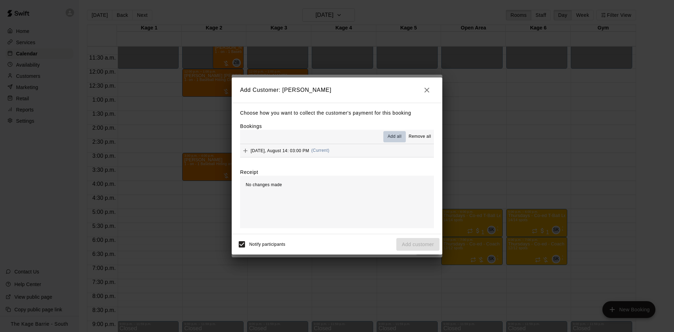
click at [391, 140] on span "Add all" at bounding box center [394, 136] width 14 height 7
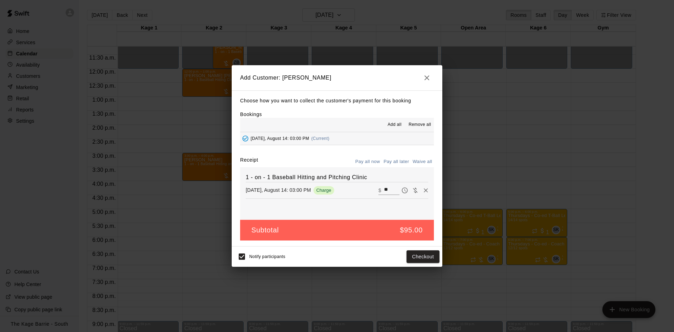
click at [396, 161] on button "Pay all later" at bounding box center [396, 161] width 29 height 11
click at [415, 254] on button "Add customer" at bounding box center [417, 256] width 43 height 13
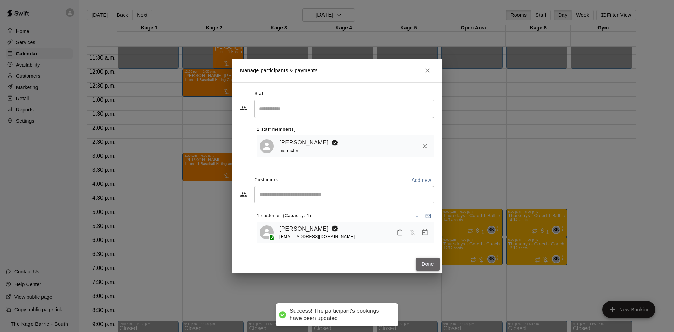
click at [430, 264] on button "Done" at bounding box center [428, 264] width 24 height 13
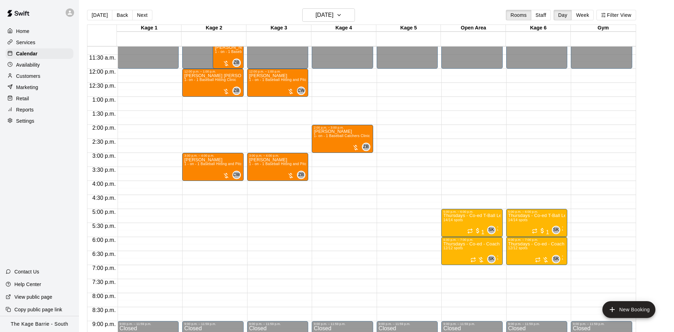
click at [34, 62] on div "Availability" at bounding box center [40, 65] width 68 height 11
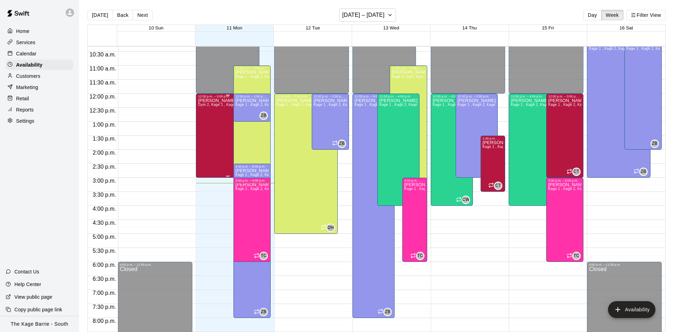
scroll to position [248, 0]
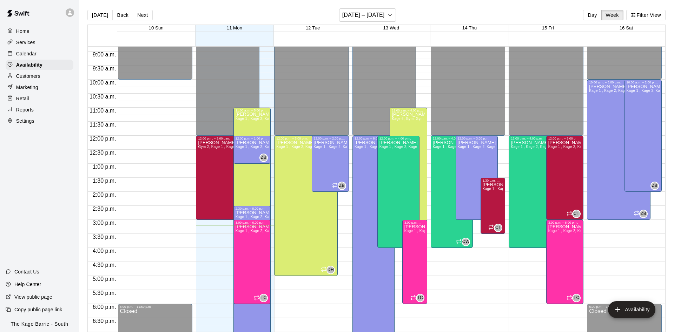
click at [38, 52] on div "Calendar" at bounding box center [40, 53] width 68 height 11
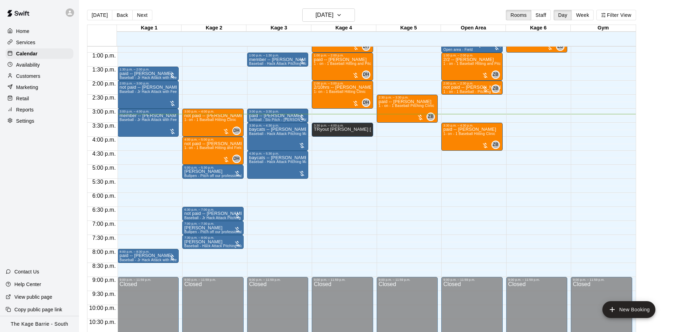
scroll to position [315, 0]
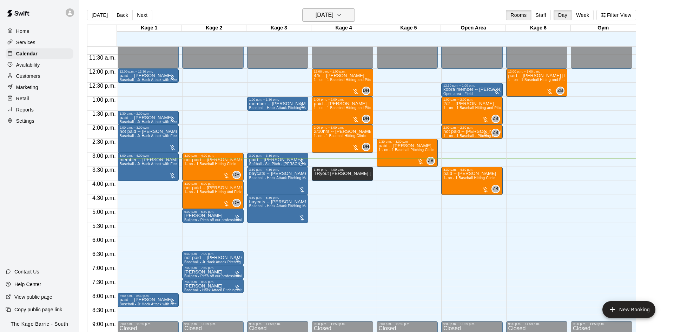
click at [325, 11] on h6 "Monday Aug 11" at bounding box center [324, 15] width 18 height 10
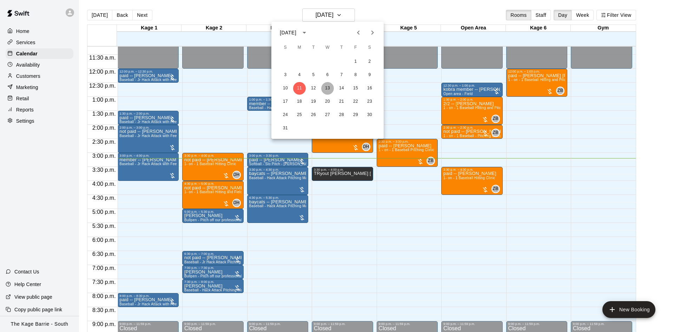
click at [327, 88] on button "13" at bounding box center [327, 88] width 13 height 13
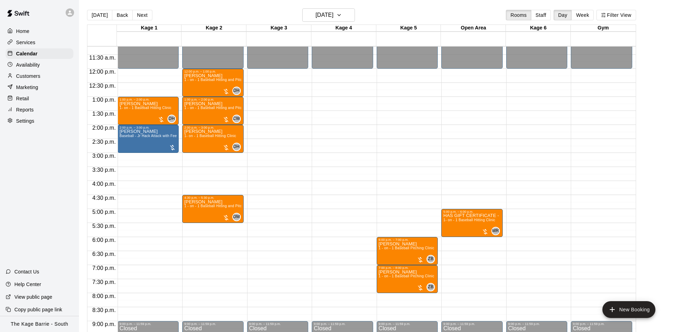
click at [72, 13] on icon at bounding box center [70, 12] width 6 height 6
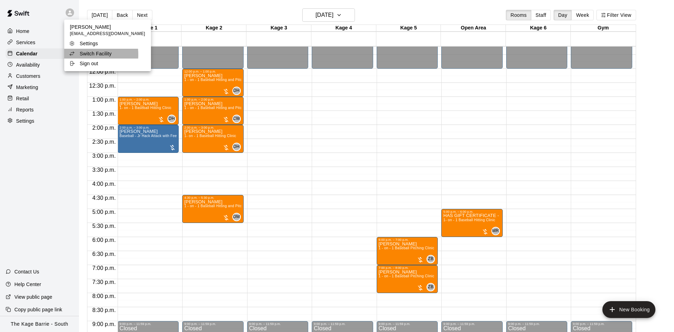
click at [78, 55] on div "Switch Facility" at bounding box center [92, 53] width 46 height 7
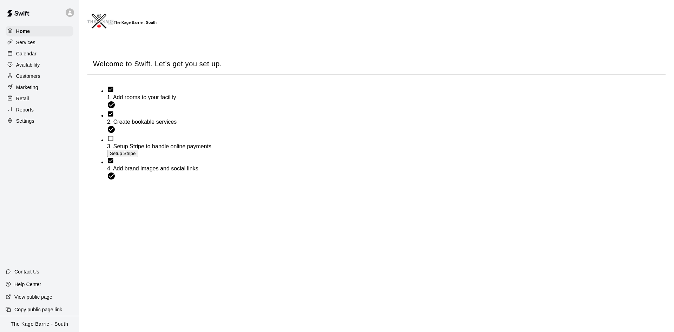
click at [58, 52] on div "Calendar" at bounding box center [40, 53] width 68 height 11
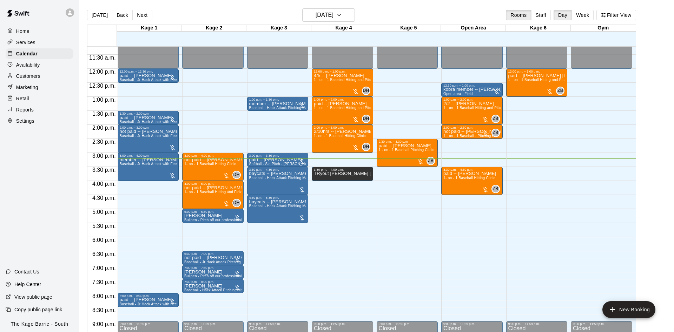
scroll to position [270, 0]
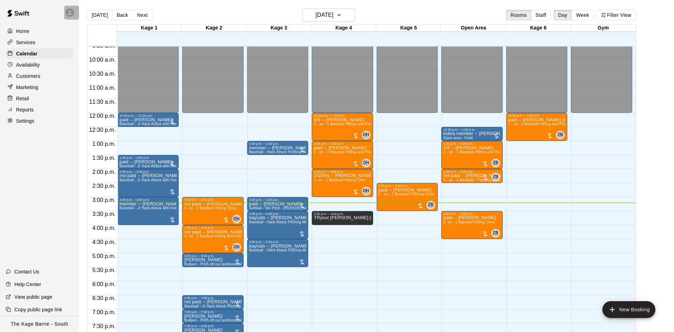
click at [64, 13] on div at bounding box center [71, 13] width 15 height 14
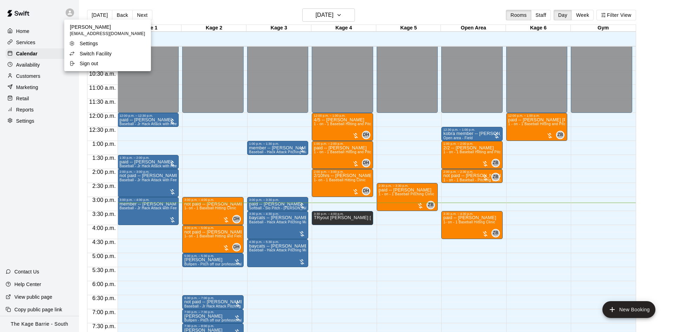
click at [77, 56] on div "Switch Facility" at bounding box center [92, 53] width 46 height 7
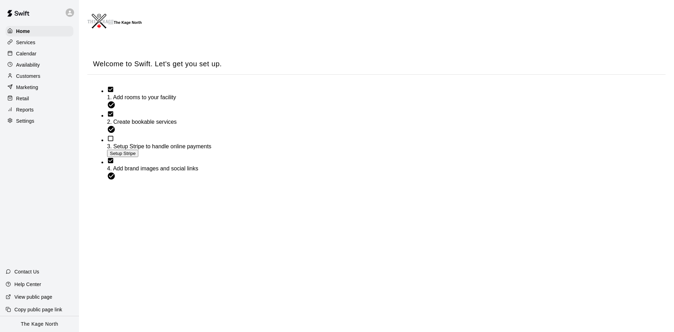
click at [26, 58] on div "Calendar" at bounding box center [40, 53] width 68 height 11
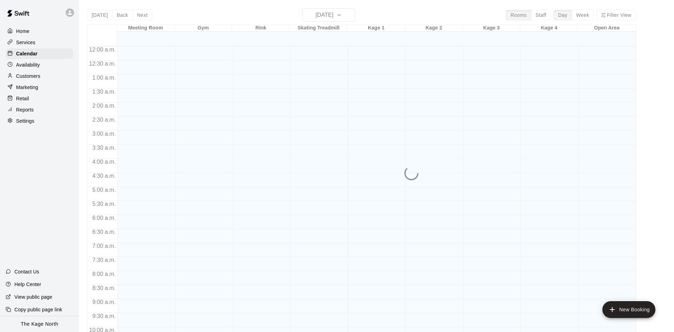
scroll to position [359, 0]
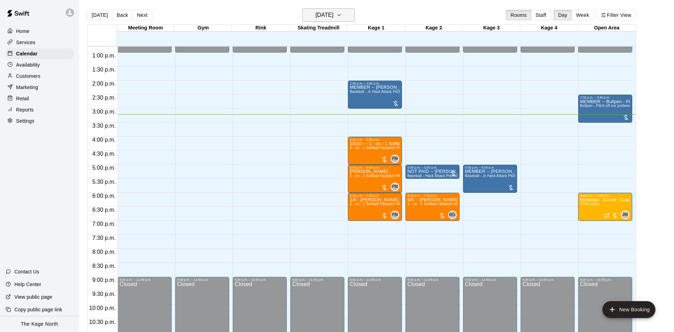
click at [315, 11] on h6 "Monday Aug 11" at bounding box center [324, 15] width 18 height 10
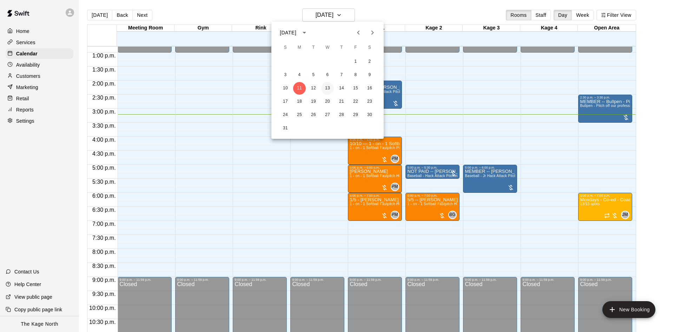
click at [330, 88] on button "13" at bounding box center [327, 88] width 13 height 13
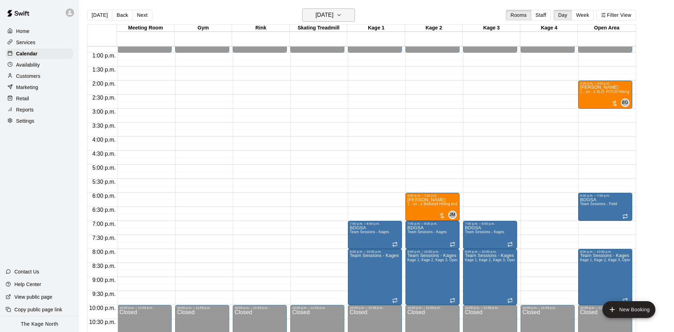
click at [333, 13] on h6 "Wednesday Aug 13" at bounding box center [324, 15] width 18 height 10
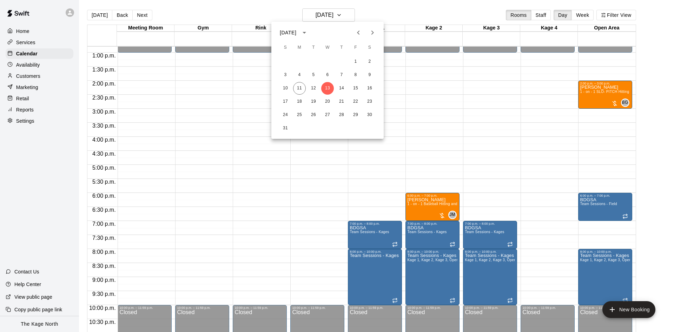
click at [67, 13] on div at bounding box center [337, 166] width 674 height 332
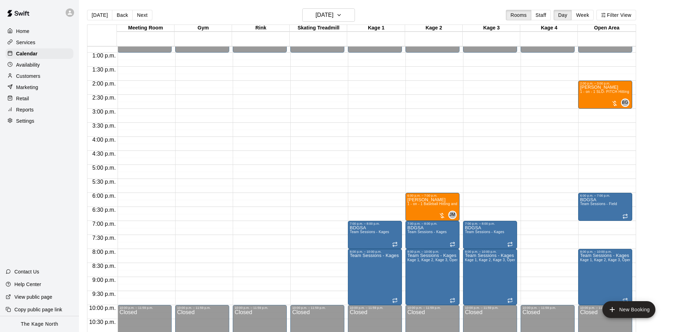
click at [69, 13] on icon at bounding box center [70, 12] width 6 height 6
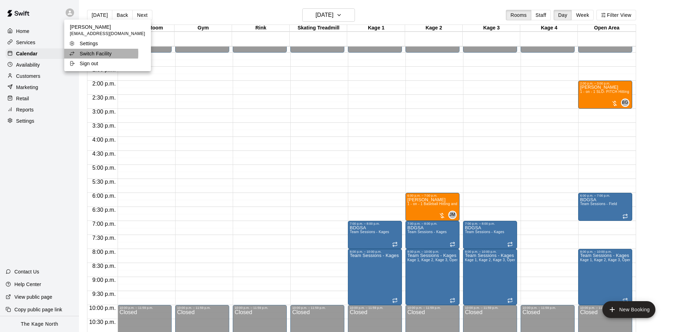
click at [83, 54] on p "Switch Facility" at bounding box center [96, 53] width 32 height 7
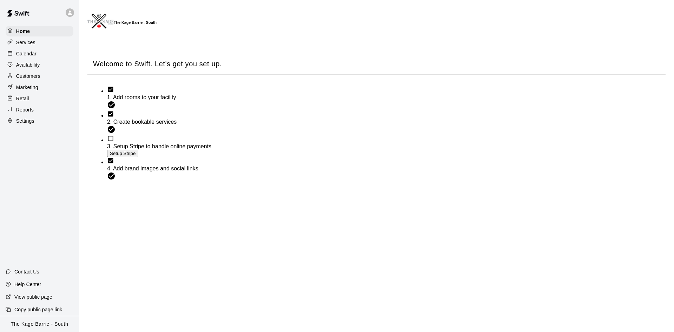
click at [49, 54] on div "Calendar" at bounding box center [40, 53] width 68 height 11
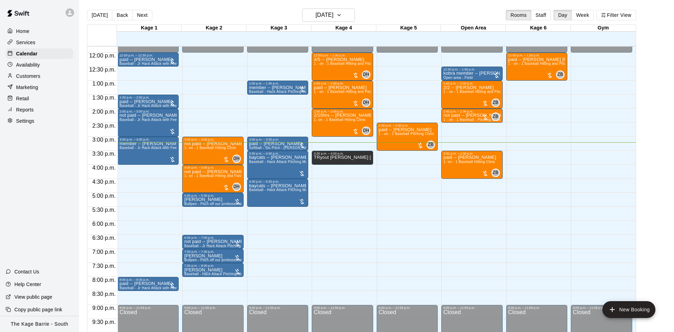
scroll to position [315, 0]
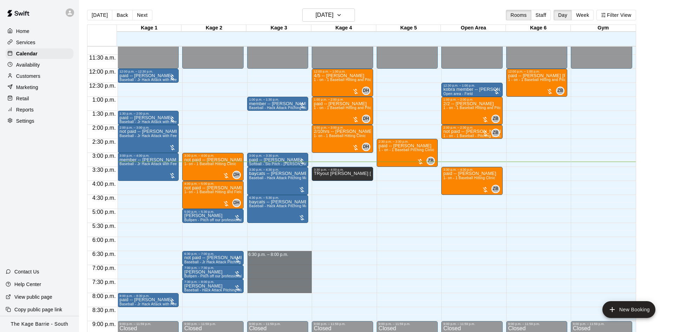
drag, startPoint x: 274, startPoint y: 254, endPoint x: 270, endPoint y: 287, distance: 33.5
click at [271, 289] on div "12:00 a.m. – 12:00 p.m. Closed 1:00 p.m. – 1:30 p.m. member -- Jake Logie Baseb…" at bounding box center [279, 69] width 65 height 674
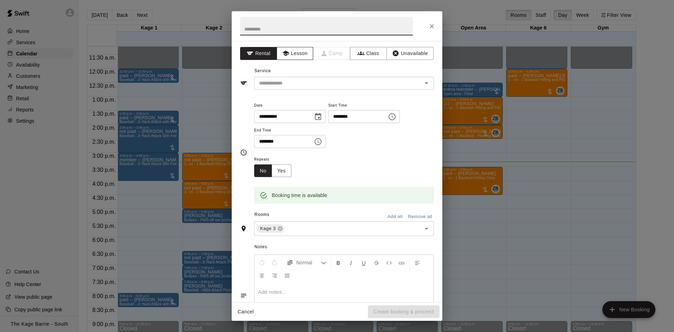
click at [293, 55] on button "Lesson" at bounding box center [294, 53] width 37 height 13
click at [261, 53] on button "Rental" at bounding box center [258, 53] width 37 height 13
click at [275, 80] on input "text" at bounding box center [333, 83] width 155 height 9
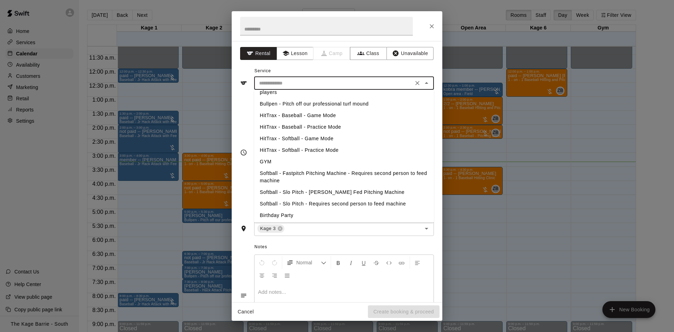
scroll to position [99, 0]
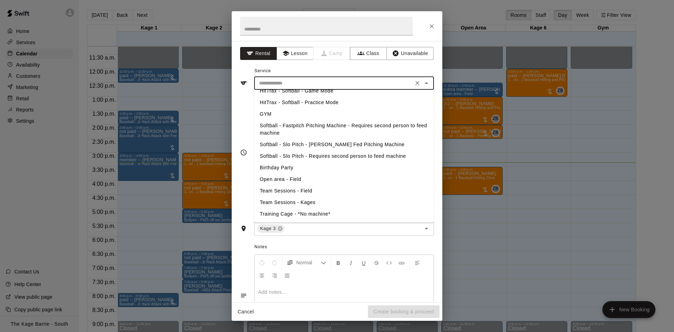
click at [282, 127] on li "Softball - Fastpitch Pitching Machine - Requires second person to feed machine" at bounding box center [344, 129] width 180 height 19
type input "**********"
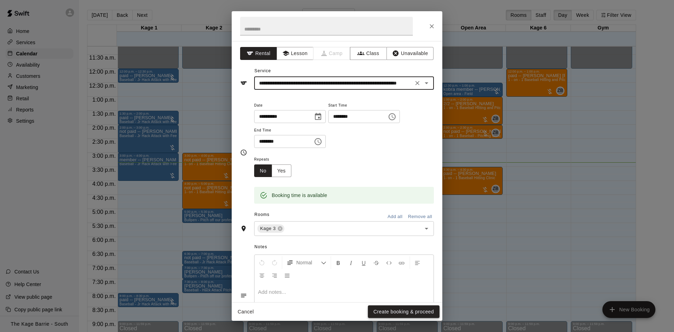
click at [394, 313] on button "Create booking & proceed" at bounding box center [404, 312] width 72 height 13
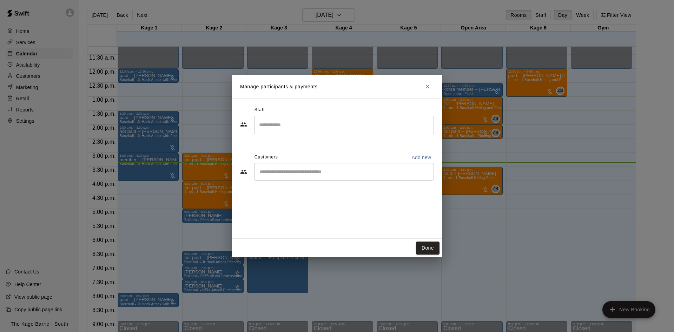
click at [277, 168] on div "​" at bounding box center [344, 172] width 180 height 18
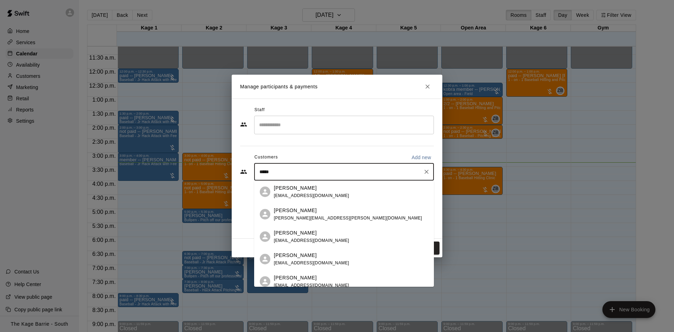
type input "******"
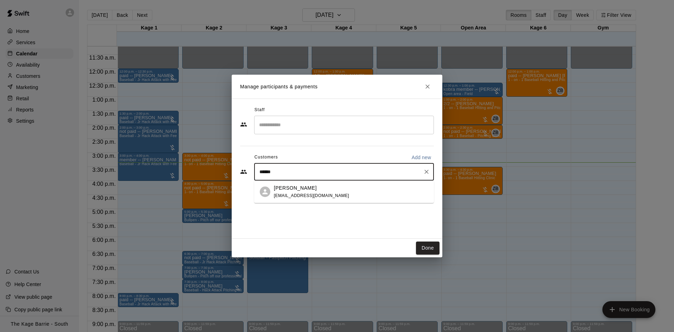
click at [352, 185] on div "Eliana Campolucci 1966mcamp@gmail.com" at bounding box center [351, 192] width 154 height 15
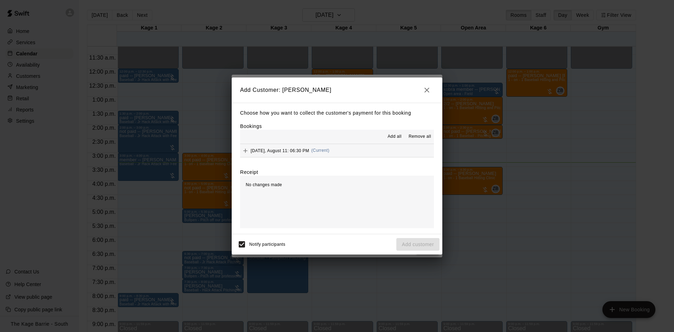
click at [388, 140] on span "Add all" at bounding box center [394, 136] width 14 height 7
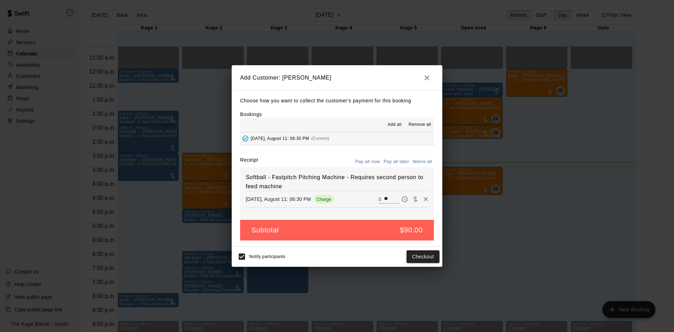
click at [383, 158] on button "Pay all later" at bounding box center [396, 161] width 29 height 11
click at [403, 254] on button "Add customer" at bounding box center [417, 256] width 43 height 13
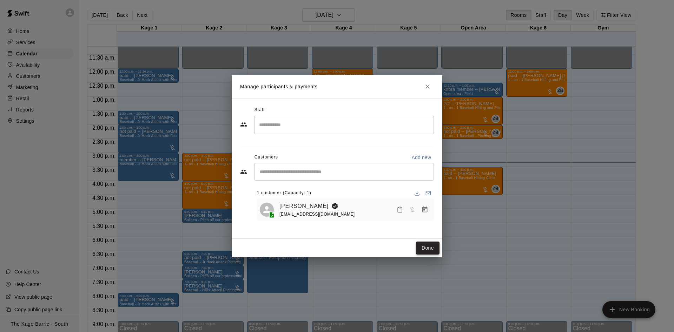
click at [418, 249] on button "Done" at bounding box center [428, 248] width 24 height 13
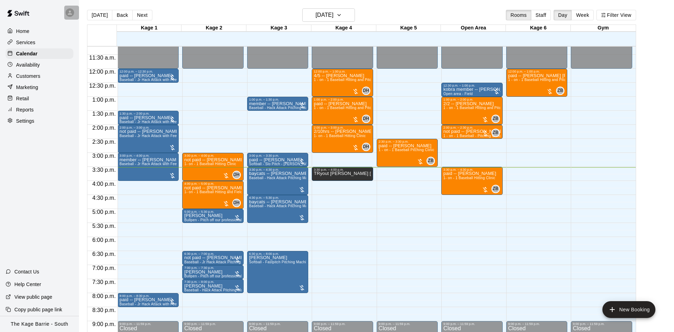
click at [68, 13] on icon at bounding box center [70, 12] width 6 height 6
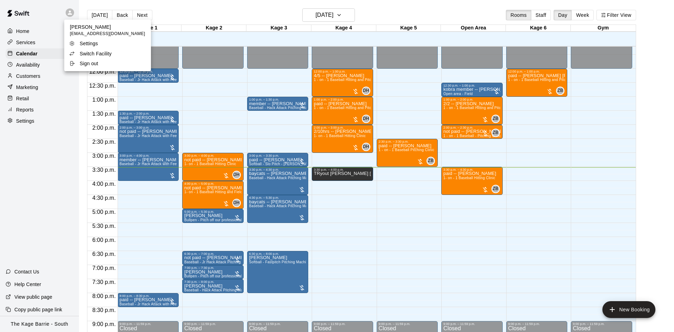
click at [74, 53] on icon at bounding box center [72, 54] width 6 height 6
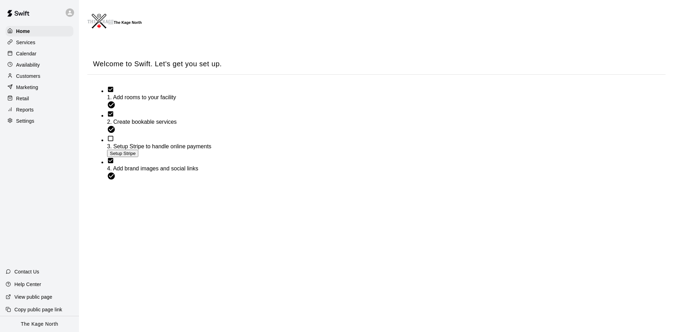
click at [20, 54] on p "Calendar" at bounding box center [26, 53] width 20 height 7
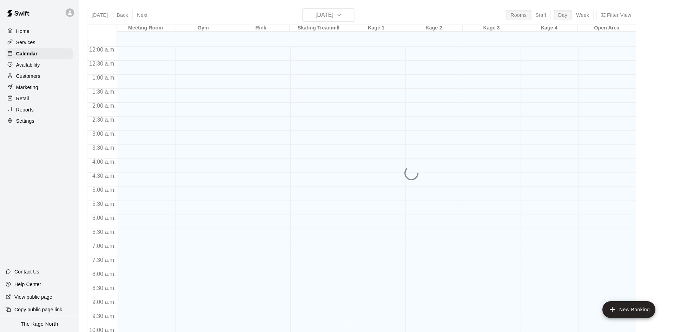
scroll to position [359, 0]
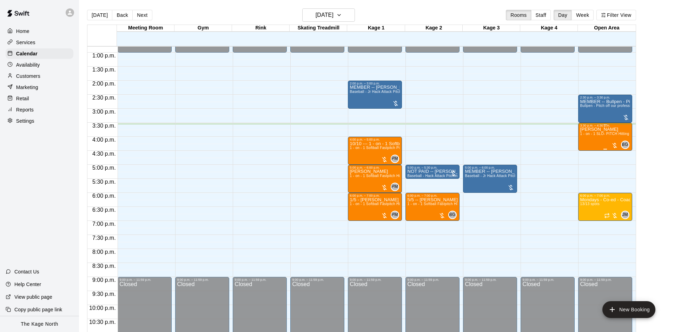
click at [602, 142] on div "Vivienne Przybylowicz 1 - on - 1 SLO- PITCH Hitting or Pitching or Fielding or …" at bounding box center [605, 293] width 50 height 332
click at [589, 138] on icon "edit" at bounding box center [586, 136] width 8 height 8
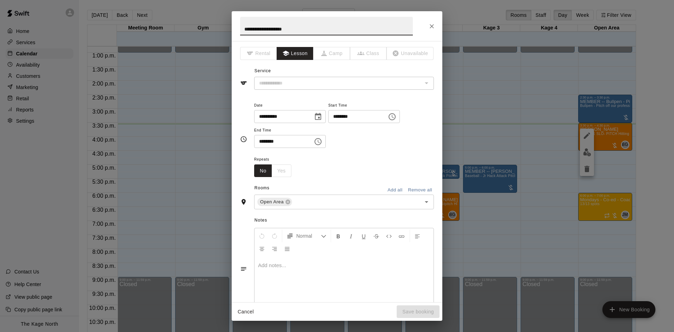
type input "**********"
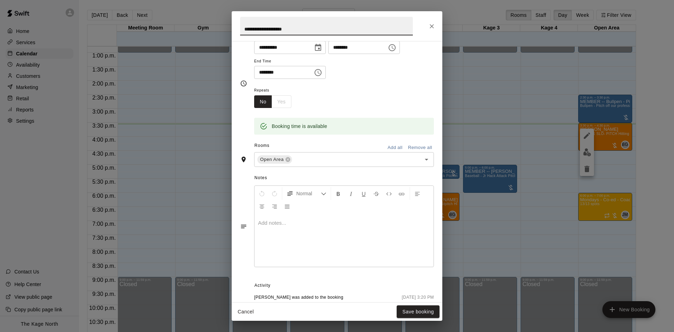
scroll to position [0, 0]
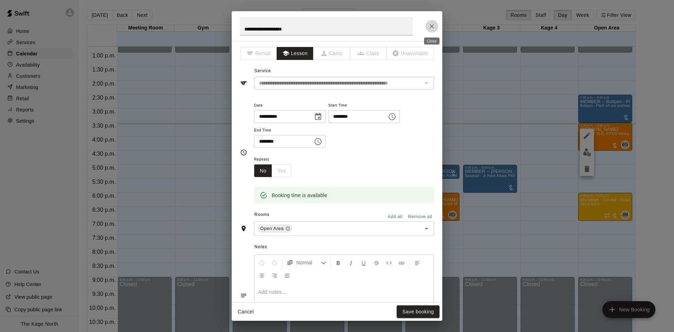
click at [429, 27] on icon "Close" at bounding box center [431, 26] width 7 height 7
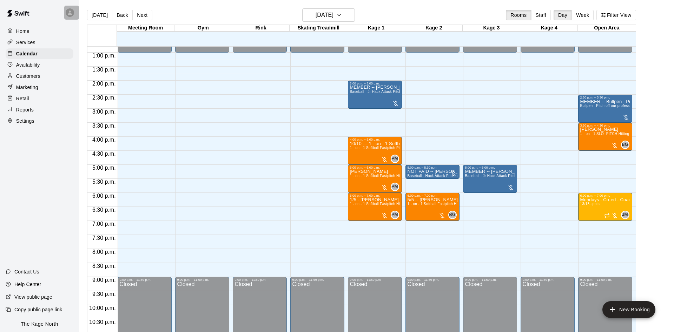
click at [73, 14] on div at bounding box center [70, 12] width 8 height 8
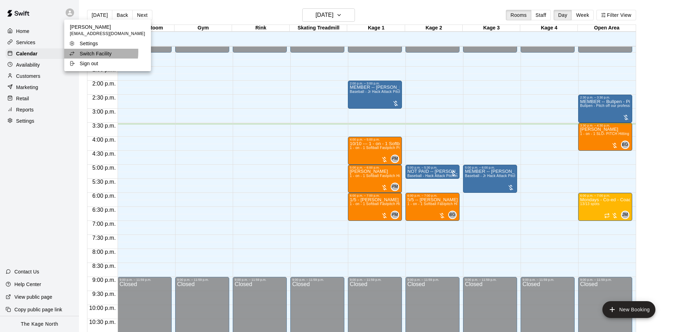
click at [83, 52] on p "Switch Facility" at bounding box center [96, 53] width 32 height 7
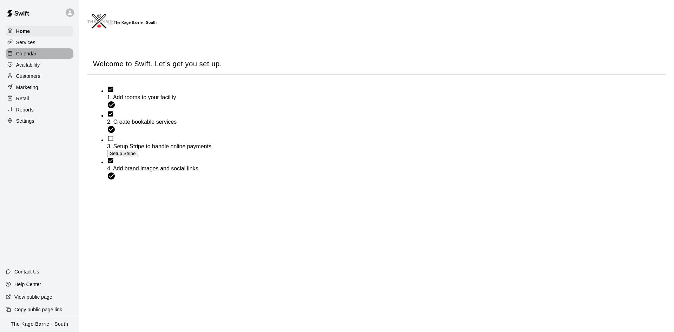
click at [18, 51] on div "Calendar" at bounding box center [40, 53] width 68 height 11
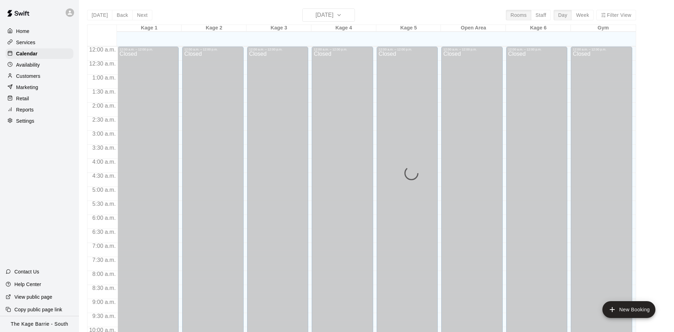
scroll to position [359, 0]
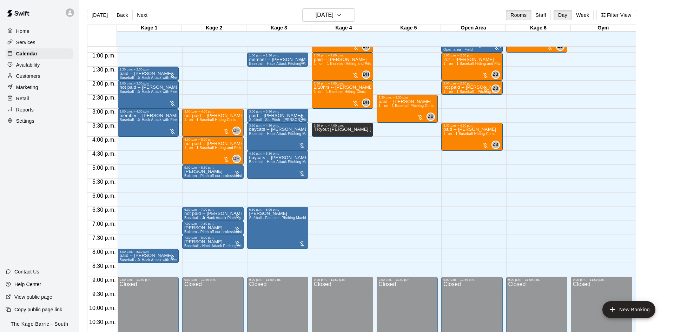
click at [68, 16] on div at bounding box center [71, 13] width 15 height 14
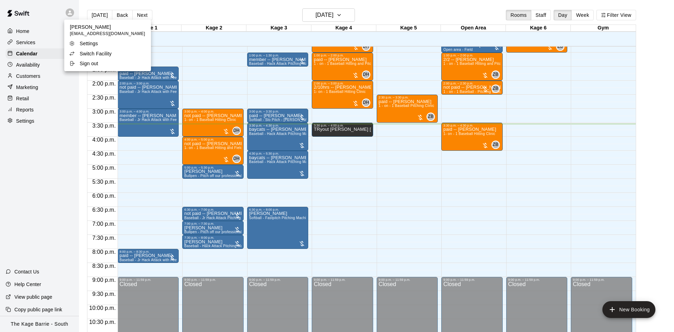
click at [78, 52] on div "Switch Facility" at bounding box center [92, 53] width 46 height 7
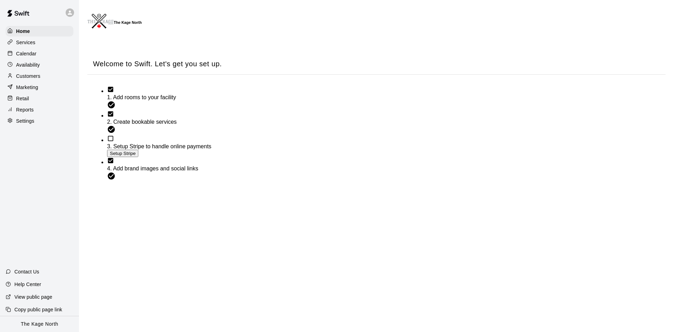
drag, startPoint x: 18, startPoint y: 53, endPoint x: 31, endPoint y: 56, distance: 13.0
click at [20, 54] on p "Calendar" at bounding box center [26, 53] width 20 height 7
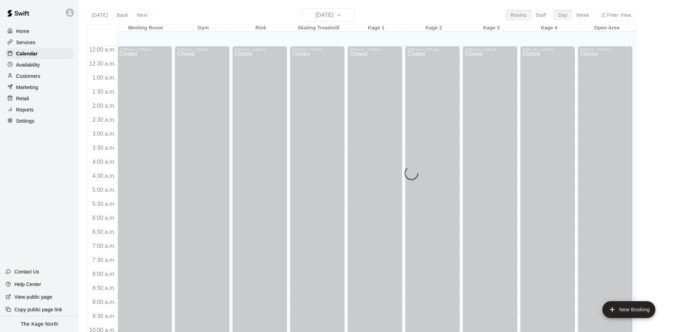
scroll to position [359, 0]
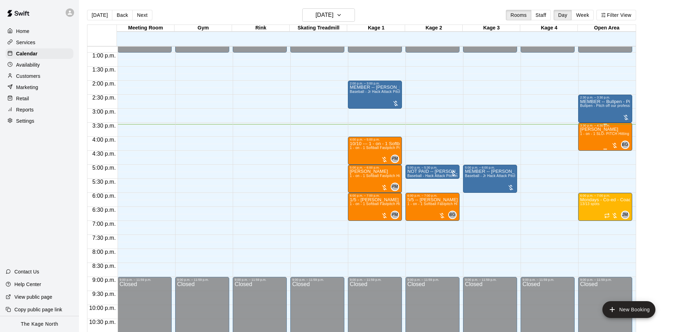
click at [596, 136] on span "1 - on - 1 SLO- PITCH Hitting or Pitching or Fielding or Catchers Clinic" at bounding box center [639, 134] width 118 height 4
click at [589, 139] on icon "edit" at bounding box center [586, 141] width 6 height 6
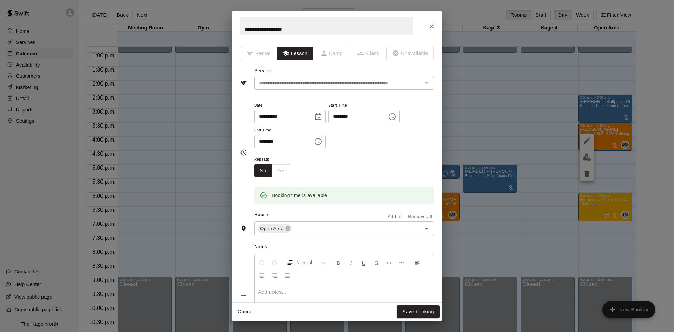
click at [429, 25] on icon "Close" at bounding box center [431, 26] width 7 height 7
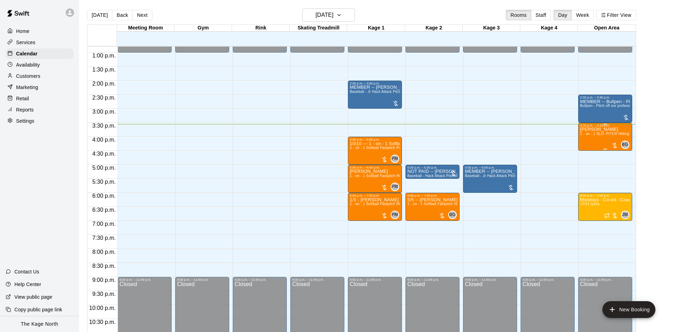
click at [607, 129] on p "Vivienne Przybylowicz" at bounding box center [605, 129] width 50 height 0
click at [588, 152] on img "edit" at bounding box center [587, 155] width 8 height 8
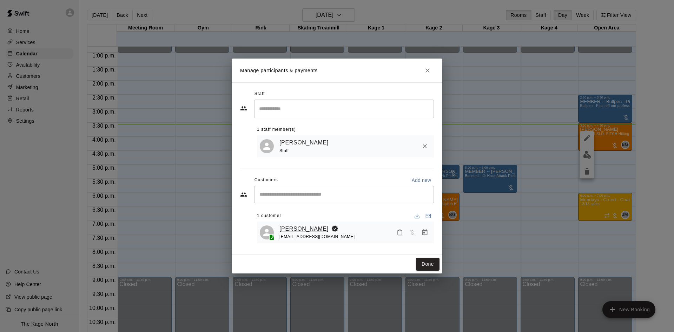
click at [328, 229] on link "Vivienne Przybylowicz" at bounding box center [303, 229] width 49 height 9
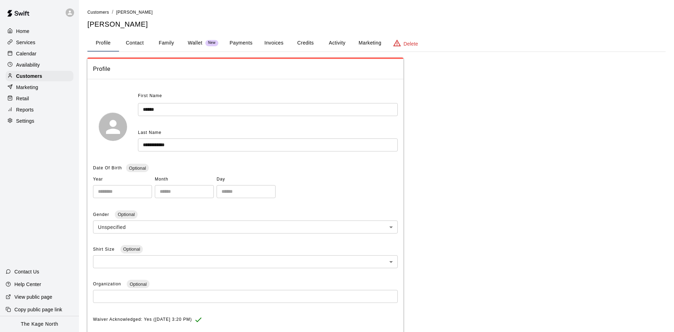
click at [331, 42] on button "Activity" at bounding box center [337, 43] width 32 height 17
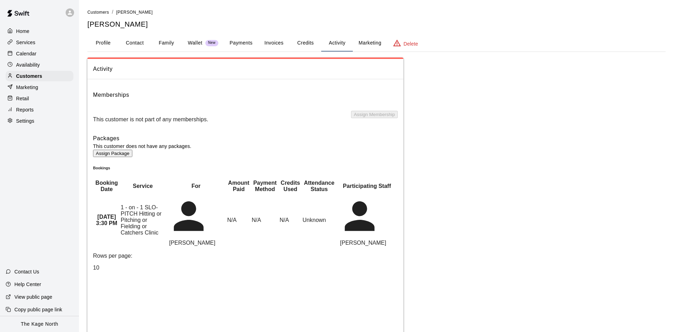
drag, startPoint x: 215, startPoint y: 246, endPoint x: 180, endPoint y: 242, distance: 35.6
click at [173, 243] on span "Vivienne Przybylowicz" at bounding box center [192, 243] width 52 height 6
click at [221, 247] on td "Vivienne Przybylowicz" at bounding box center [196, 220] width 60 height 53
drag, startPoint x: 217, startPoint y: 246, endPoint x: 166, endPoint y: 250, distance: 51.4
click at [166, 246] on span "Vivienne Przybylowicz" at bounding box center [192, 243] width 52 height 6
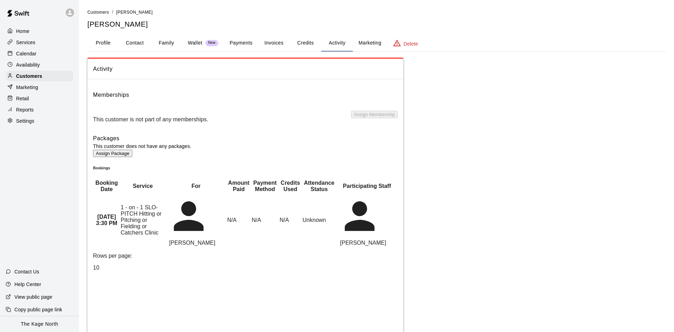
copy span "Vivienne Przybylowicz"
click at [68, 15] on icon at bounding box center [70, 12] width 6 height 6
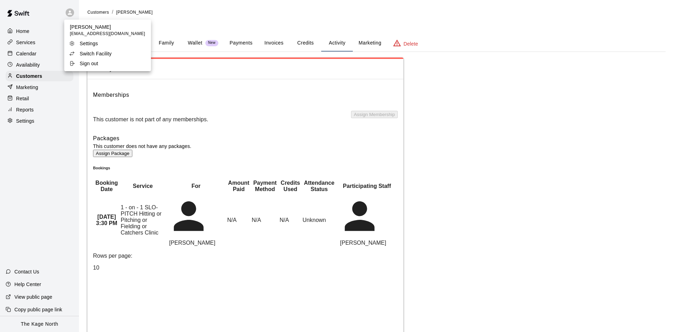
click at [76, 55] on div "Switch Facility" at bounding box center [92, 53] width 46 height 7
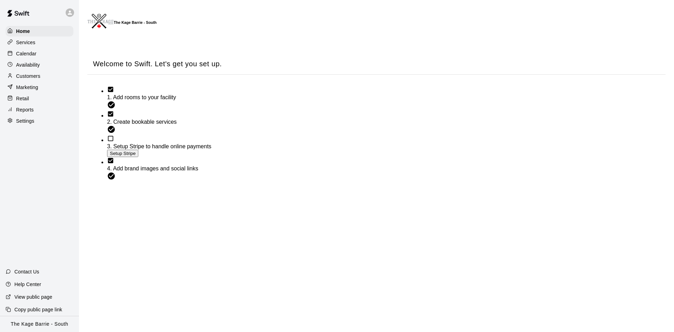
click at [43, 67] on div "Availability" at bounding box center [40, 65] width 68 height 11
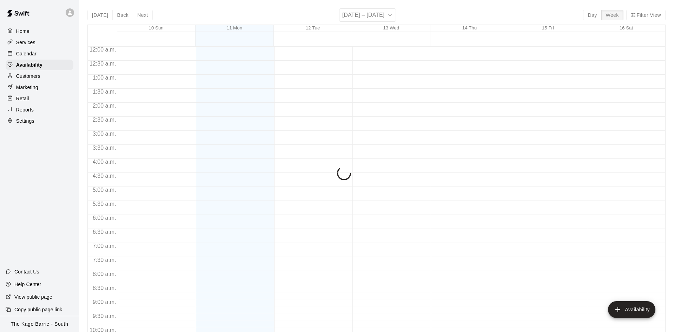
scroll to position [380, 0]
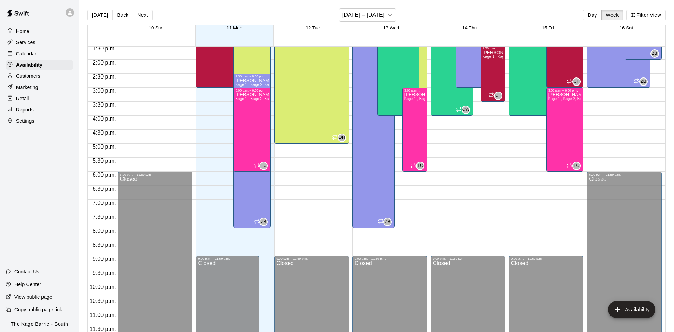
click at [42, 79] on div "Customers" at bounding box center [40, 76] width 68 height 11
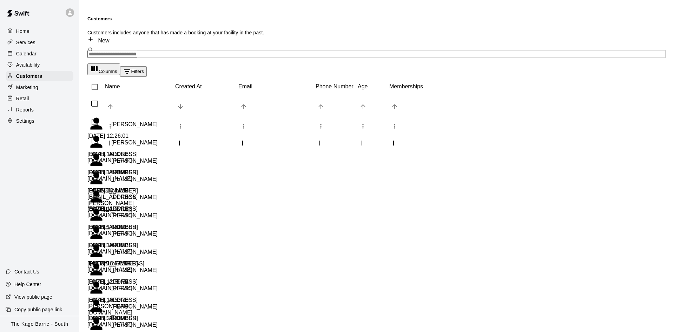
click at [137, 51] on input "Search customers by name or email" at bounding box center [112, 54] width 50 height 7
paste input "**********"
type input "**********"
click at [182, 56] on div "Vivienne Przybylowicz elprzy@gmail.com" at bounding box center [199, 57] width 185 height 15
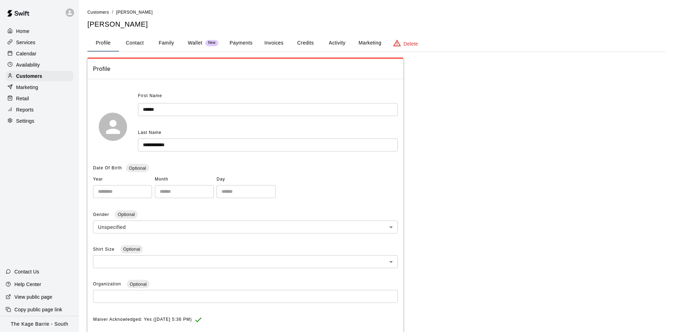
click at [338, 43] on button "Activity" at bounding box center [337, 43] width 32 height 17
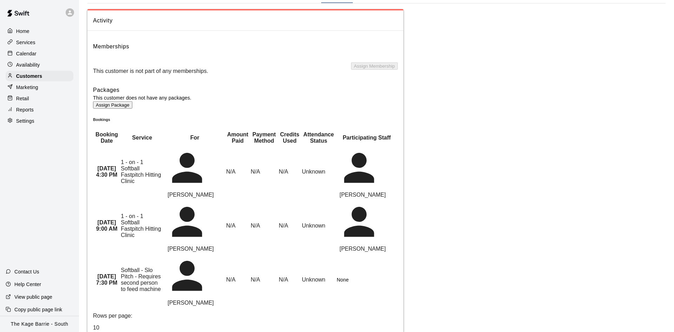
scroll to position [36, 0]
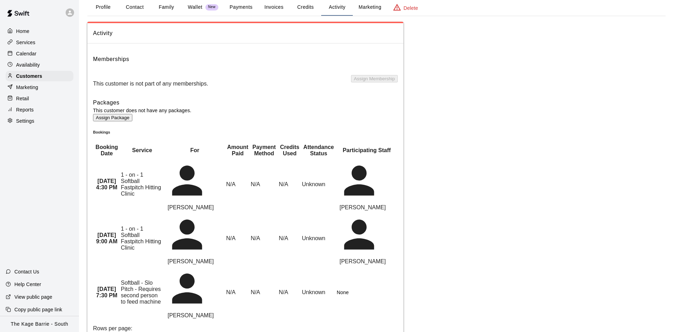
click at [139, 6] on button "Contact" at bounding box center [135, 7] width 32 height 17
select select "**"
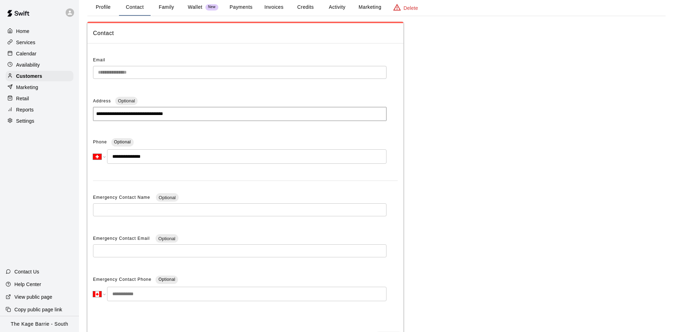
click at [103, 9] on button "Profile" at bounding box center [103, 7] width 32 height 17
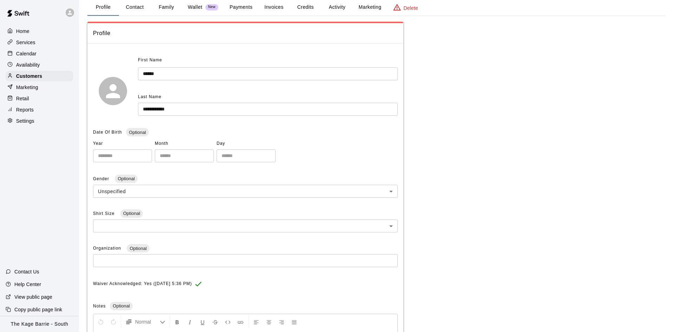
click at [330, 8] on button "Activity" at bounding box center [337, 7] width 32 height 17
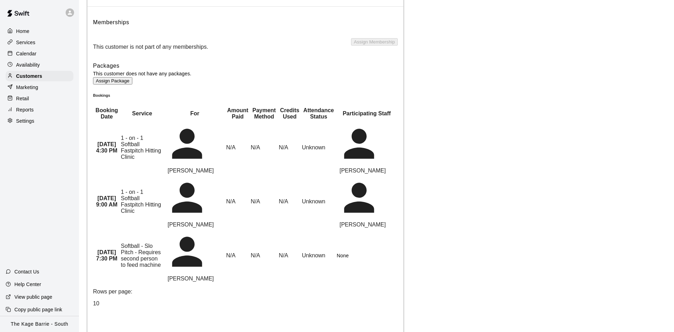
scroll to position [0, 0]
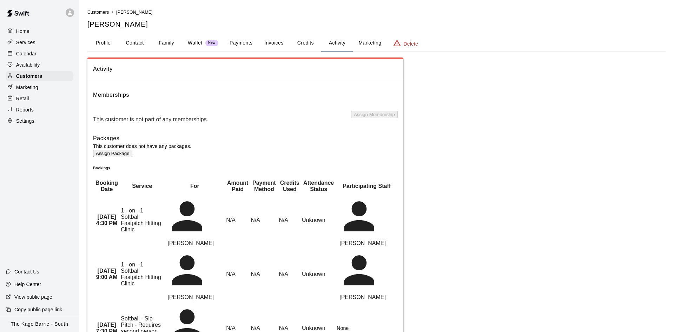
click at [48, 54] on div "Calendar" at bounding box center [40, 53] width 68 height 11
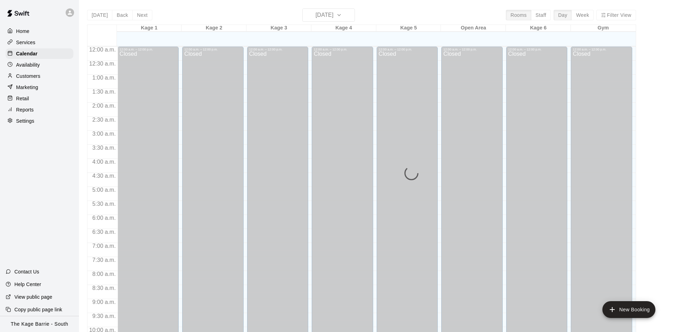
scroll to position [359, 0]
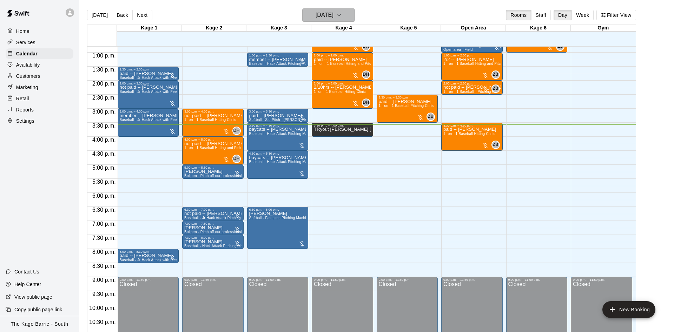
click at [315, 17] on h6 "Monday Aug 11" at bounding box center [324, 15] width 18 height 10
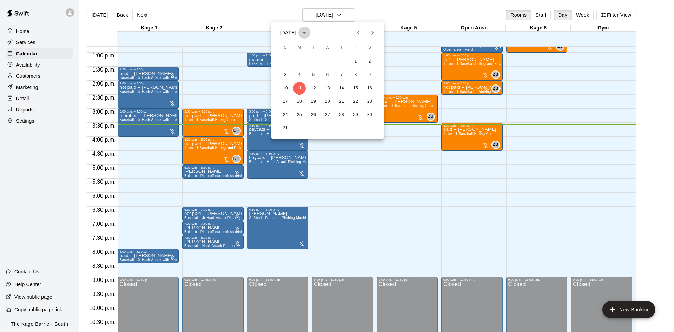
click at [308, 32] on icon "calendar view is open, switch to year view" at bounding box center [304, 32] width 8 height 8
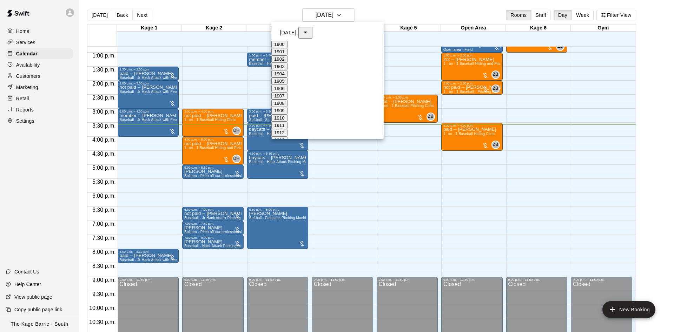
scroll to position [650, 0]
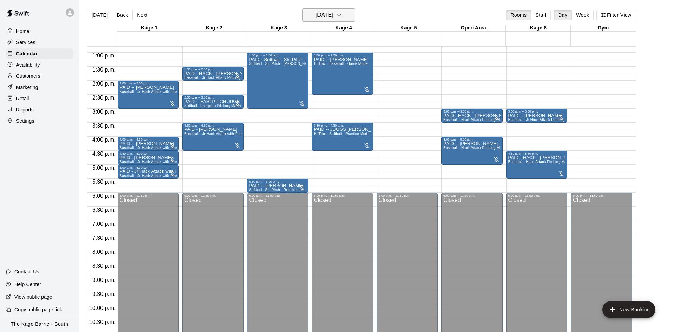
click at [329, 13] on h6 "Sunday Aug 11" at bounding box center [324, 15] width 18 height 10
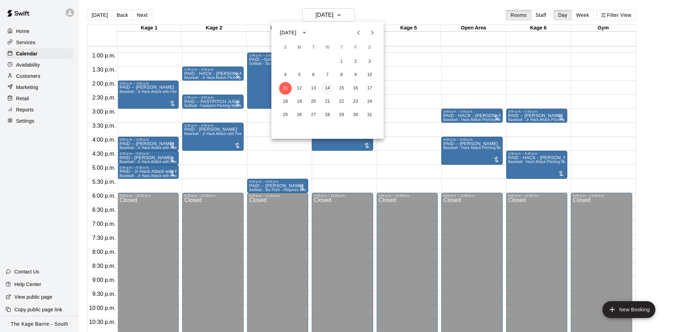
click at [330, 87] on button "14" at bounding box center [327, 88] width 13 height 13
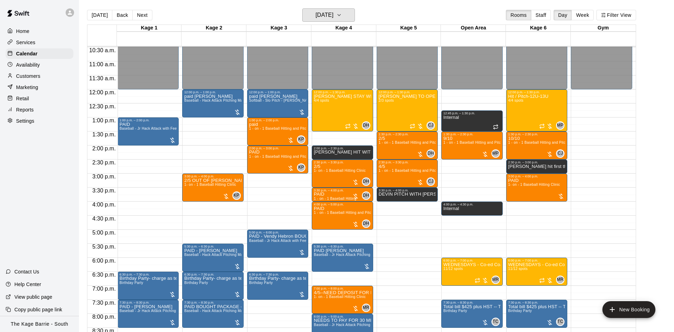
scroll to position [270, 0]
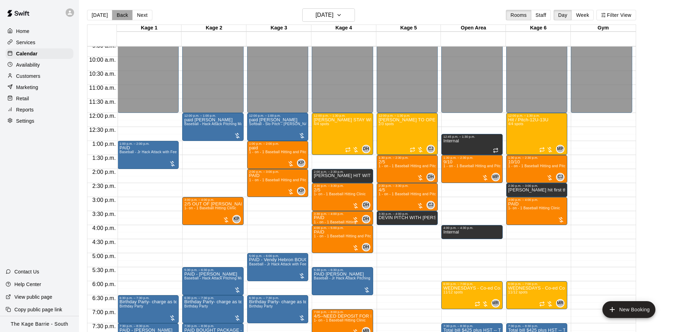
click at [125, 15] on button "Back" at bounding box center [122, 15] width 21 height 11
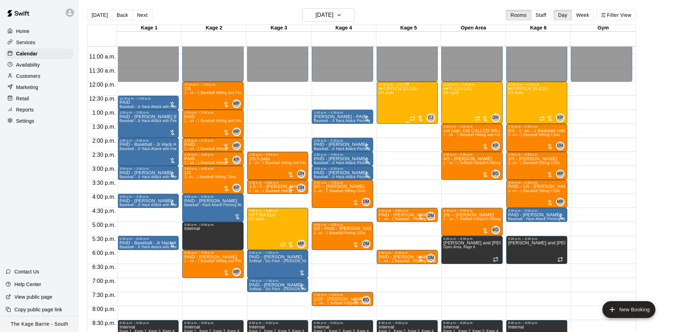
scroll to position [315, 0]
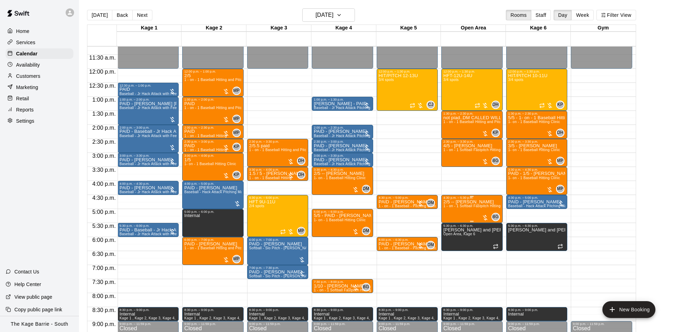
click at [456, 207] on span "1 - on - 1 Softball Fastpitch Hitting Clinic" at bounding box center [477, 206] width 68 height 4
click at [65, 12] on div at bounding box center [337, 166] width 674 height 332
click at [69, 14] on icon at bounding box center [70, 13] width 4 height 4
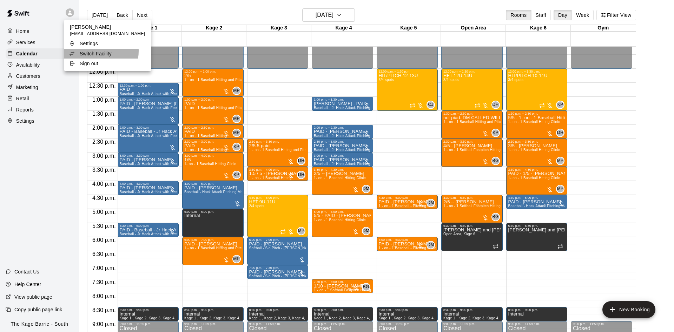
click at [87, 51] on p "Switch Facility" at bounding box center [96, 53] width 32 height 7
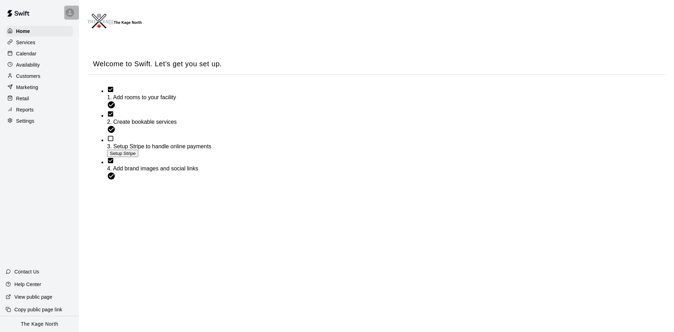
click at [71, 13] on icon at bounding box center [70, 12] width 6 height 6
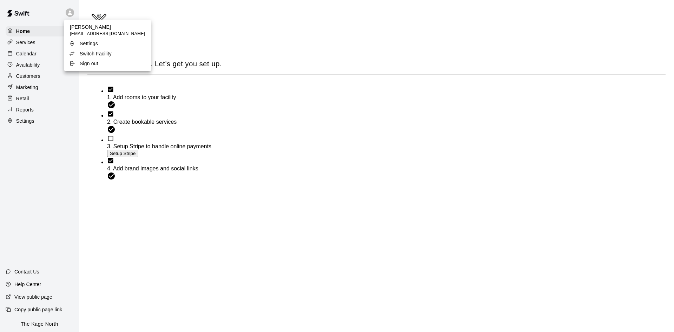
click at [83, 54] on p "Switch Facility" at bounding box center [96, 53] width 32 height 7
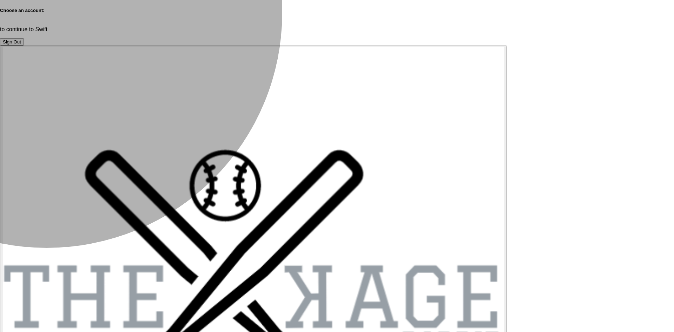
drag, startPoint x: 243, startPoint y: 221, endPoint x: 244, endPoint y: 217, distance: 3.9
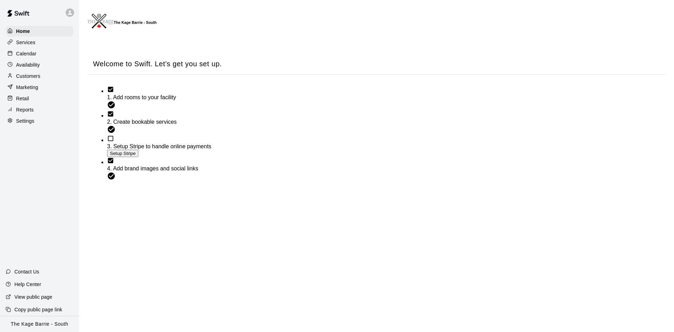
click at [40, 58] on div "Calendar" at bounding box center [40, 53] width 68 height 11
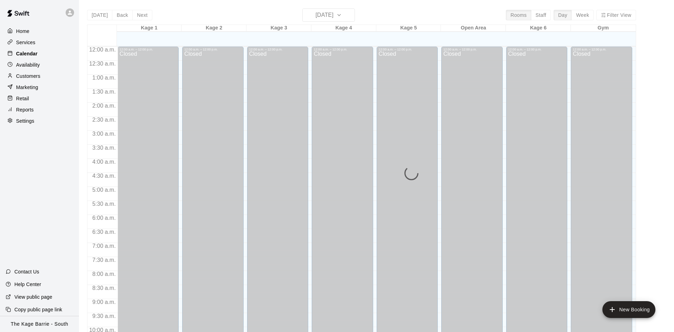
scroll to position [359, 0]
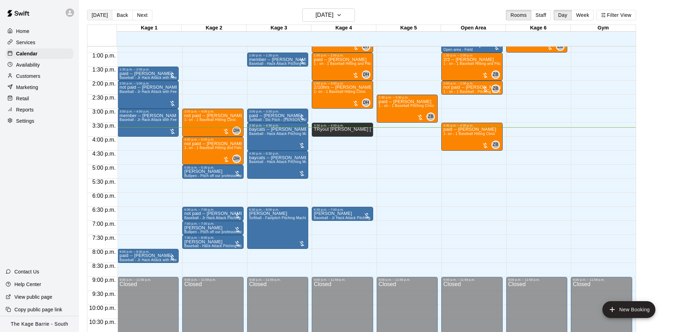
click at [99, 18] on button "Today" at bounding box center [99, 15] width 25 height 11
click at [266, 214] on p "Eliana Campolucci" at bounding box center [277, 214] width 57 height 0
click at [259, 221] on button "edit" at bounding box center [255, 222] width 14 height 14
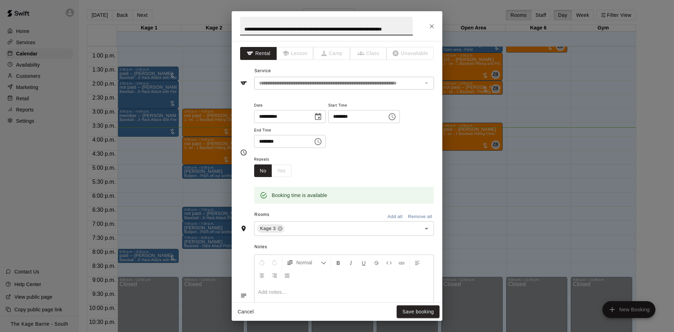
scroll to position [114, 0]
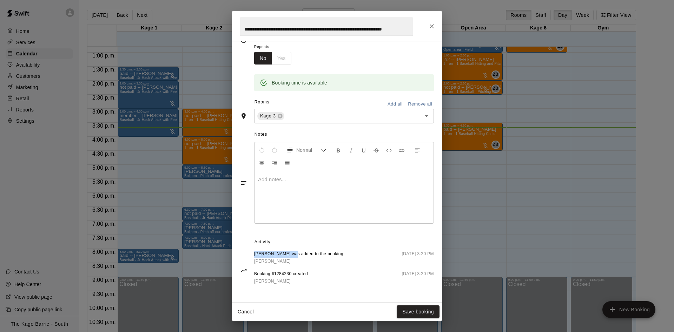
drag, startPoint x: 291, startPoint y: 253, endPoint x: 248, endPoint y: 254, distance: 43.2
click at [248, 254] on div "Eliana Campolucci was added to the booking Chuck Schembri August 11 2025, 3:20 …" at bounding box center [337, 271] width 194 height 40
copy span "Eliana Campolucci"
click at [279, 31] on input "**********" at bounding box center [326, 26] width 173 height 19
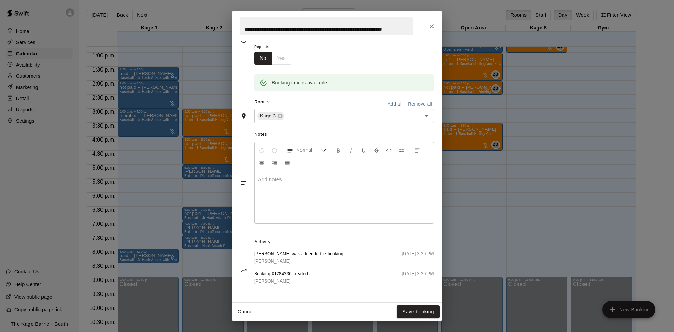
click at [279, 31] on input "**********" at bounding box center [326, 26] width 173 height 19
paste input "**********"
type input "**********"
click at [425, 313] on button "Save booking" at bounding box center [417, 312] width 43 height 13
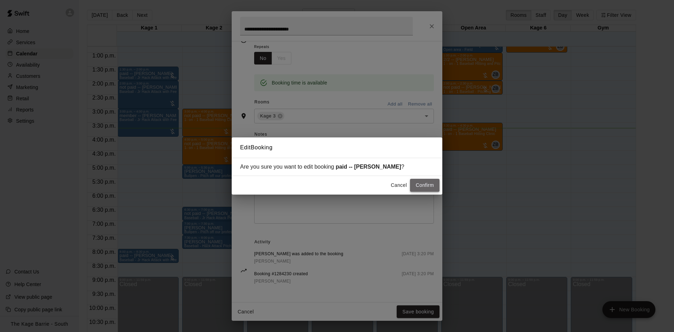
click at [426, 189] on button "Confirm" at bounding box center [424, 185] width 29 height 13
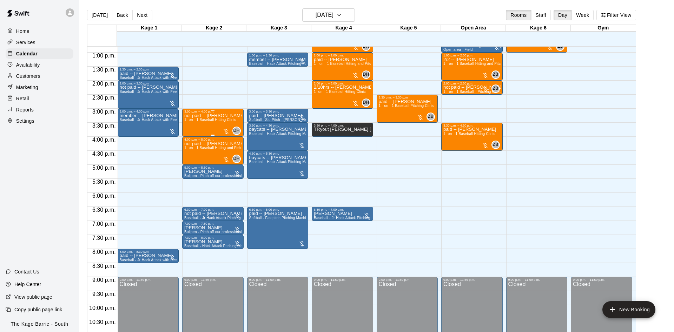
click at [207, 116] on p "not paid -- Jake Penney" at bounding box center [212, 116] width 57 height 0
click at [193, 121] on icon "edit" at bounding box center [190, 124] width 8 height 8
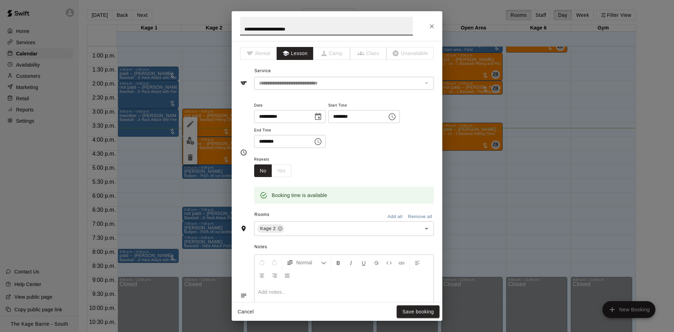
drag, startPoint x: 262, startPoint y: 31, endPoint x: 197, endPoint y: 39, distance: 65.8
click at [240, 35] on input "**********" at bounding box center [326, 26] width 173 height 19
type input "**********"
click at [415, 313] on button "Save booking" at bounding box center [417, 312] width 43 height 13
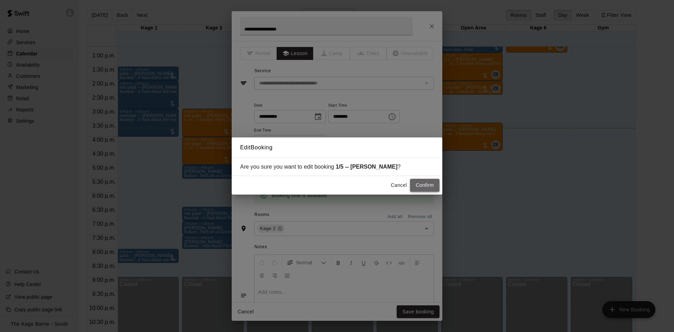
click at [421, 185] on button "Confirm" at bounding box center [424, 185] width 29 height 13
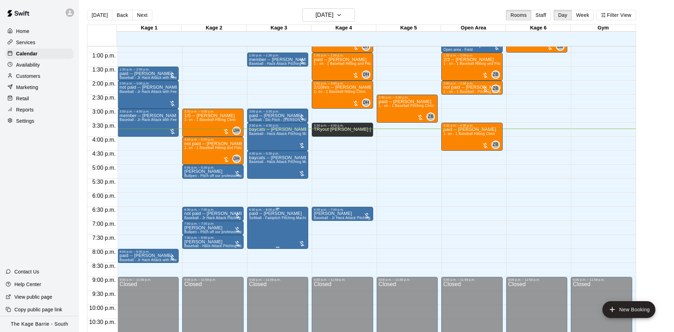
click at [254, 252] on icon "delete" at bounding box center [255, 253] width 5 height 6
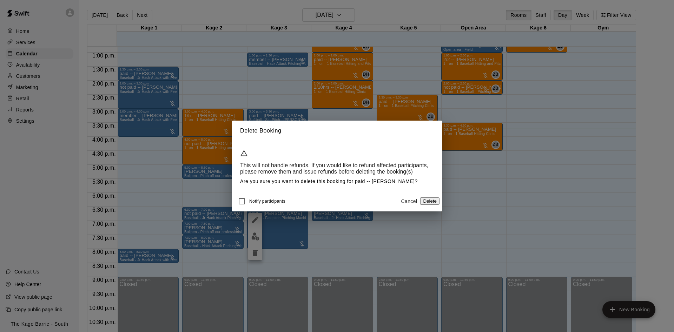
drag, startPoint x: 425, startPoint y: 202, endPoint x: 385, endPoint y: 196, distance: 40.4
click at [421, 204] on button "Delete" at bounding box center [429, 200] width 19 height 7
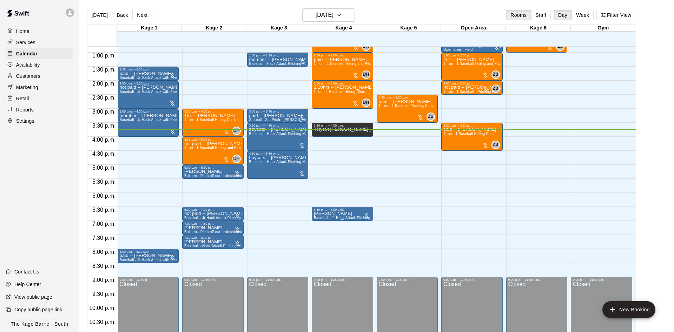
click at [348, 212] on div "6:30 p.m. – 7:00 p.m." at bounding box center [342, 210] width 57 height 4
click at [322, 214] on icon "edit" at bounding box center [320, 216] width 8 height 8
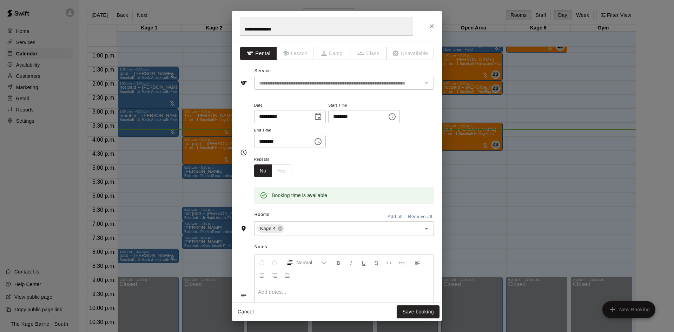
click at [243, 27] on input "**********" at bounding box center [326, 26] width 173 height 19
type input "**********"
click at [401, 305] on div "Cancel Save booking" at bounding box center [337, 312] width 210 height 19
click at [400, 308] on button "Save booking" at bounding box center [417, 312] width 43 height 13
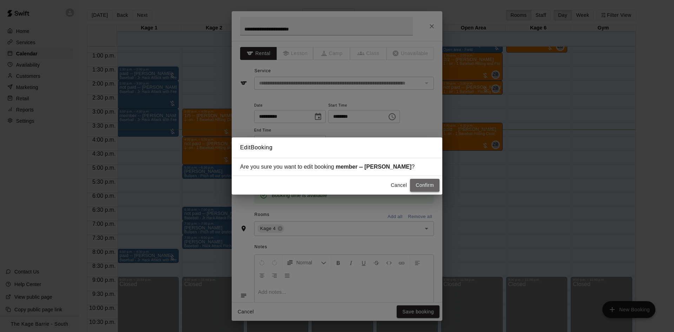
click at [431, 188] on button "Confirm" at bounding box center [424, 185] width 29 height 13
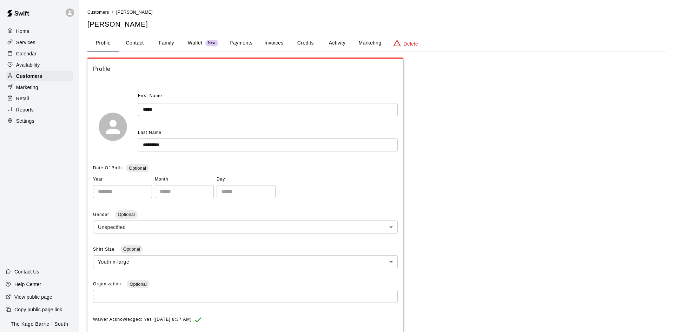
click at [329, 45] on button "Activity" at bounding box center [337, 43] width 32 height 17
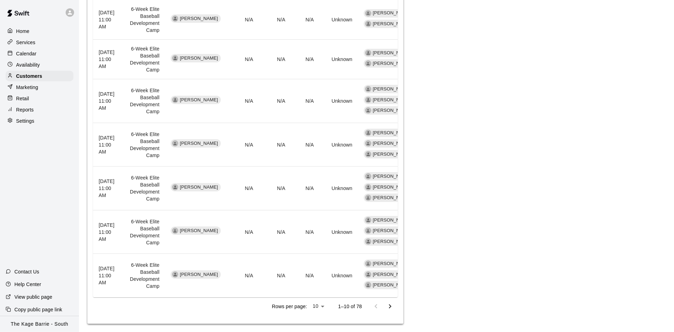
scroll to position [342, 0]
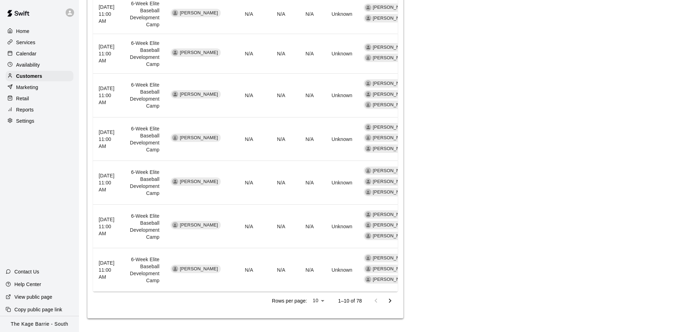
click at [386, 300] on icon "Go to next page" at bounding box center [390, 301] width 8 height 8
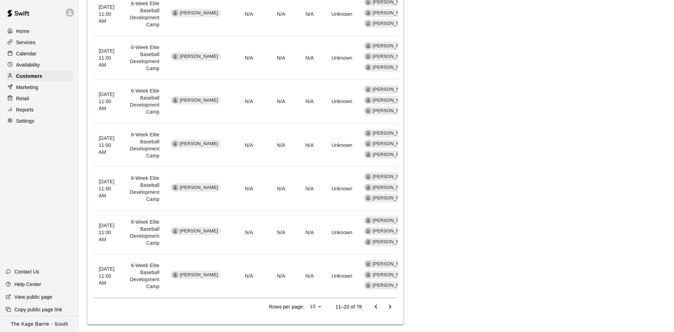
click at [392, 308] on icon "Go to next page" at bounding box center [390, 307] width 8 height 8
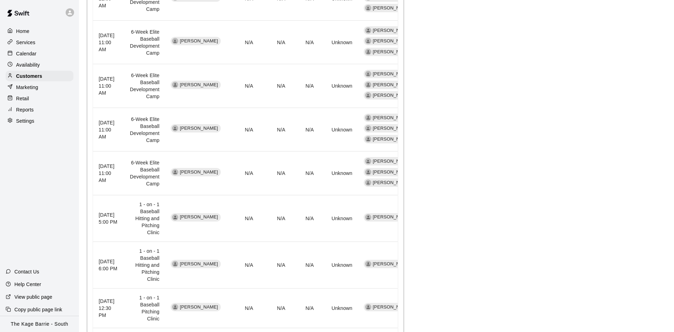
scroll to position [270, 0]
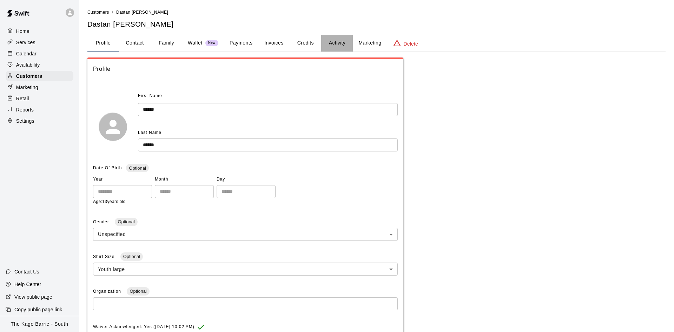
click at [336, 40] on button "Activity" at bounding box center [337, 43] width 32 height 17
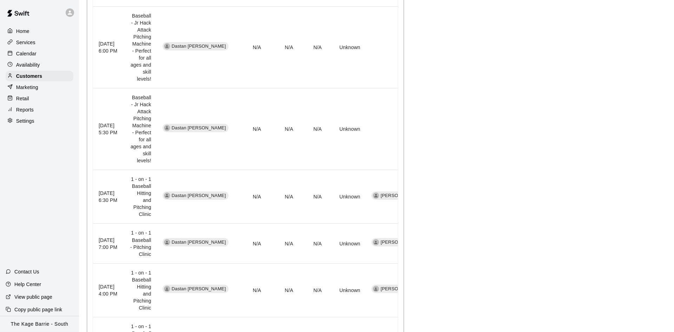
scroll to position [286, 0]
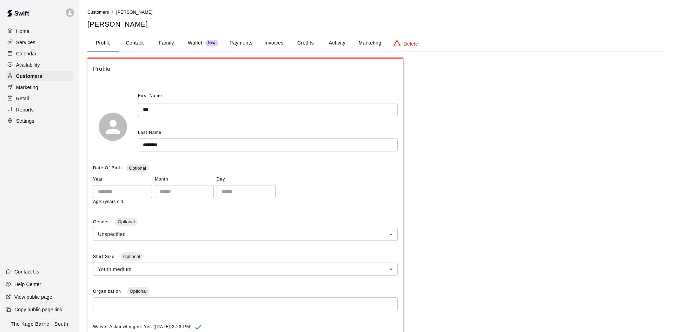
click at [331, 40] on button "Activity" at bounding box center [337, 43] width 32 height 17
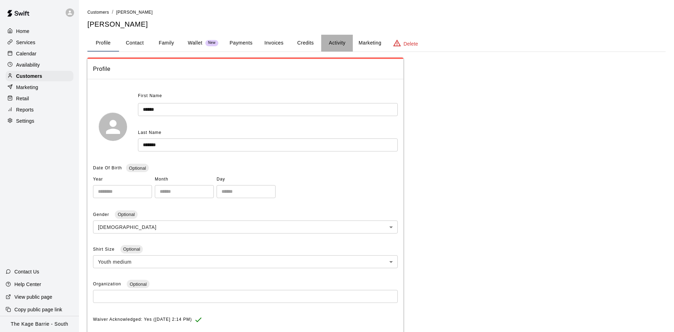
click at [335, 42] on button "Activity" at bounding box center [337, 43] width 32 height 17
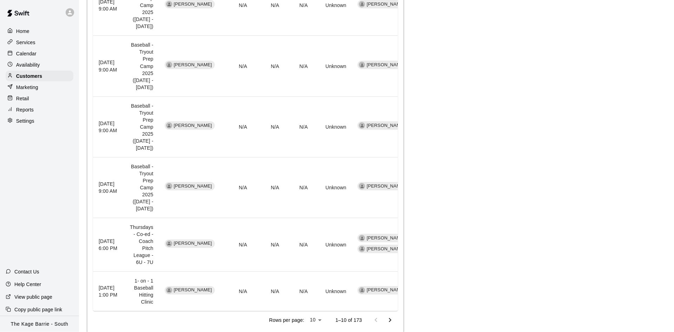
scroll to position [456, 0]
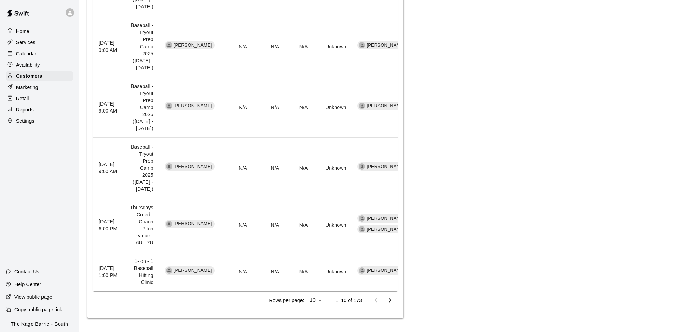
click at [391, 302] on icon "Go to next page" at bounding box center [390, 300] width 8 height 8
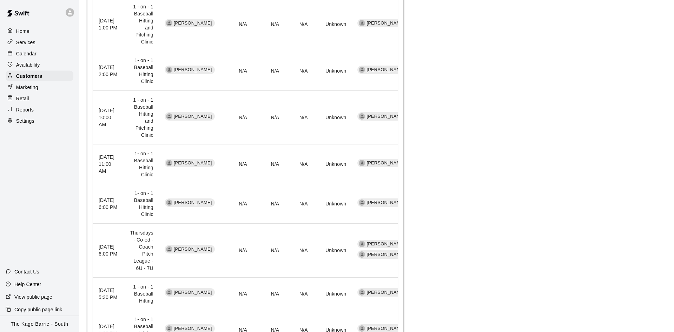
scroll to position [236, 0]
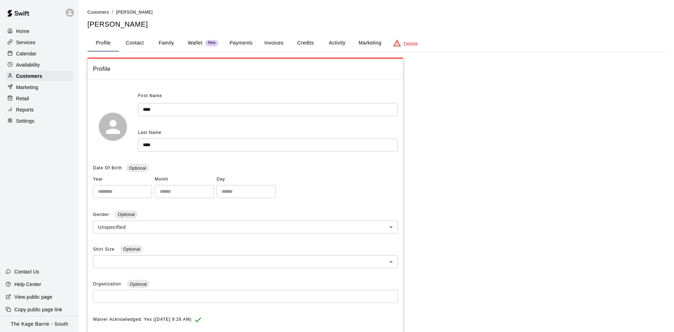
click at [330, 39] on button "Activity" at bounding box center [337, 43] width 32 height 17
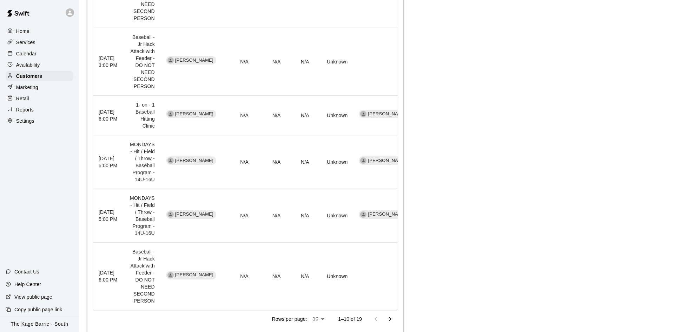
scroll to position [429, 0]
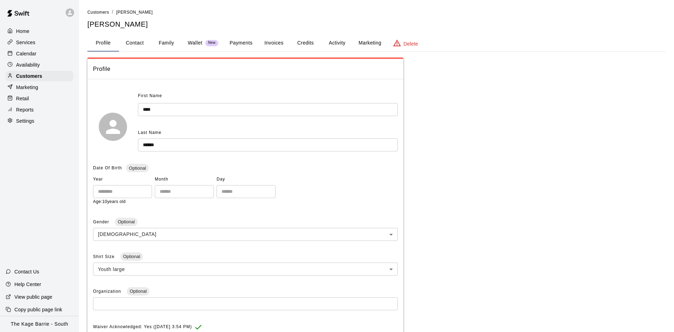
click at [331, 41] on button "Activity" at bounding box center [337, 43] width 32 height 17
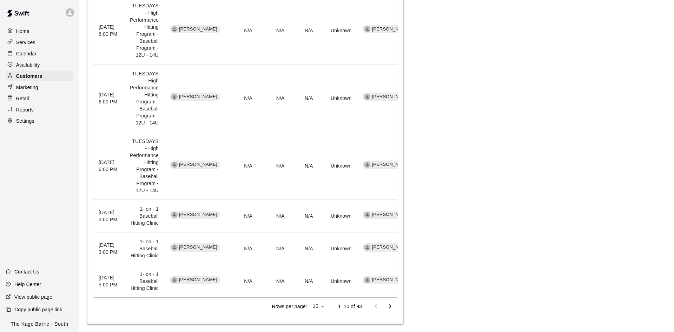
scroll to position [484, 0]
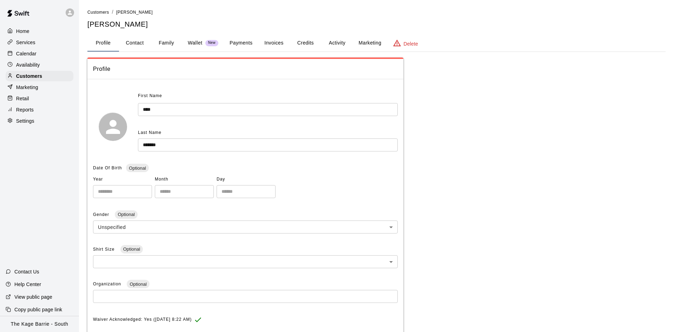
click at [334, 43] on button "Activity" at bounding box center [337, 43] width 32 height 17
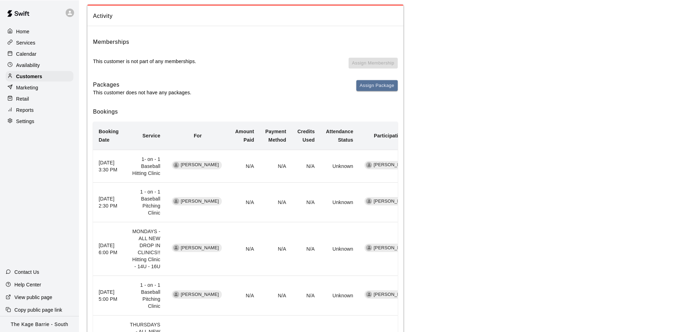
scroll to position [72, 0]
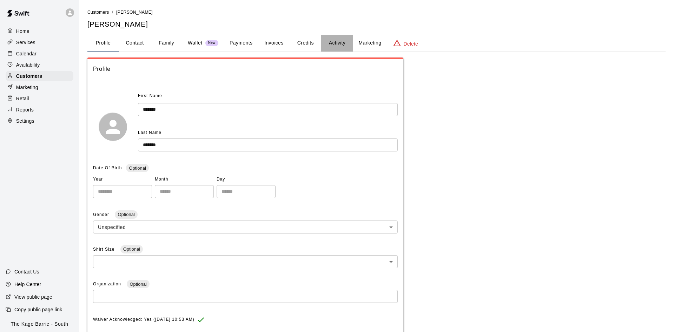
click at [333, 49] on button "Activity" at bounding box center [337, 43] width 32 height 17
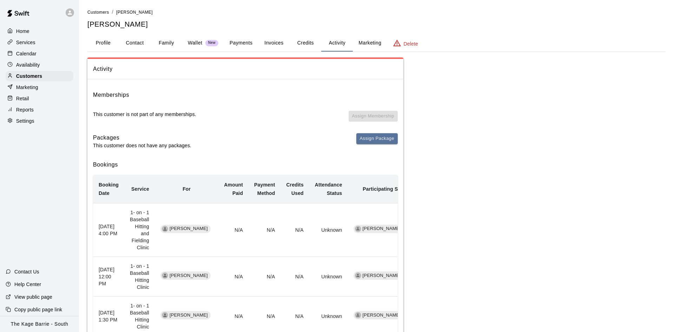
click at [102, 46] on button "Profile" at bounding box center [103, 43] width 32 height 17
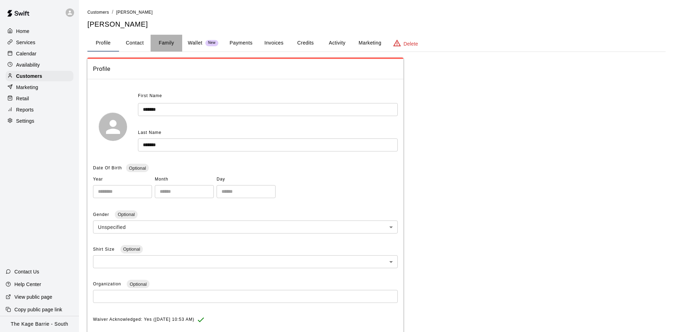
click at [173, 48] on button "Family" at bounding box center [166, 43] width 32 height 17
